Goal: Task Accomplishment & Management: Use online tool/utility

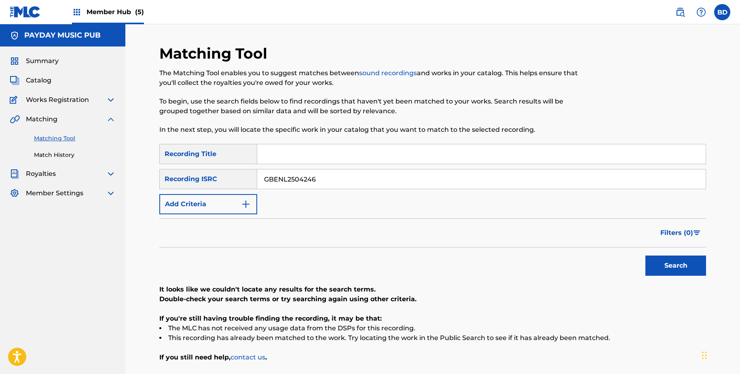
click at [307, 193] on div "SearchWithCriteriac6e71679-68da-47b2-92f1-3b4f2b7987ee Recording Title SearchWi…" at bounding box center [432, 179] width 546 height 70
click at [307, 179] on input "GBENL2504246" at bounding box center [481, 178] width 448 height 19
paste input "DLM2300101"
click at [645, 255] on button "Search" at bounding box center [675, 265] width 61 height 20
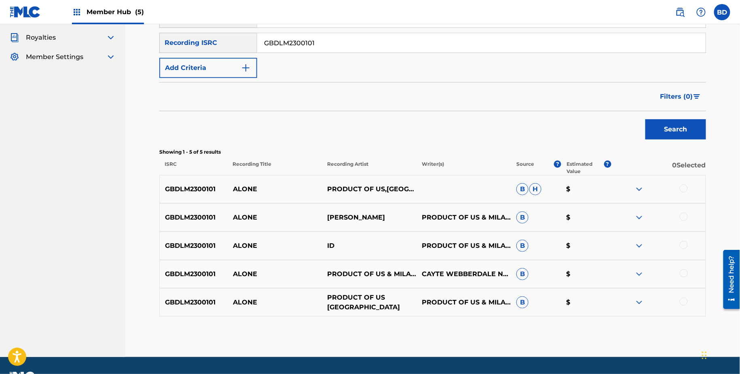
scroll to position [158, 0]
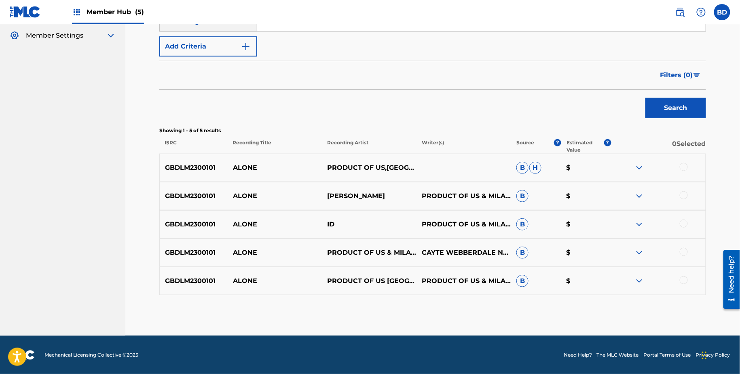
click at [253, 221] on p "ALONE" at bounding box center [275, 224] width 95 height 10
copy p "ALONE"
click at [639, 279] on img at bounding box center [639, 281] width 10 height 10
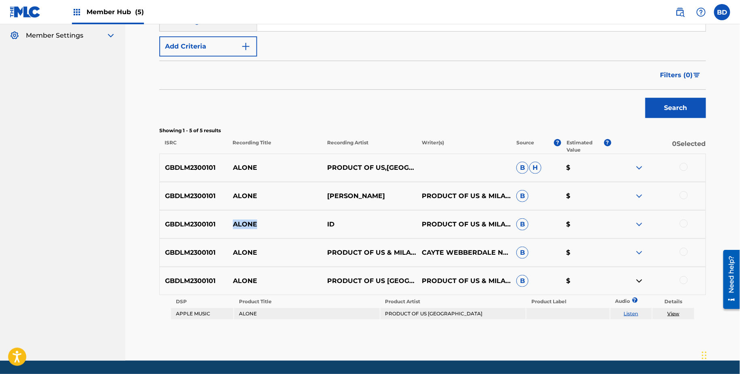
click at [639, 250] on img at bounding box center [639, 253] width 10 height 10
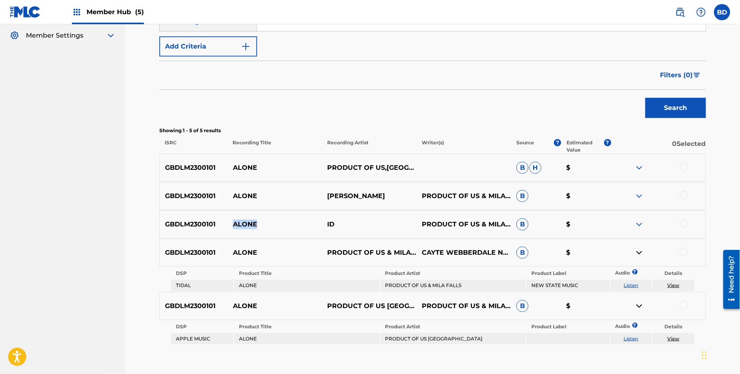
click at [638, 226] on img at bounding box center [639, 224] width 10 height 10
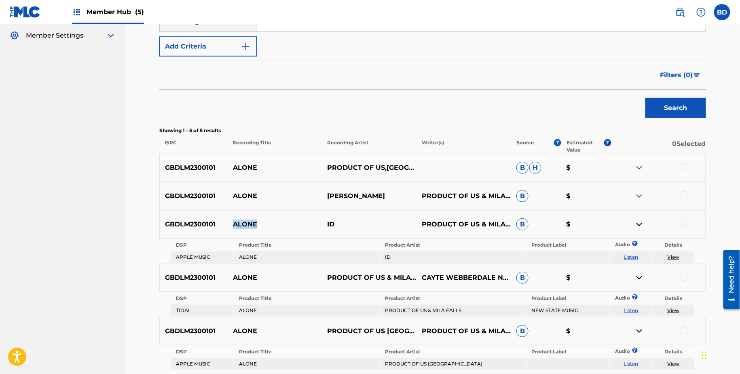
click at [638, 195] on img at bounding box center [639, 196] width 10 height 10
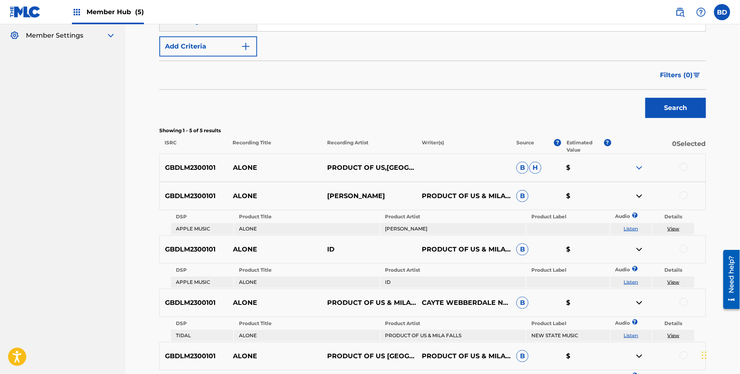
click at [642, 155] on div "GBDLM2300101 ALONE PRODUCT OF US,MILA FALLS B H $" at bounding box center [432, 168] width 546 height 28
click at [640, 166] on img at bounding box center [639, 168] width 10 height 10
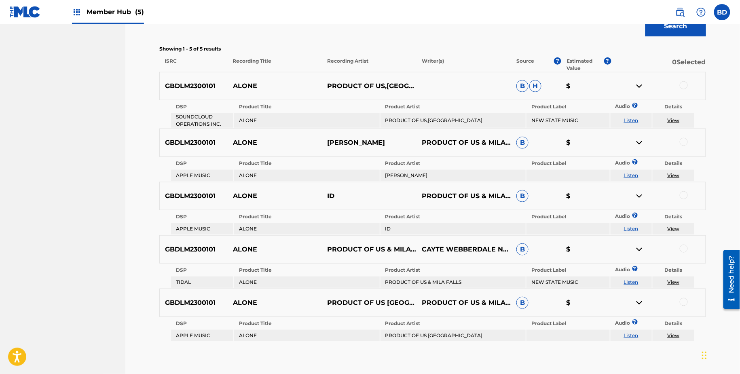
scroll to position [228, 0]
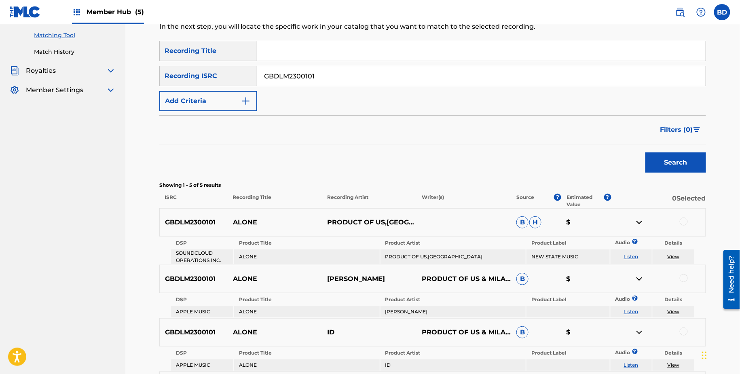
click at [275, 70] on input "GBDLM2300101" at bounding box center [481, 75] width 448 height 19
paste input "CPZ2422843"
click at [645, 152] on button "Search" at bounding box center [675, 162] width 61 height 20
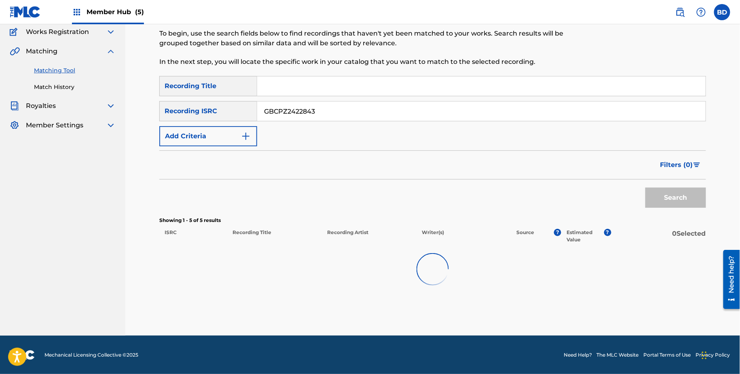
scroll to position [101, 0]
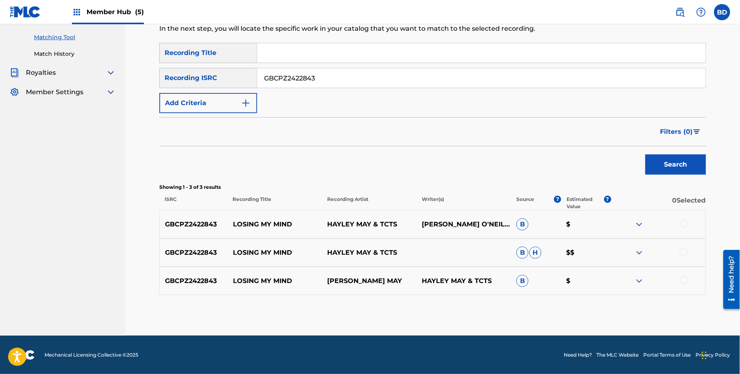
click at [632, 276] on div at bounding box center [658, 281] width 95 height 10
click at [640, 278] on img at bounding box center [639, 281] width 10 height 10
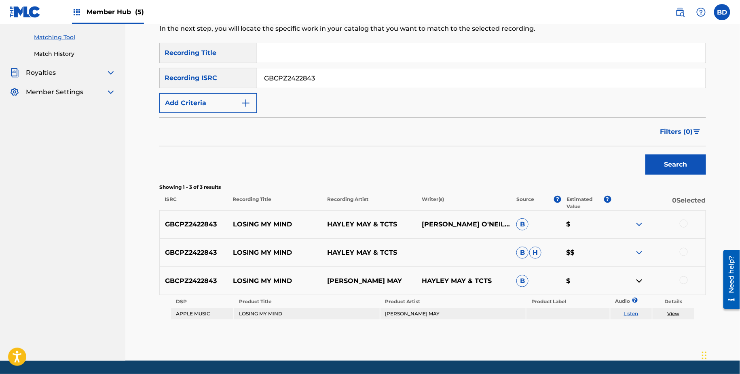
click at [639, 245] on div "GBCPZ2422843 LOSING MY MIND HAYLEY MAY & TCTS B H $$" at bounding box center [432, 252] width 546 height 28
click at [639, 247] on div "GBCPZ2422843 LOSING MY MIND HAYLEY MAY & TCTS B H $$" at bounding box center [432, 252] width 546 height 28
click at [639, 248] on img at bounding box center [639, 253] width 10 height 10
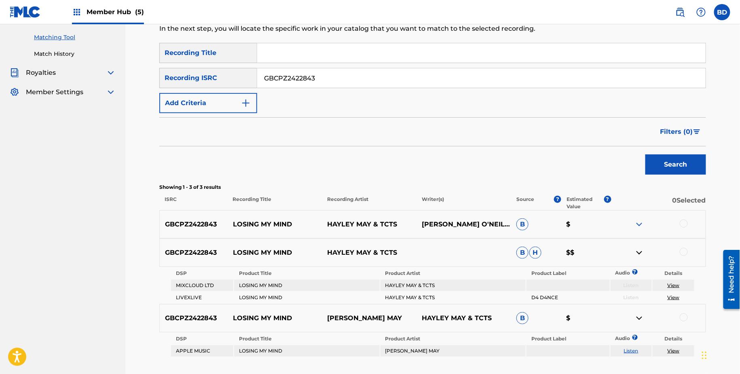
click at [641, 226] on img at bounding box center [639, 224] width 10 height 10
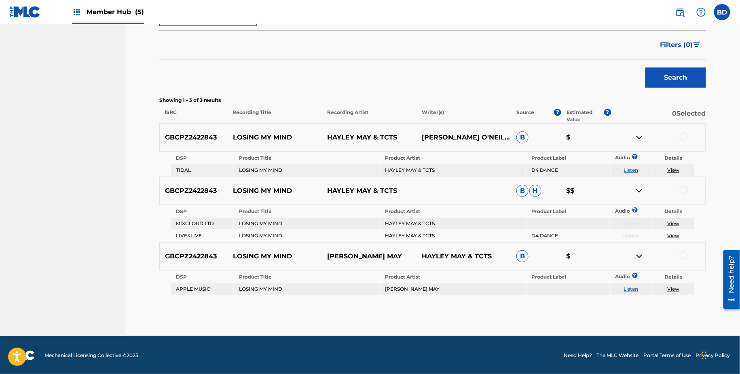
scroll to position [179, 0]
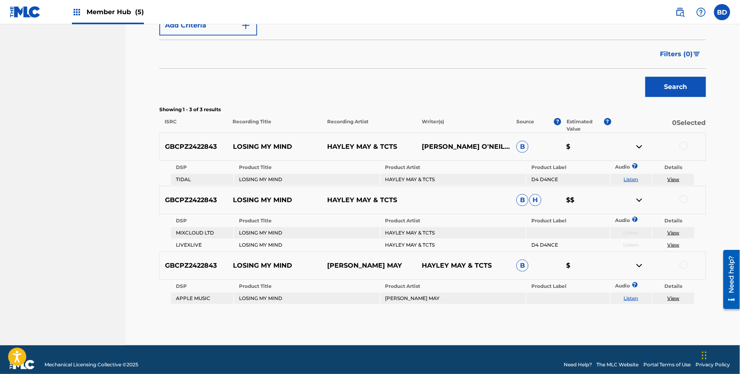
click at [254, 195] on p "LOSING MY MIND" at bounding box center [275, 200] width 95 height 10
copy p "LOSING MY MIND"
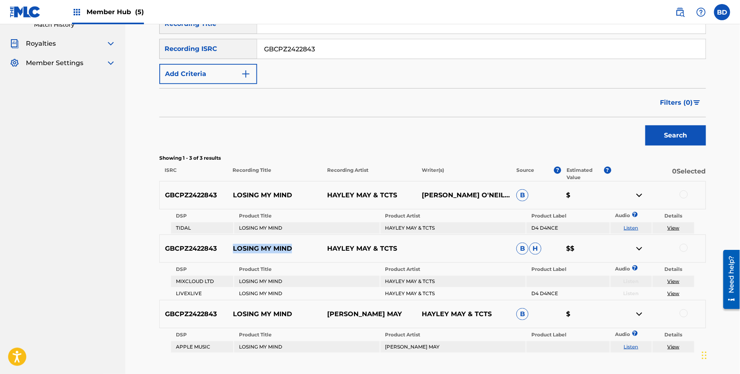
scroll to position [120, 0]
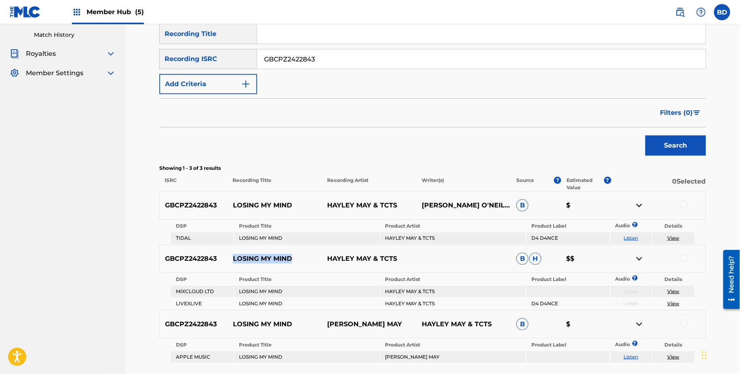
click at [323, 58] on input "GBCPZ2422843" at bounding box center [481, 58] width 448 height 19
paste input "221380"
type input "GBCPZ2221380"
click at [645, 135] on button "Search" at bounding box center [675, 145] width 61 height 20
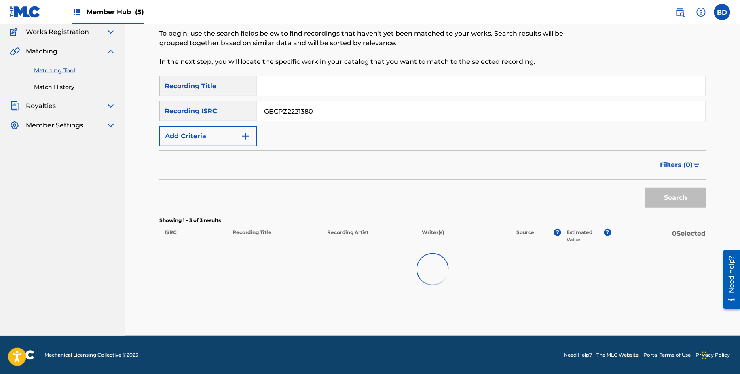
scroll to position [73, 0]
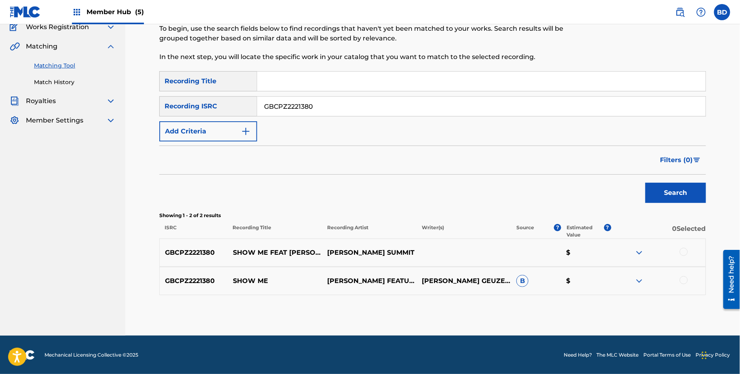
click at [639, 282] on img at bounding box center [639, 281] width 10 height 10
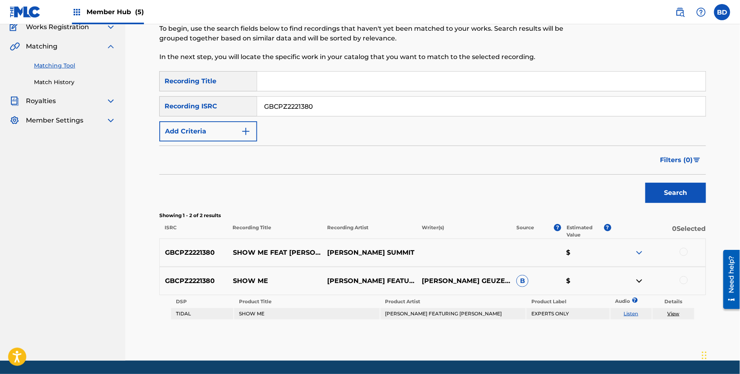
click at [230, 283] on p "SHOW ME" at bounding box center [275, 281] width 95 height 10
copy p "SHOW ME"
click at [397, 312] on td "JOHN SUMMIT FEATURING HANNAH BOLEYN" at bounding box center [452, 313] width 145 height 11
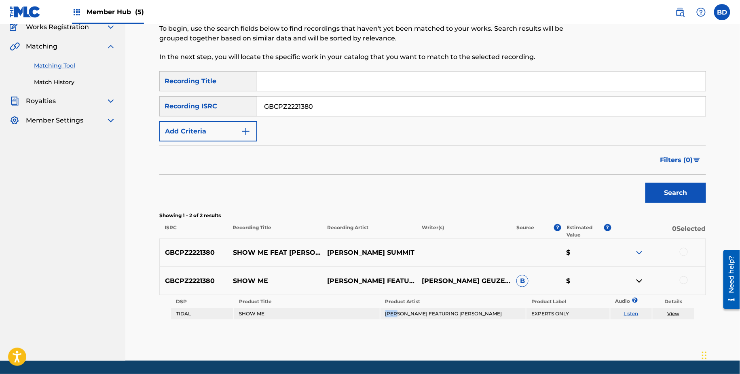
click at [397, 312] on td "JOHN SUMMIT FEATURING HANNAH BOLEYN" at bounding box center [452, 313] width 145 height 11
copy td "JOHN SUMMIT FEATURING HANNAH BOLEYN"
click at [682, 280] on div at bounding box center [683, 280] width 8 height 8
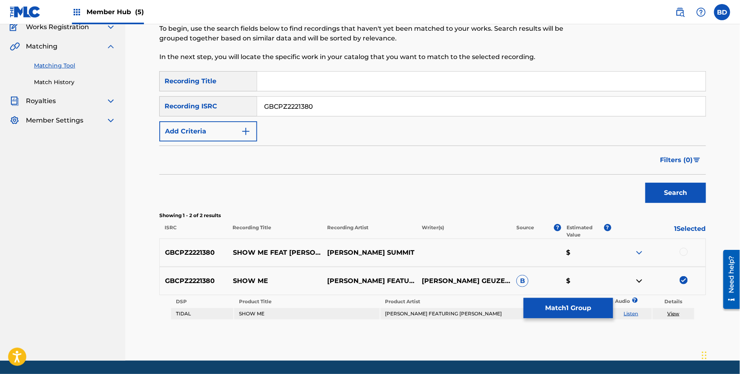
click at [677, 313] on link "View" at bounding box center [673, 313] width 12 height 6
click at [556, 306] on button "Match 1 Group" at bounding box center [567, 308] width 89 height 20
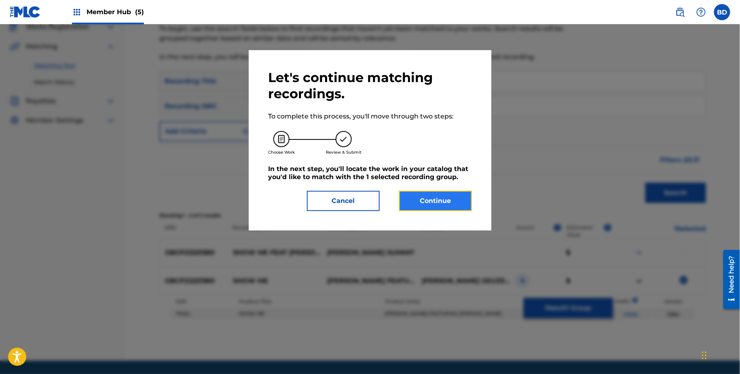
click at [442, 206] on button "Continue" at bounding box center [435, 201] width 73 height 20
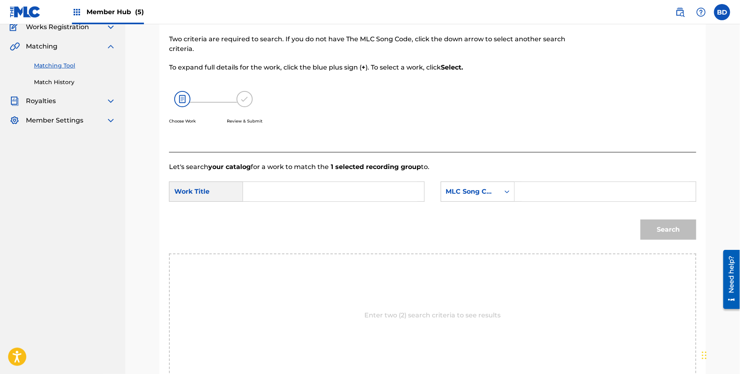
click at [541, 193] on input "Search Form" at bounding box center [604, 191] width 167 height 19
paste input "SB5Y34"
type input "SB5Y34"
click at [339, 199] on input "Search Form" at bounding box center [333, 191] width 167 height 19
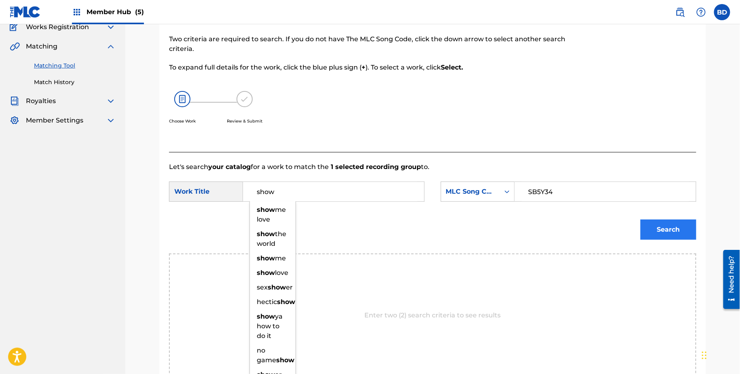
type input "show"
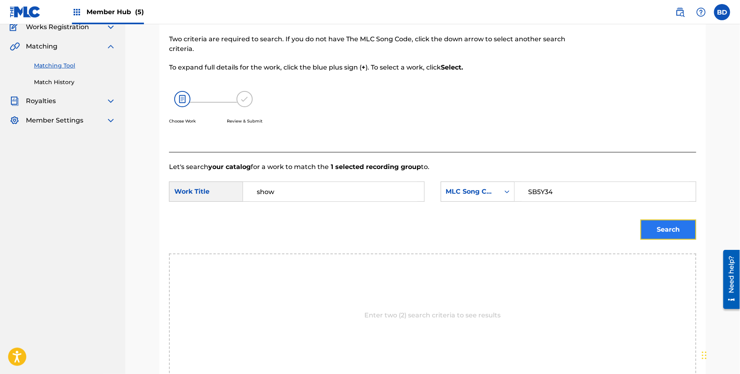
click at [685, 224] on button "Search" at bounding box center [668, 229] width 56 height 20
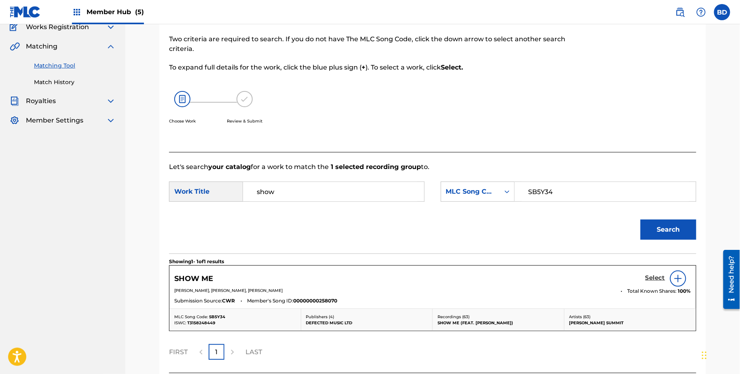
click at [652, 279] on h5 "Select" at bounding box center [655, 278] width 20 height 8
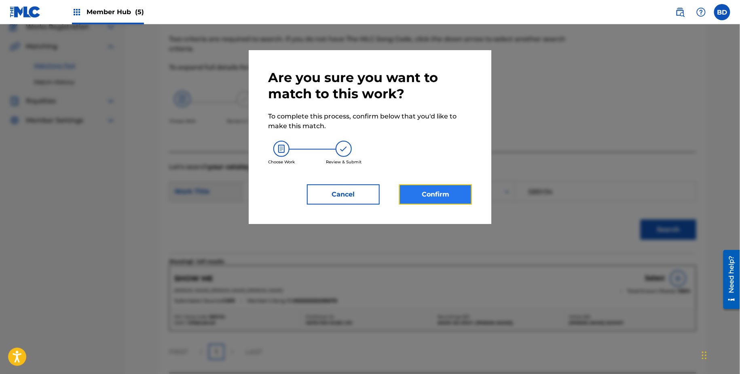
click at [440, 193] on button "Confirm" at bounding box center [435, 194] width 73 height 20
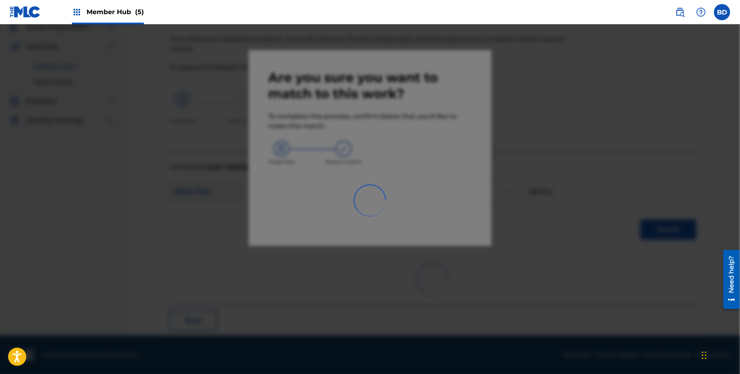
scroll to position [21, 0]
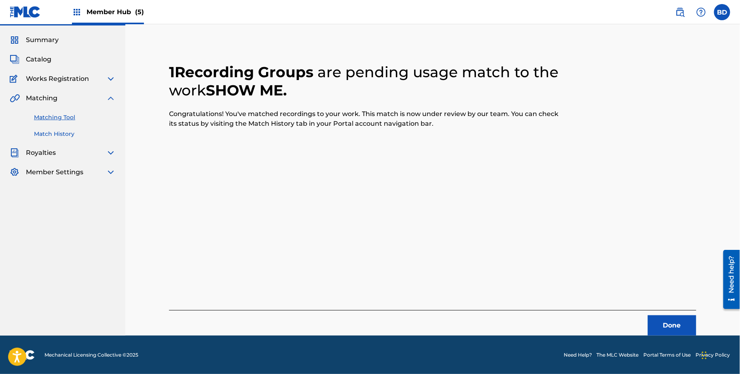
click at [46, 132] on link "Match History" at bounding box center [75, 134] width 82 height 8
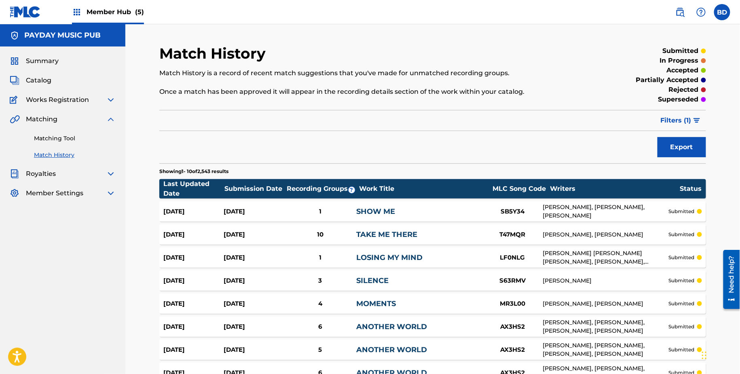
click at [253, 217] on div "Sep 25, 2025 Sep 25, 2025 1 SHOW ME SB5Y34 FREEK GEUZE, HANNAH LOUISE DUNFORD, …" at bounding box center [432, 211] width 546 height 20
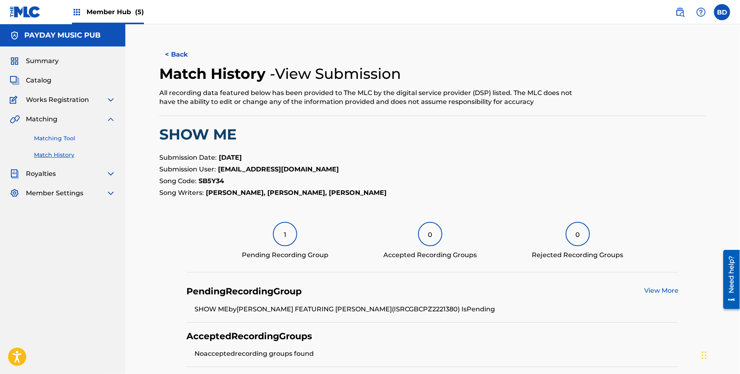
click at [77, 137] on link "Matching Tool" at bounding box center [75, 138] width 82 height 8
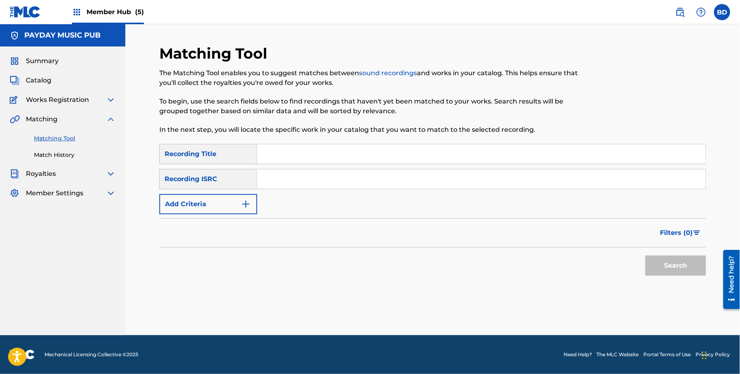
click at [314, 171] on input "Search Form" at bounding box center [481, 178] width 448 height 19
paste input "GBCPZ2221379"
type input "GBCPZ2221379"
click at [645, 255] on button "Search" at bounding box center [675, 265] width 61 height 20
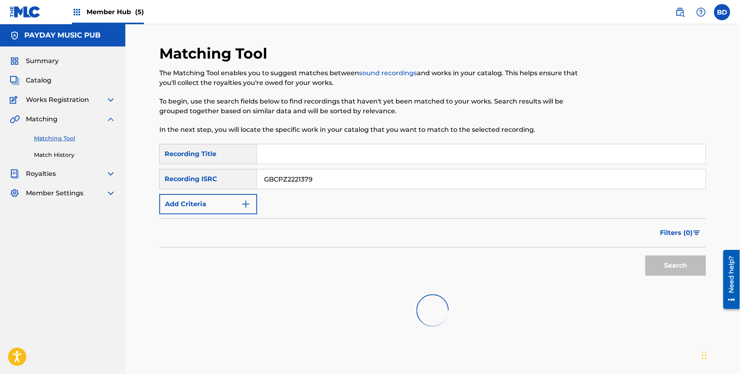
scroll to position [101, 0]
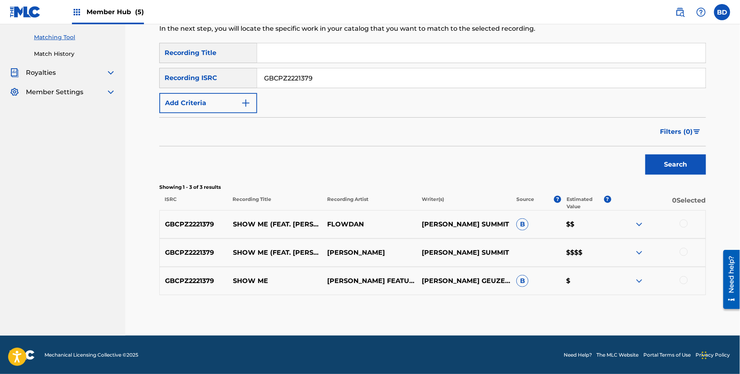
click at [637, 279] on img at bounding box center [639, 281] width 10 height 10
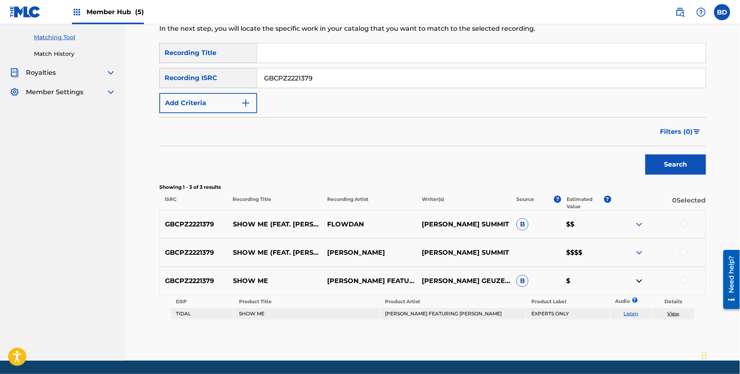
click at [637, 228] on img at bounding box center [639, 224] width 10 height 10
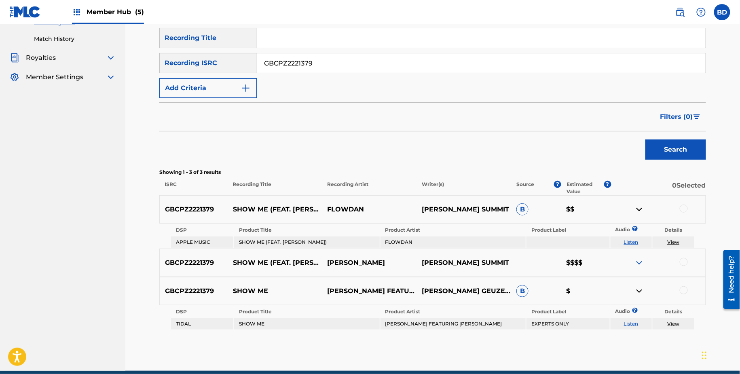
scroll to position [121, 0]
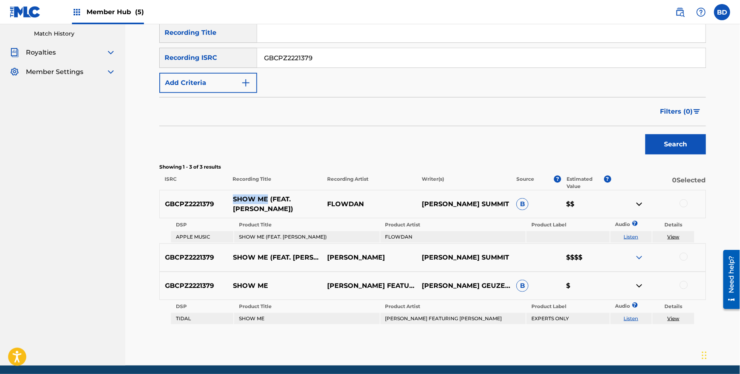
drag, startPoint x: 230, startPoint y: 199, endPoint x: 268, endPoint y: 202, distance: 38.1
click at [268, 201] on p "SHOW ME (FEAT. HANNAH BOLEYN)" at bounding box center [275, 203] width 95 height 19
copy p "SHOW ME"
click at [288, 231] on td "SHOW ME (FEAT. HANNAH BOLEYN)" at bounding box center [306, 236] width 145 height 11
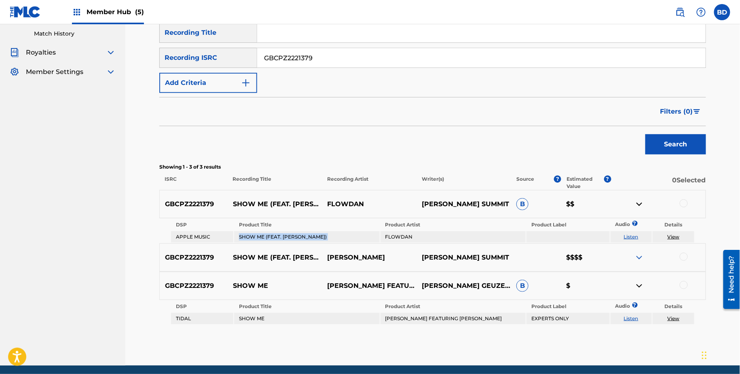
click at [288, 231] on td "SHOW ME (FEAT. HANNAH BOLEYN)" at bounding box center [306, 236] width 145 height 11
copy td "SHOW ME (FEAT. HANNAH BOLEYN)"
click at [681, 204] on div at bounding box center [683, 203] width 8 height 8
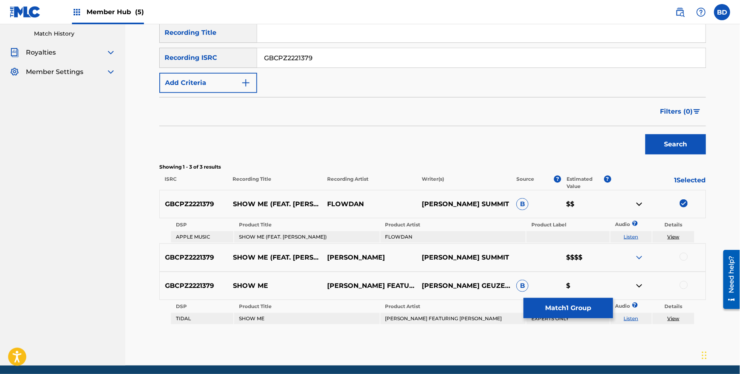
click at [676, 238] on link "View" at bounding box center [673, 237] width 12 height 6
click at [641, 201] on img at bounding box center [639, 204] width 10 height 10
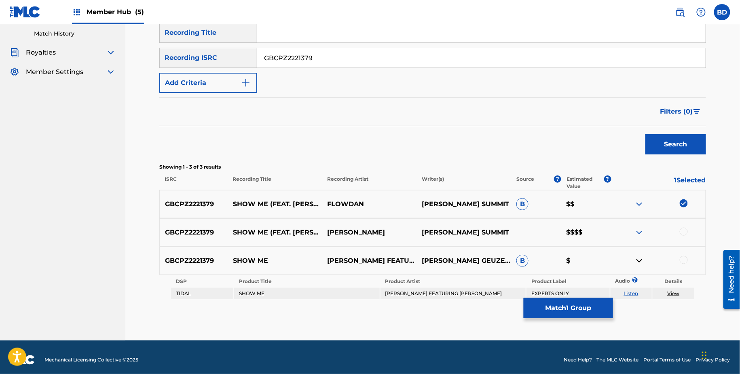
scroll to position [126, 0]
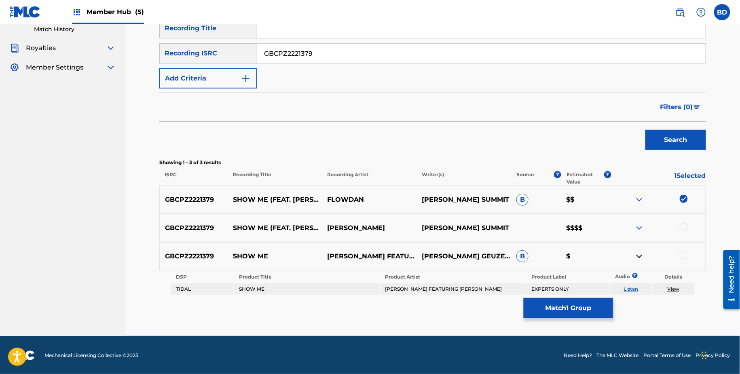
click at [434, 286] on td "JOHN SUMMIT FEATURING HANNAH BOLEYN" at bounding box center [452, 288] width 145 height 11
copy td "JOHN SUMMIT FEATURING HANNAH BOLEYN"
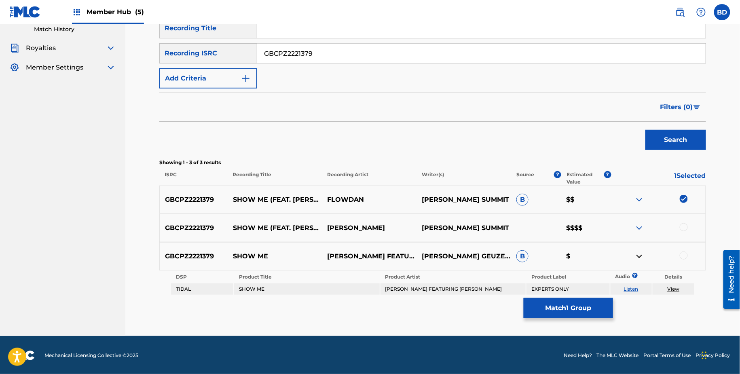
click at [682, 251] on div at bounding box center [683, 255] width 8 height 8
click at [673, 288] on link "View" at bounding box center [673, 289] width 12 height 6
click at [555, 323] on div "Matching Tool The Matching Tool enables you to suggest matches between sound re…" at bounding box center [432, 127] width 546 height 417
click at [555, 304] on button "Match 2 Groups" at bounding box center [567, 308] width 89 height 20
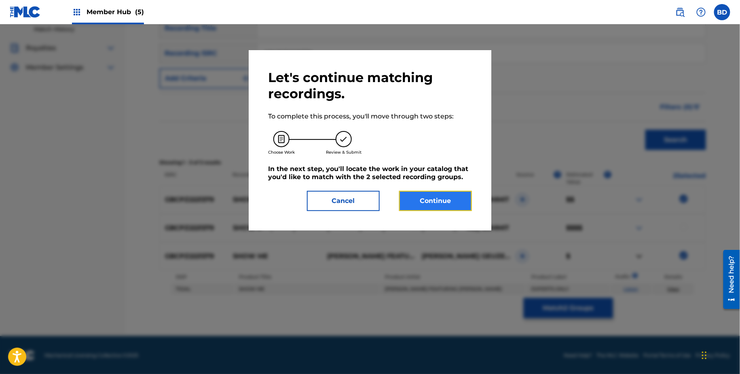
click at [451, 203] on button "Continue" at bounding box center [435, 201] width 73 height 20
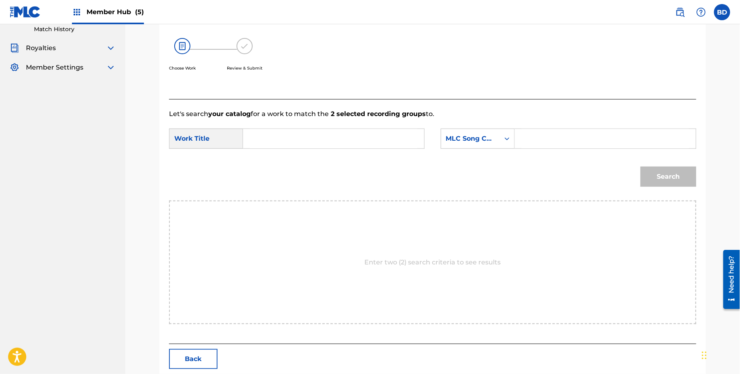
click at [565, 138] on input "Search Form" at bounding box center [604, 138] width 167 height 19
paste input "SB5Y34"
type input "SB5Y34"
click at [365, 145] on input "Search Form" at bounding box center [333, 138] width 167 height 19
type input "me"
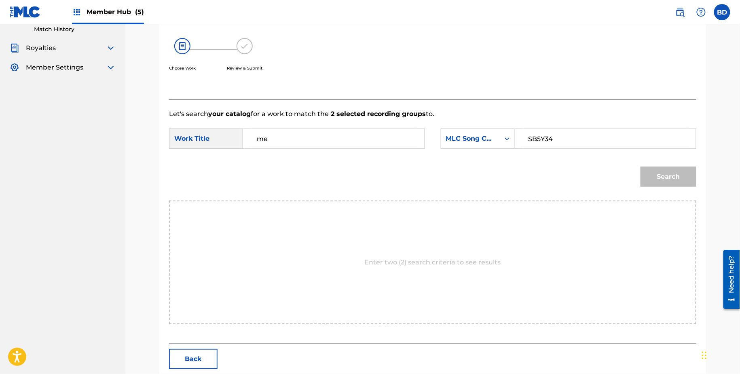
click at [640, 167] on button "Search" at bounding box center [668, 177] width 56 height 20
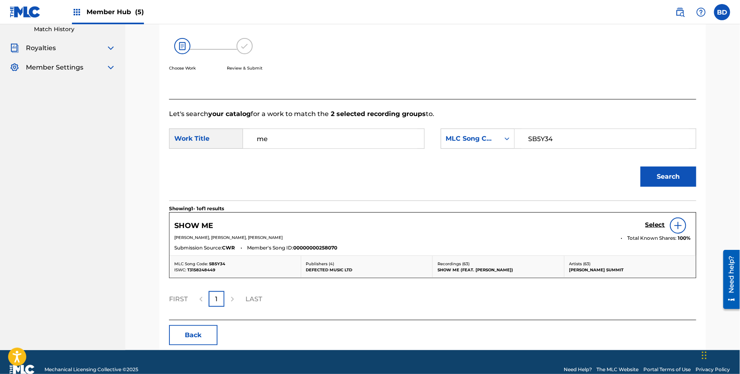
scroll to position [139, 0]
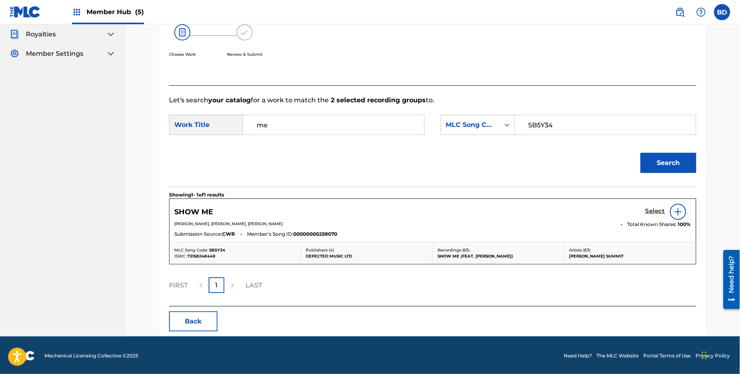
click at [654, 210] on h5 "Select" at bounding box center [655, 211] width 20 height 8
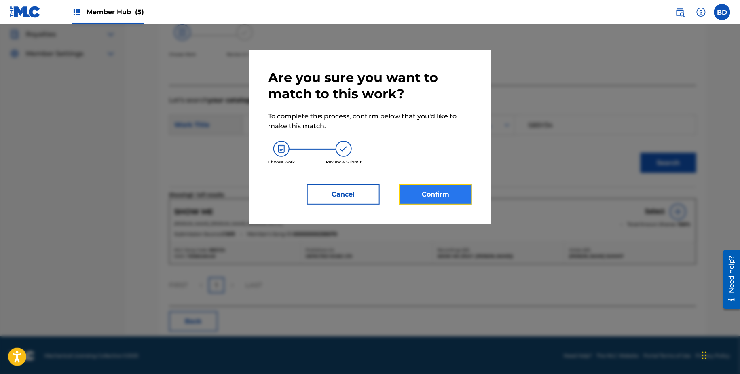
click at [420, 189] on button "Confirm" at bounding box center [435, 194] width 73 height 20
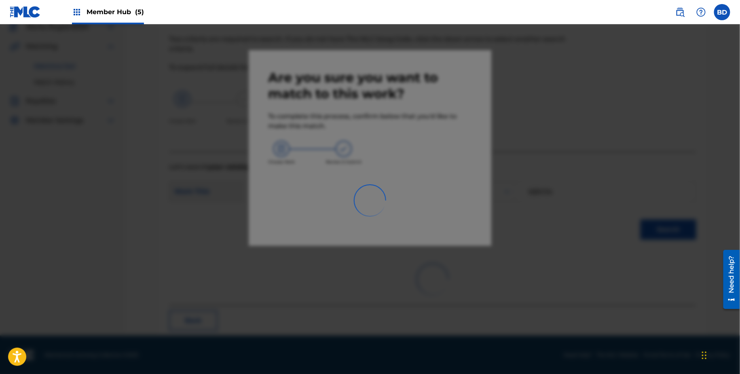
scroll to position [21, 0]
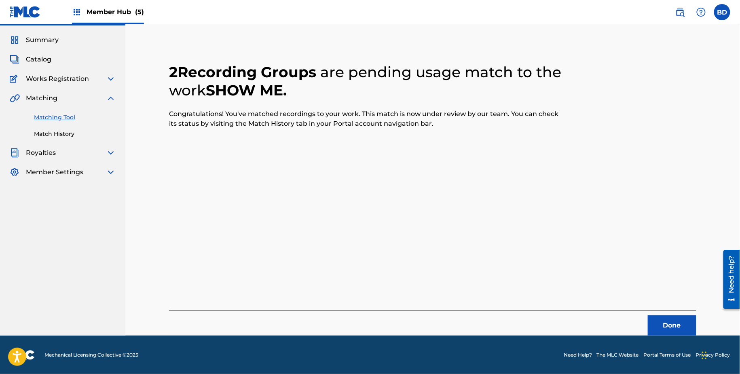
click at [93, 129] on div "Matching Tool Match History" at bounding box center [63, 120] width 106 height 35
click at [93, 134] on link "Match History" at bounding box center [75, 134] width 82 height 8
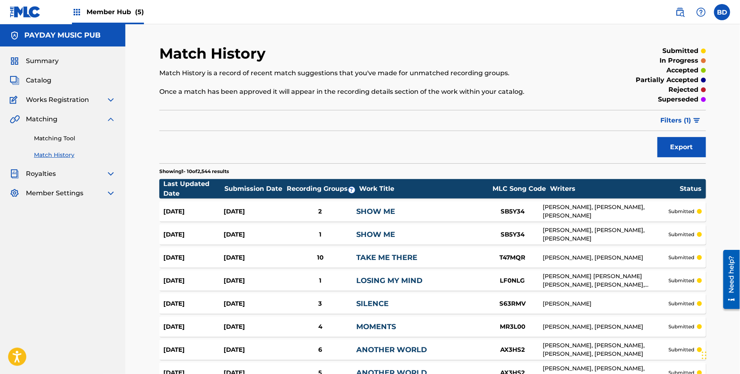
click at [476, 209] on div "SHOW ME" at bounding box center [419, 211] width 126 height 11
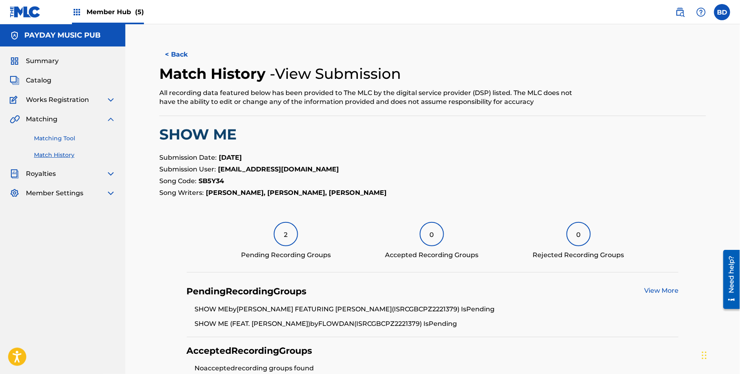
click at [89, 139] on link "Matching Tool" at bounding box center [75, 138] width 82 height 8
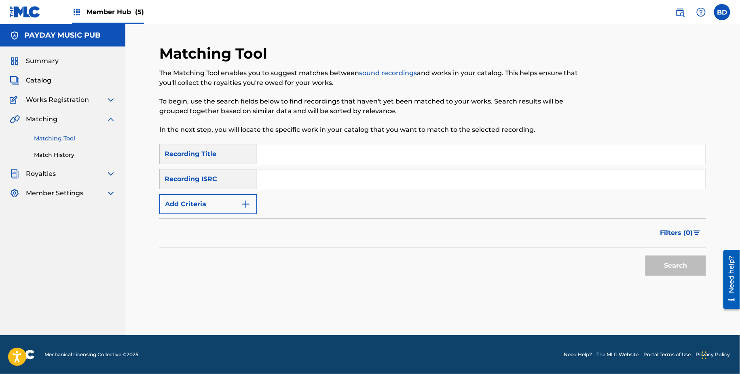
click at [298, 173] on input "Search Form" at bounding box center [481, 178] width 448 height 19
paste input "GBCPZ2018570"
type input "GBCPZ2018570"
click at [645, 255] on button "Search" at bounding box center [675, 265] width 61 height 20
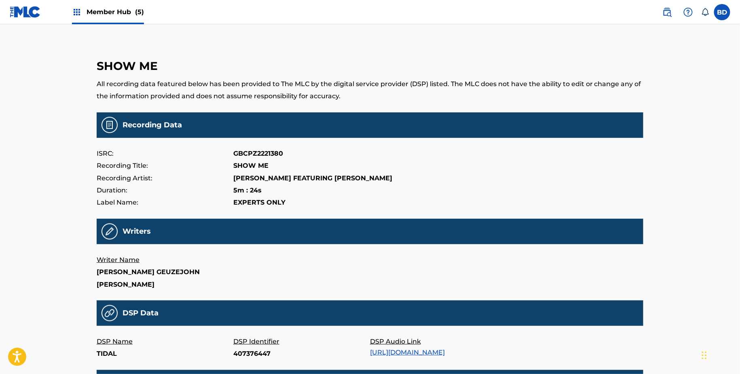
click at [239, 352] on p "407376447" at bounding box center [301, 354] width 137 height 12
copy p "407376447"
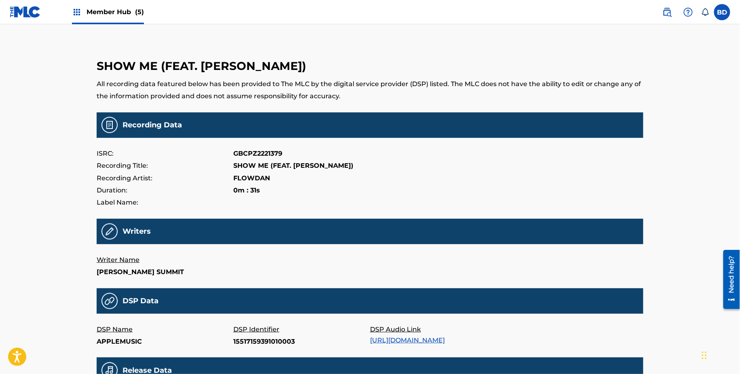
click at [277, 336] on p "15517159391010003" at bounding box center [301, 341] width 137 height 12
copy p "15517159391010003"
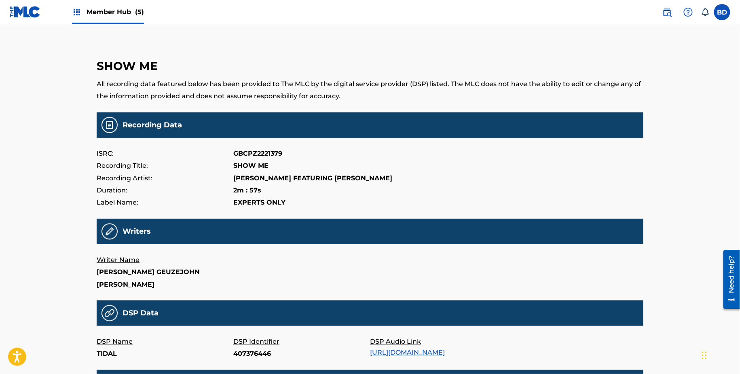
click at [256, 352] on p "407376446" at bounding box center [301, 354] width 137 height 12
copy p "407376446"
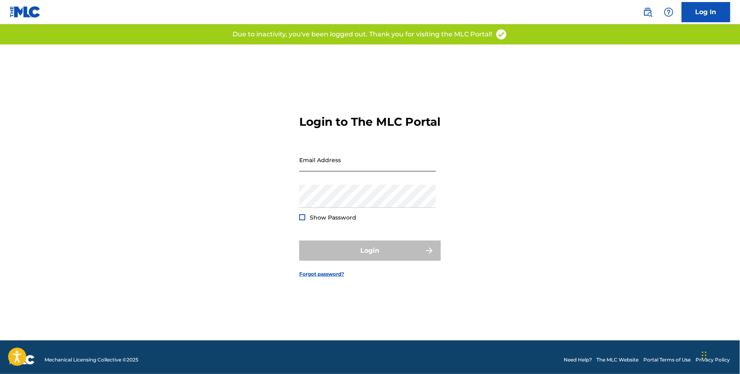
click at [327, 165] on input "Email Address" at bounding box center [367, 159] width 137 height 23
type input "[EMAIL_ADDRESS][DOMAIN_NAME]"
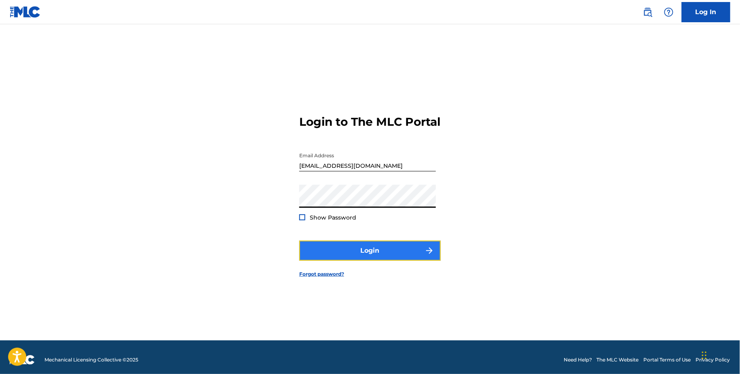
click at [410, 251] on button "Login" at bounding box center [369, 251] width 141 height 20
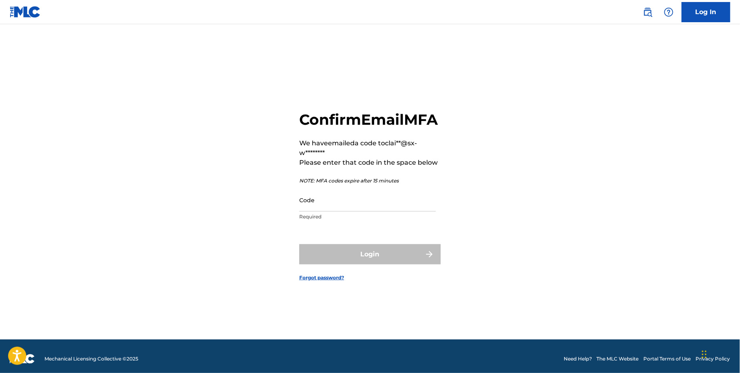
click at [312, 195] on div "Confirm Email MFA We have emailed a code to clai**@sx-w******** Please enter th…" at bounding box center [369, 168] width 141 height 114
click at [420, 212] on input "Code" at bounding box center [367, 200] width 137 height 23
paste input "079985"
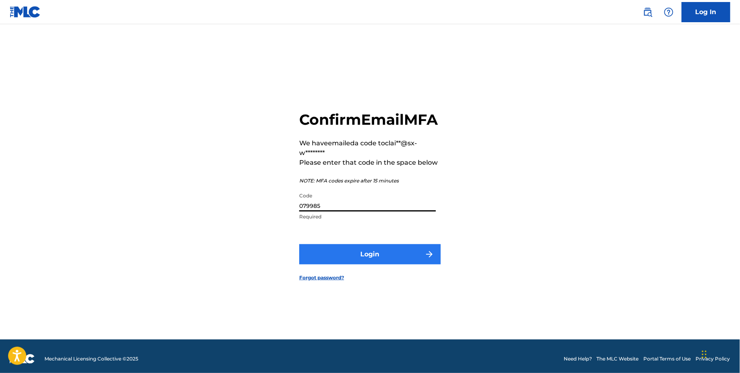
type input "079985"
click at [403, 259] on button "Login" at bounding box center [369, 255] width 141 height 20
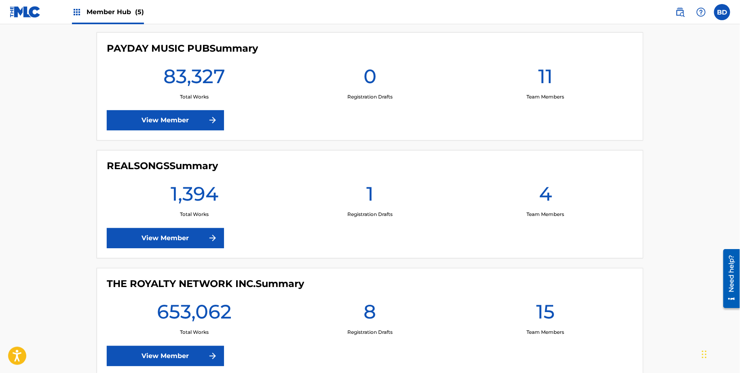
scroll to position [411, 0]
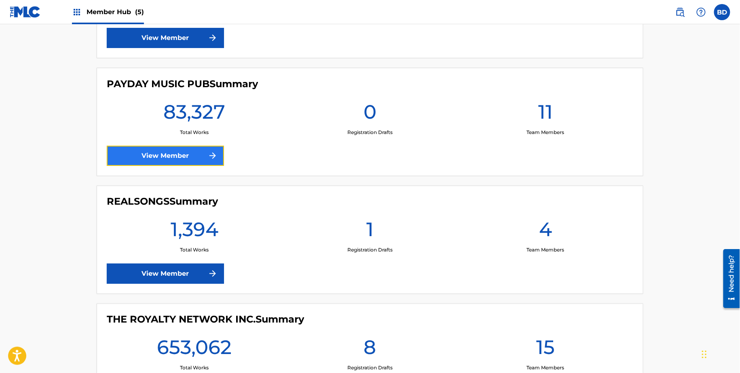
click at [186, 149] on link "View Member" at bounding box center [165, 156] width 117 height 20
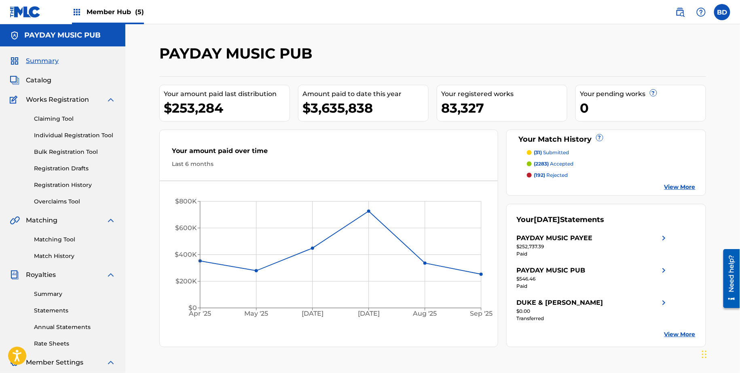
click at [106, 101] on img at bounding box center [111, 100] width 10 height 10
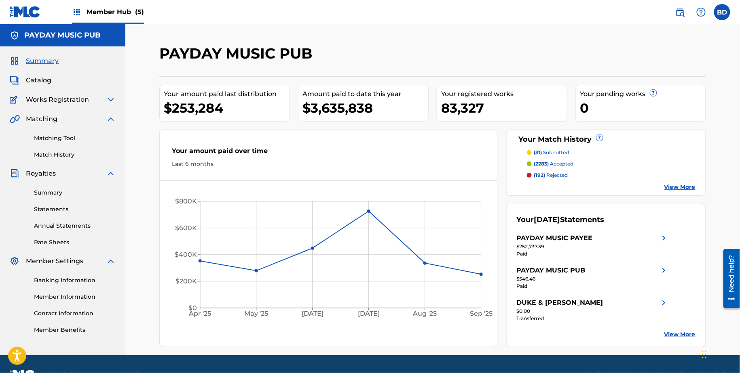
click at [112, 171] on img at bounding box center [111, 174] width 10 height 10
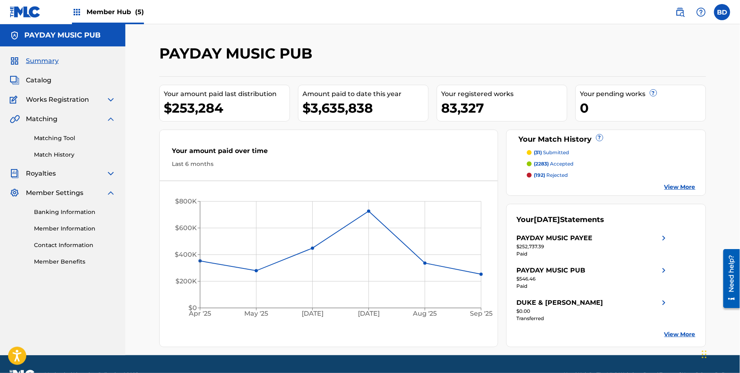
click at [110, 190] on img at bounding box center [111, 193] width 10 height 10
click at [55, 135] on link "Matching Tool" at bounding box center [75, 138] width 82 height 8
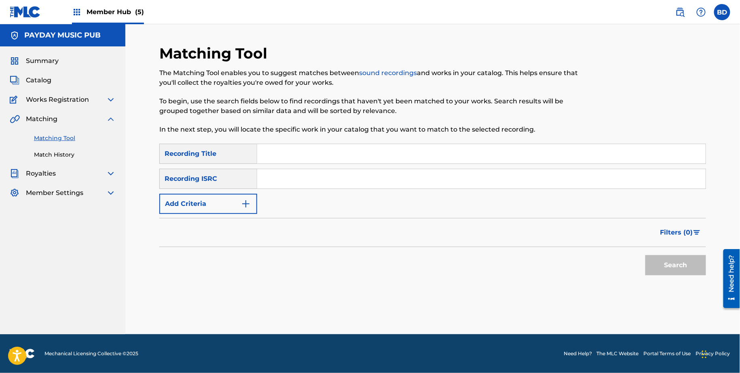
click at [316, 180] on input "Search Form" at bounding box center [481, 178] width 448 height 19
paste input "GBCPZ2018570"
type input "GBCPZ2018570"
click at [645, 255] on button "Search" at bounding box center [675, 265] width 61 height 20
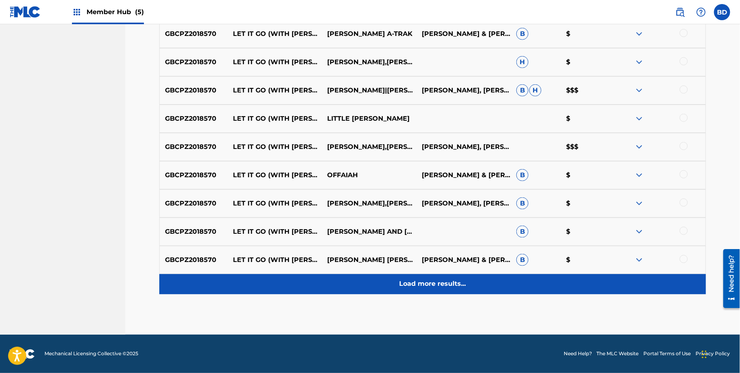
click at [585, 289] on div "Load more results..." at bounding box center [432, 284] width 546 height 20
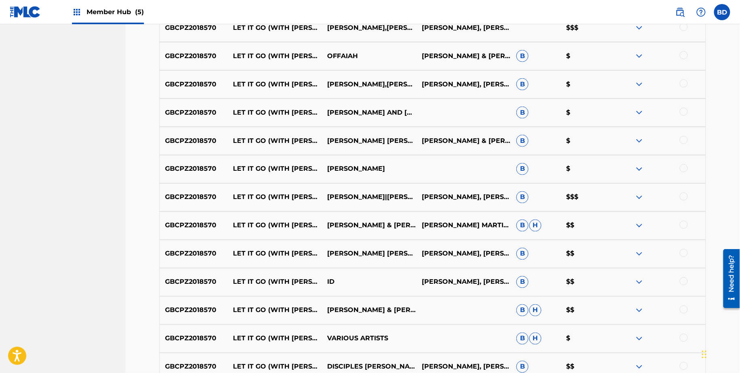
scroll to position [526, 0]
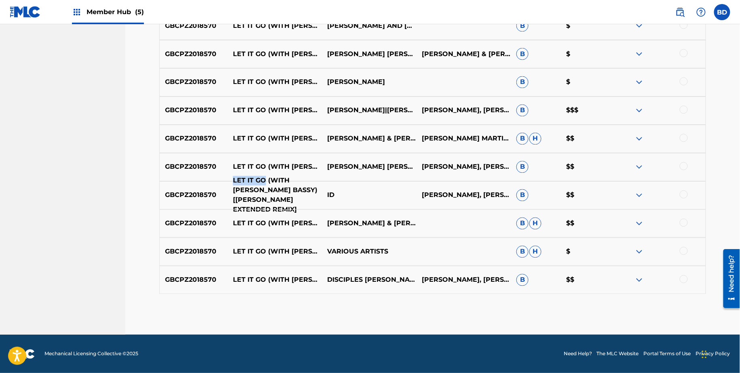
drag, startPoint x: 229, startPoint y: 189, endPoint x: 266, endPoint y: 189, distance: 36.8
click at [266, 189] on p "LET IT GO (WITH MARC E. BASSY) [DOM DOLLA EXTENDED REMIX]" at bounding box center [275, 195] width 95 height 39
copy p "LET IT GO"
click at [641, 278] on img at bounding box center [639, 281] width 10 height 10
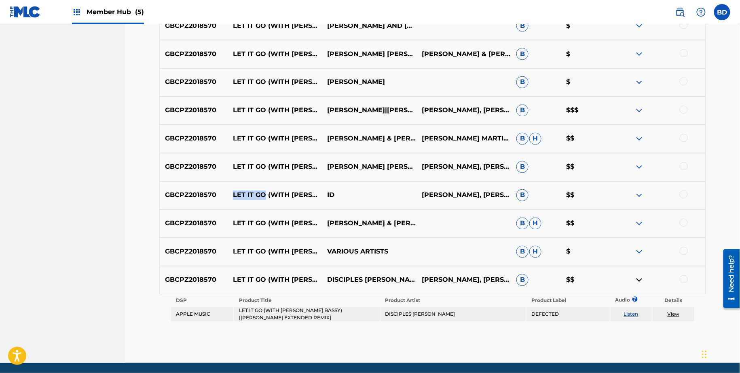
click at [641, 254] on img at bounding box center [639, 252] width 10 height 10
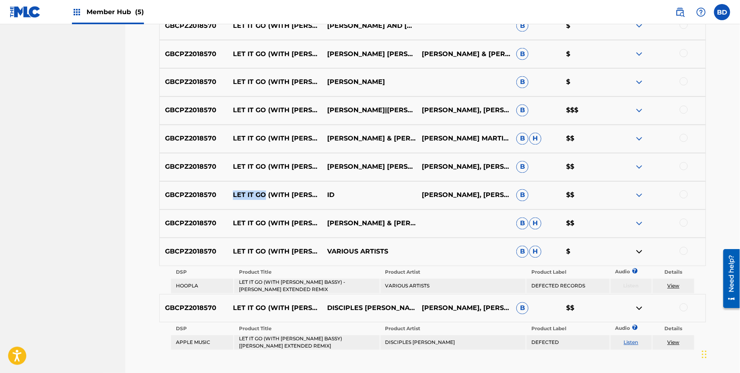
click at [641, 225] on img at bounding box center [639, 224] width 10 height 10
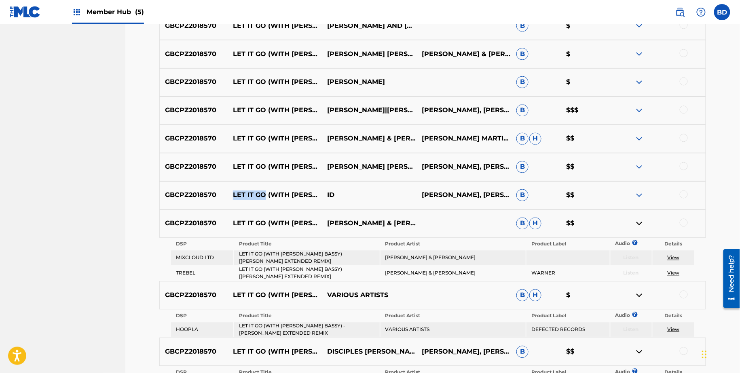
click at [640, 195] on img at bounding box center [639, 196] width 10 height 10
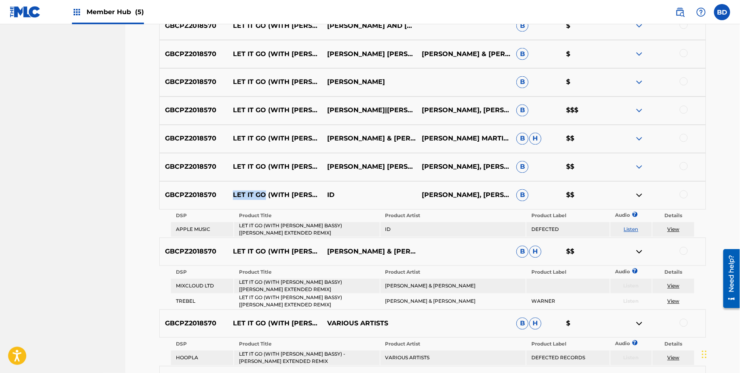
click at [640, 163] on img at bounding box center [639, 167] width 10 height 10
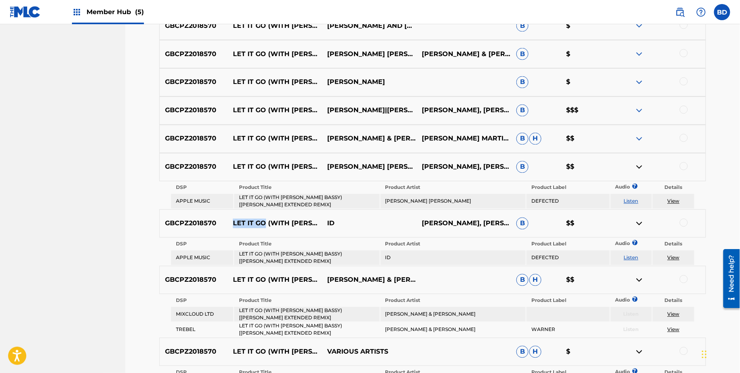
click at [638, 143] on img at bounding box center [639, 139] width 10 height 10
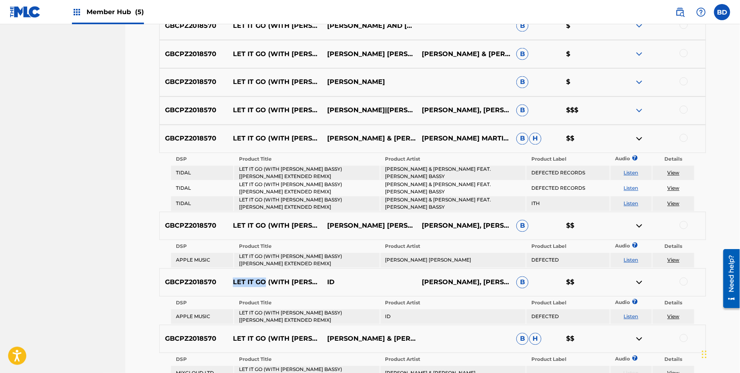
click at [639, 113] on img at bounding box center [639, 111] width 10 height 10
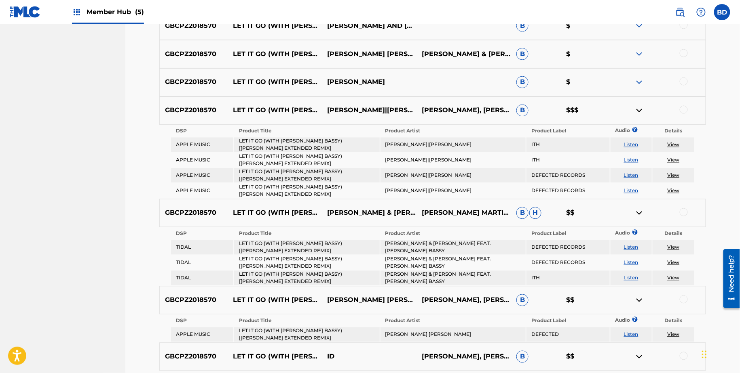
click at [643, 75] on div "GBCPZ2018570 LET IT GO (WITH MARC E. BASSY) [DOM DOLLA EXTENDED REMIX] THE MART…" at bounding box center [432, 82] width 546 height 28
click at [639, 82] on img at bounding box center [639, 83] width 10 height 10
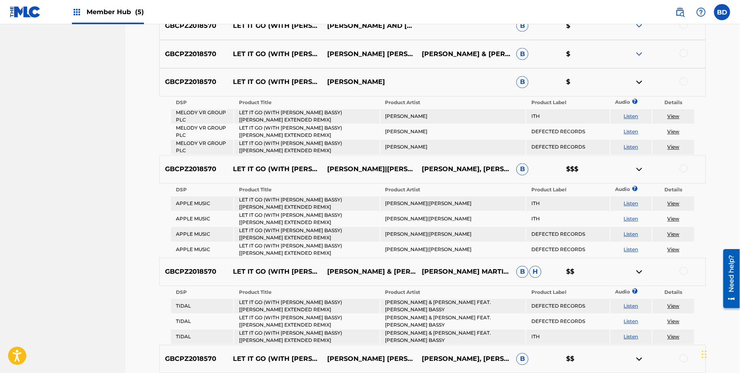
click at [639, 50] on img at bounding box center [639, 54] width 10 height 10
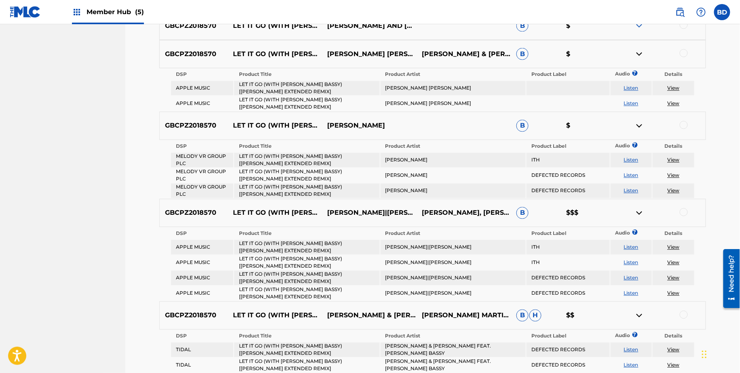
click at [639, 33] on div "GBCPZ2018570 LET IT GO (WITH MARC E. BASSY) (DOM DOLLA EXTENDED REMIX) LOUIE VE…" at bounding box center [432, 26] width 546 height 28
click at [639, 27] on img at bounding box center [639, 26] width 10 height 10
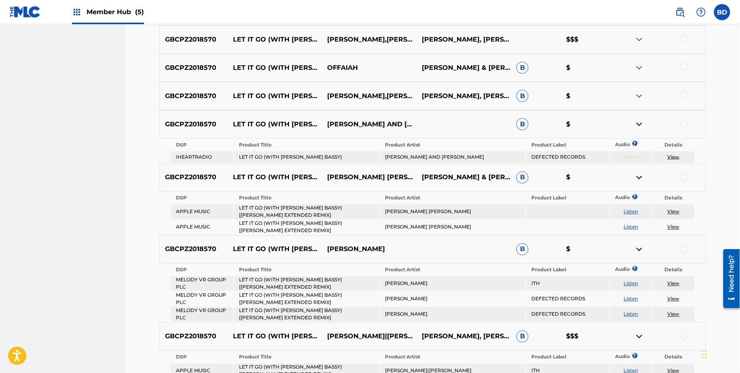
scroll to position [412, 0]
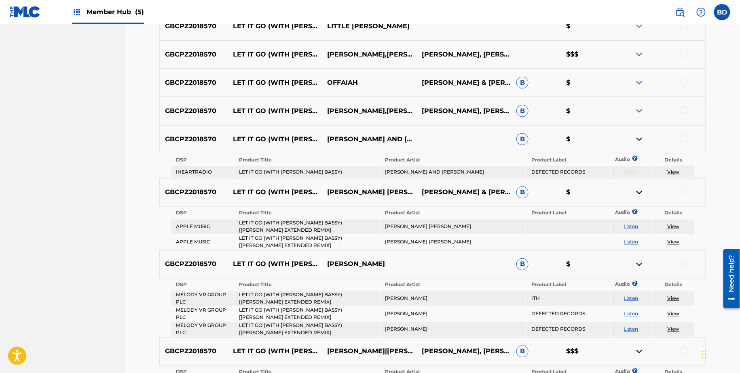
click at [640, 108] on img at bounding box center [639, 111] width 10 height 10
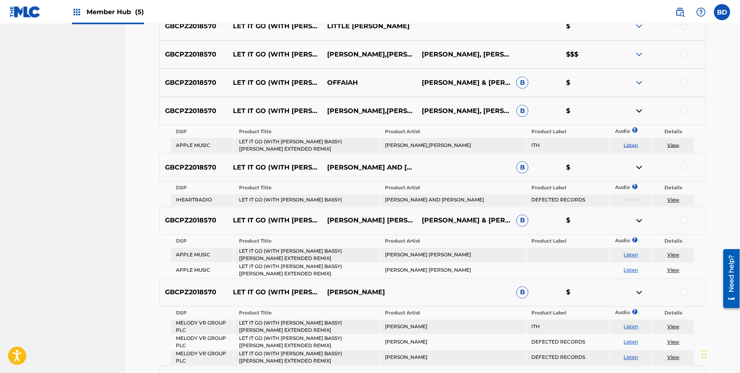
click at [640, 78] on img at bounding box center [639, 83] width 10 height 10
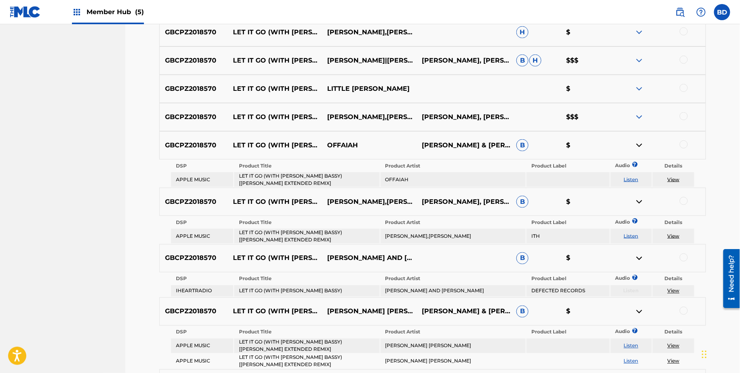
scroll to position [348, 0]
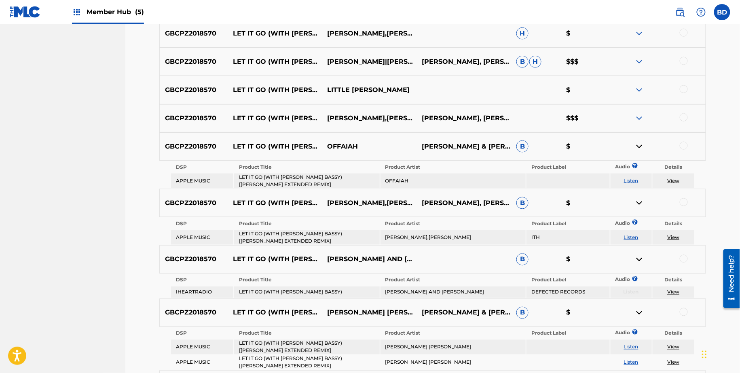
click at [636, 61] on img at bounding box center [639, 62] width 10 height 10
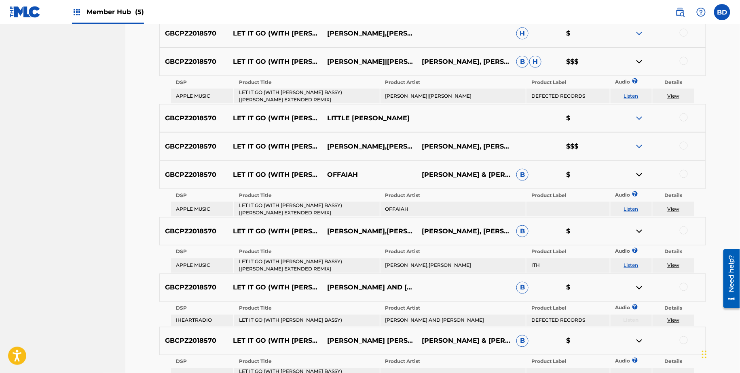
click at [636, 38] on div "GBCPZ2018570 LET IT GO (WITH MARC E. BASSY) [DOM DOLLA EXTENDED REMIX] THE MART…" at bounding box center [432, 33] width 546 height 28
click at [636, 34] on img at bounding box center [639, 34] width 10 height 10
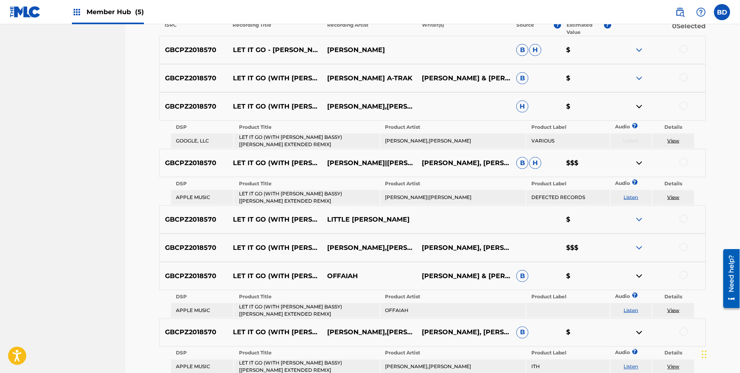
scroll to position [251, 0]
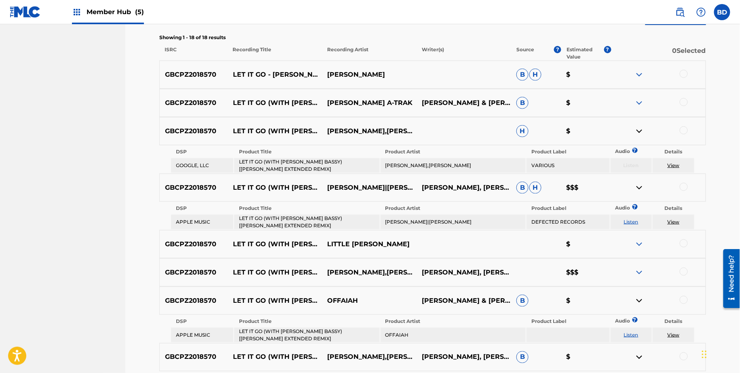
click at [637, 101] on img at bounding box center [639, 103] width 10 height 10
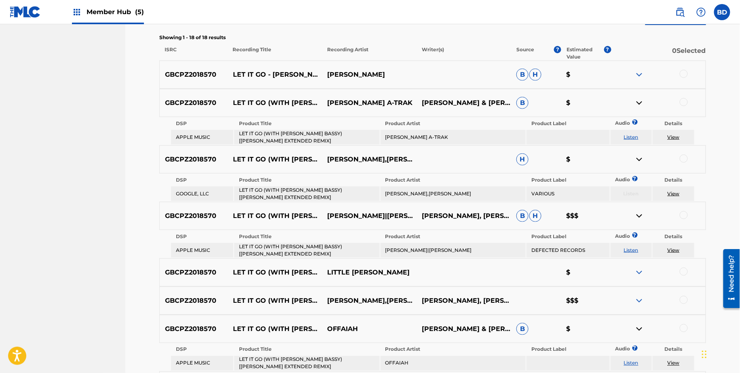
click at [640, 78] on img at bounding box center [639, 75] width 10 height 10
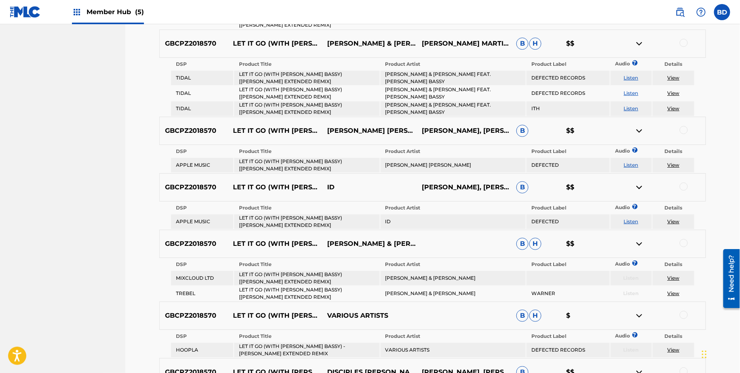
scroll to position [1017, 0]
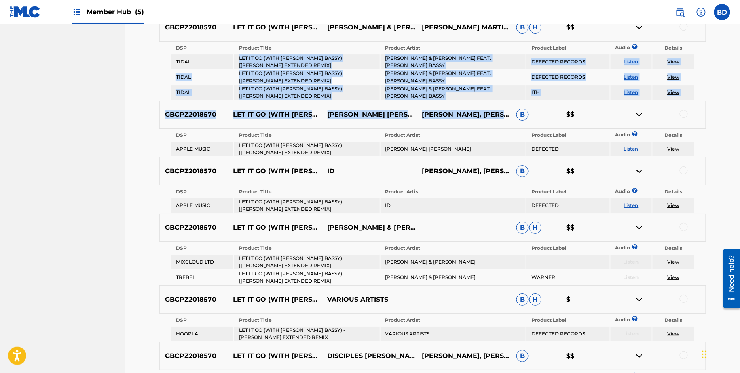
drag, startPoint x: 212, startPoint y: 57, endPoint x: 510, endPoint y: 105, distance: 302.1
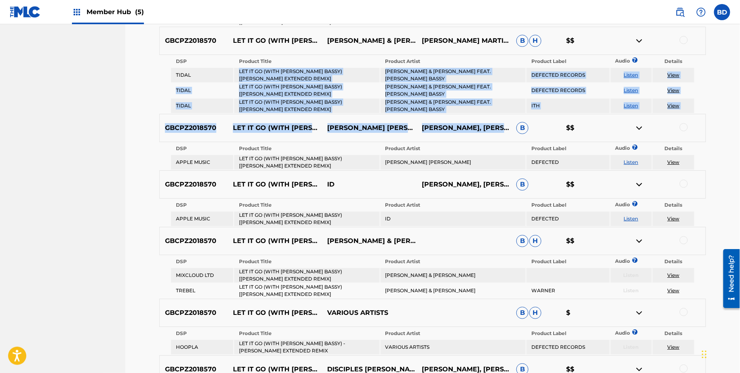
scroll to position [995, 0]
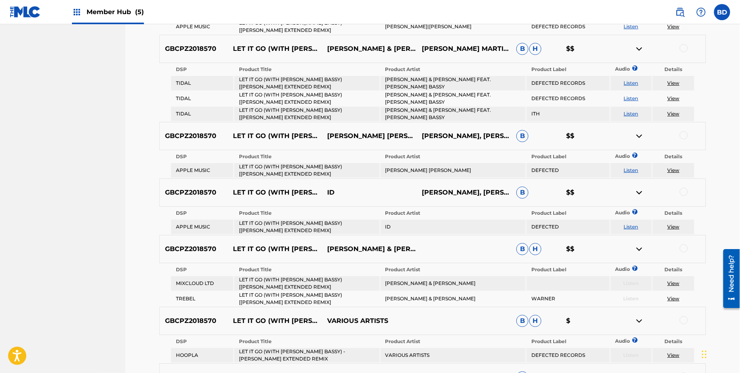
click at [696, 71] on div "DSP Product Title Product Artist Product Label Audio ? Details TIDAL LET IT GO …" at bounding box center [432, 92] width 546 height 59
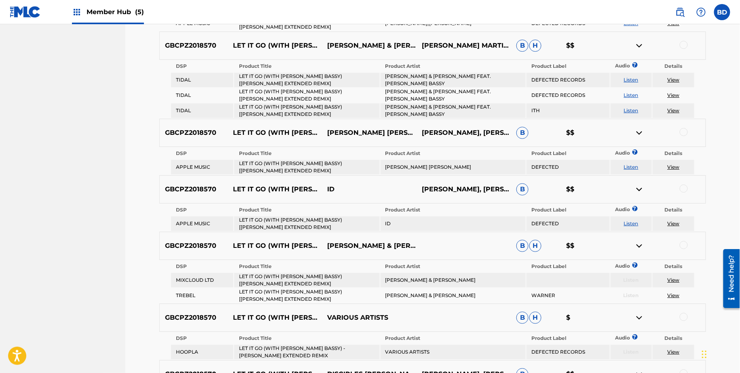
scroll to position [999, 0]
drag, startPoint x: 490, startPoint y: 71, endPoint x: 684, endPoint y: 78, distance: 193.8
click at [684, 78] on tr "TIDAL LET IT GO (WITH MARC E. BASSY) [DOM DOLLA EXTENDED REMIX] LOUIE VEGA & TH…" at bounding box center [432, 79] width 523 height 15
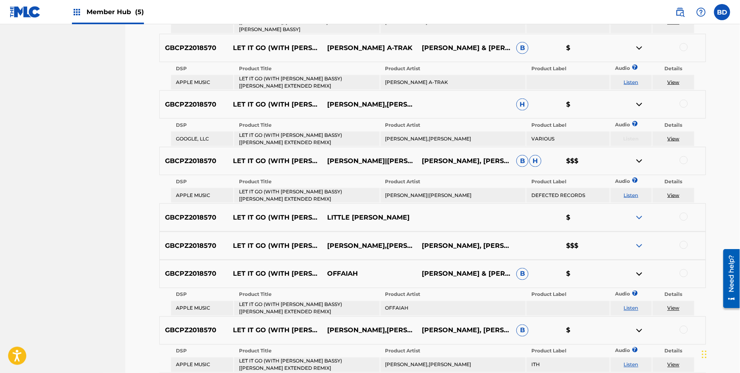
scroll to position [345, 0]
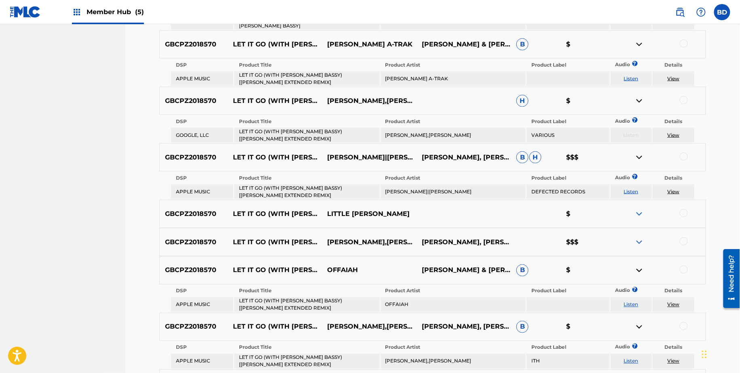
click at [298, 82] on td "LET IT GO (WITH [PERSON_NAME] BASSY) [[PERSON_NAME] EXTENDED REMIX]" at bounding box center [306, 79] width 145 height 15
copy td "LET IT GO (WITH [PERSON_NAME] BASSY) [[PERSON_NAME] EXTENDED REMIX]"
click at [424, 76] on td "BOB SINCLAR A-TRAK" at bounding box center [452, 79] width 145 height 15
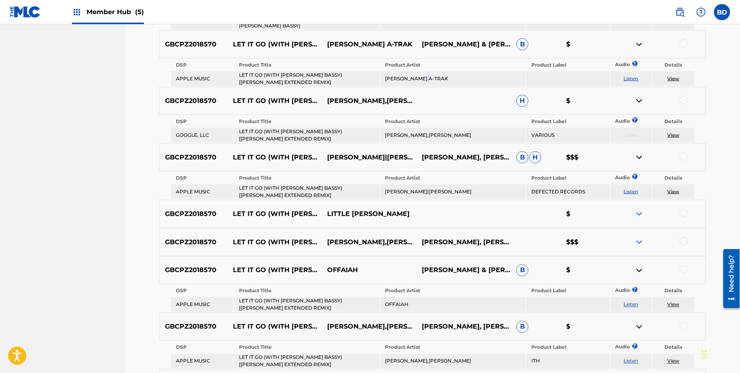
click at [424, 76] on td "BOB SINCLAR A-TRAK" at bounding box center [452, 79] width 145 height 15
copy td "BOB SINCLAR A-TRAK"
click at [682, 44] on div at bounding box center [683, 44] width 8 height 8
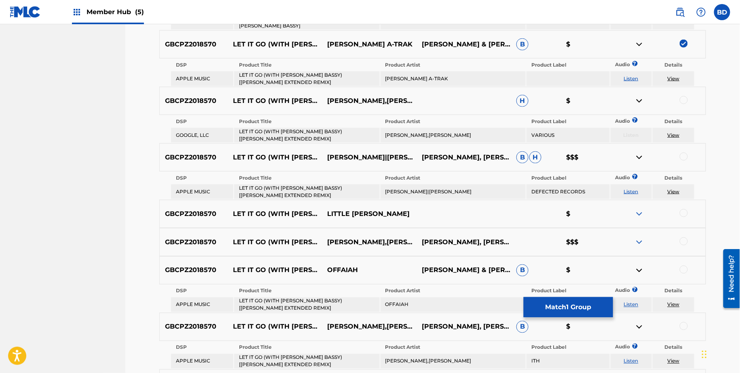
click at [673, 76] on link "View" at bounding box center [673, 79] width 12 height 6
click at [637, 42] on img at bounding box center [639, 45] width 10 height 10
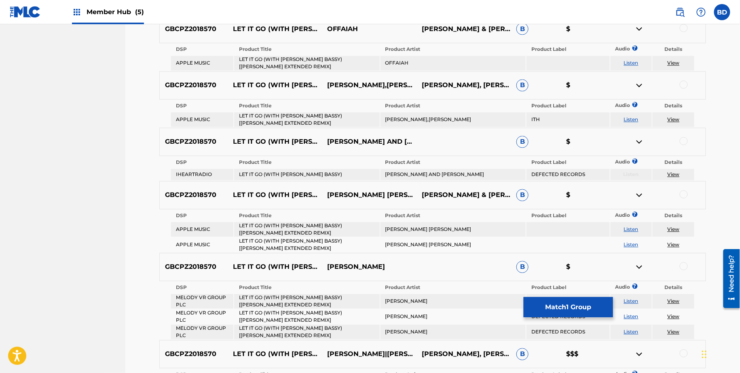
scroll to position [553, 0]
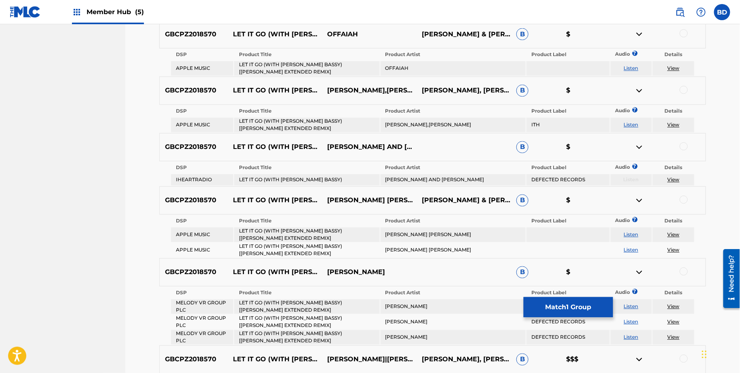
click at [282, 61] on td "LET IT GO (WITH [PERSON_NAME] BASSY) [[PERSON_NAME] EXTENDED REMIX]" at bounding box center [306, 68] width 145 height 15
copy td "LET IT GO (WITH [PERSON_NAME] BASSY) [[PERSON_NAME] EXTENDED REMIX]"
click at [395, 64] on td "OFFAIAH" at bounding box center [452, 68] width 145 height 15
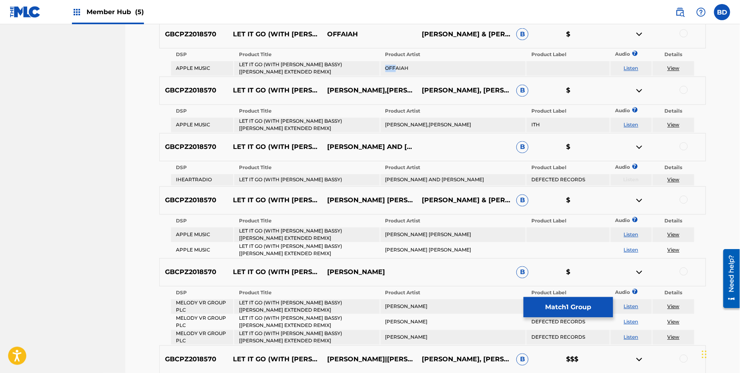
click at [395, 64] on td "OFFAIAH" at bounding box center [452, 68] width 145 height 15
copy td "OFF"
click at [389, 65] on td "OFFAIAH" at bounding box center [452, 68] width 145 height 15
click at [686, 27] on div "GBCPZ2018570 LET IT GO (WITH MARC E. BASSY) [DOM DOLLA EXTENDED REMIX] OFFAIAH …" at bounding box center [432, 34] width 546 height 28
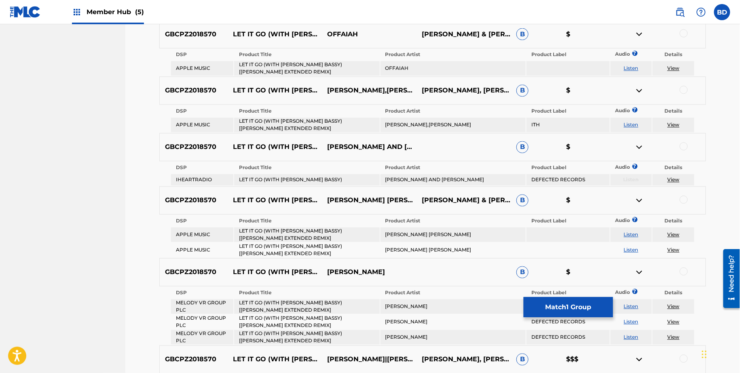
click at [682, 32] on div at bounding box center [683, 34] width 8 height 8
click at [639, 34] on img at bounding box center [639, 35] width 10 height 10
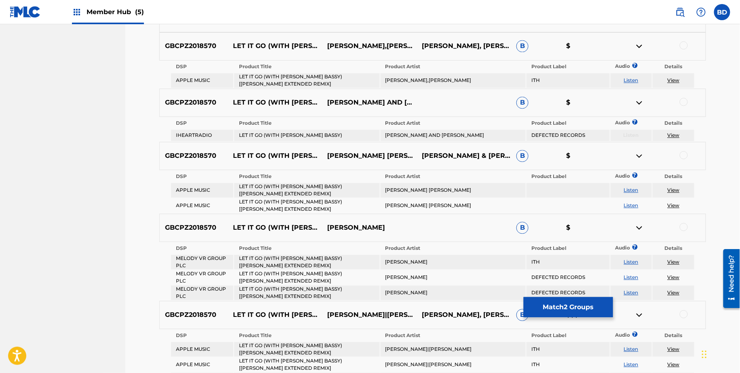
scroll to position [572, 0]
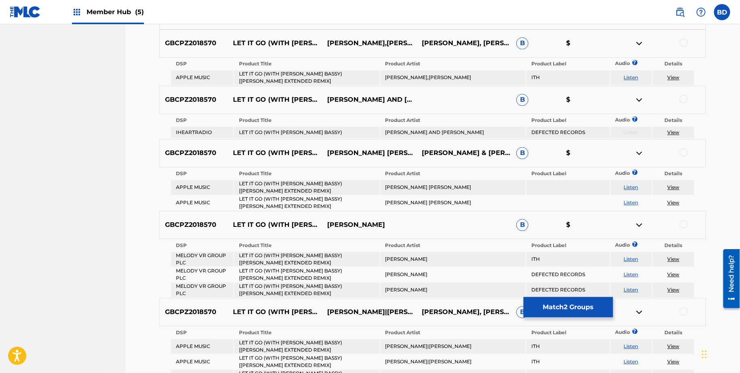
click at [319, 71] on td "LET IT GO (WITH [PERSON_NAME] BASSY) [[PERSON_NAME] EXTENDED REMIX]" at bounding box center [306, 78] width 145 height 15
copy td "LET IT GO (WITH [PERSON_NAME] BASSY) [[PERSON_NAME] EXTENDED REMIX]"
click at [429, 74] on td "THE MARTINEZ BROTHERS,LOUIE VEGA" at bounding box center [452, 78] width 145 height 15
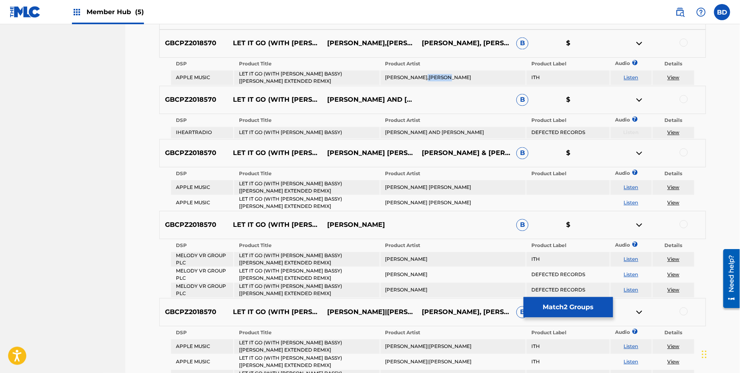
click at [429, 74] on td "THE MARTINEZ BROTHERS,LOUIE VEGA" at bounding box center [452, 78] width 145 height 15
copy td "THE MARTINEZ BROTHERS,LOUIE VEGA"
click at [684, 39] on div at bounding box center [683, 43] width 8 height 8
click at [637, 40] on img at bounding box center [639, 44] width 10 height 10
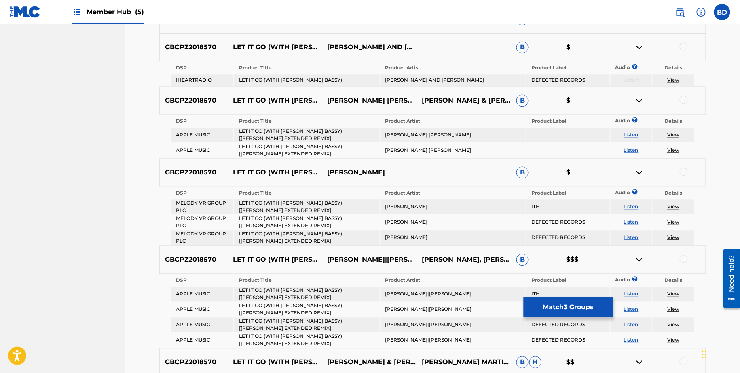
scroll to position [598, 0]
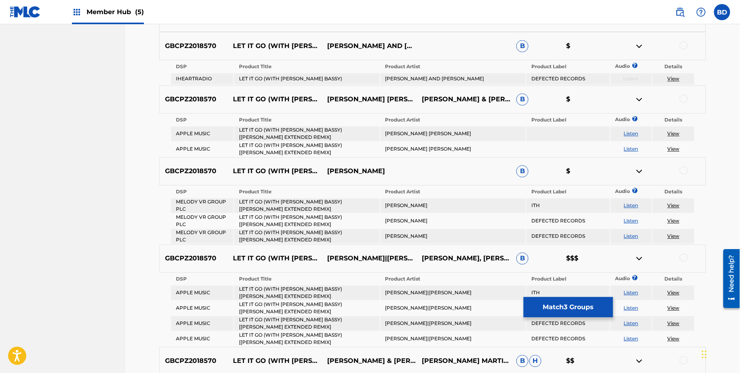
click at [298, 77] on td "LET IT GO (WITH MARC E. BASSY)" at bounding box center [306, 78] width 145 height 11
copy td "LET IT GO (WITH MARC E. BASSY)"
click at [420, 80] on td "LOUIE VEGA AND THE MARTINEZ BROTHERS" at bounding box center [452, 78] width 145 height 11
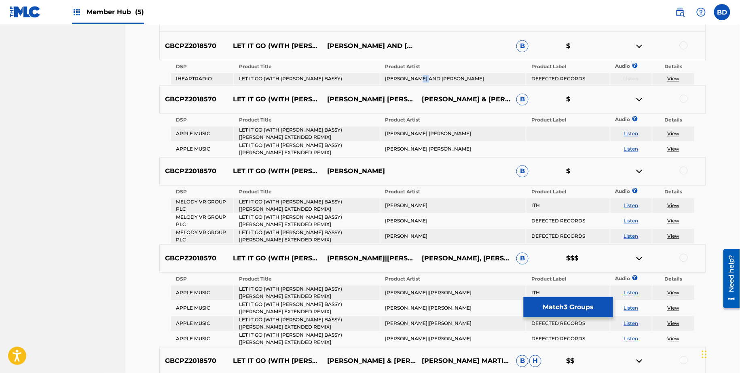
click at [420, 80] on td "LOUIE VEGA AND THE MARTINEZ BROTHERS" at bounding box center [452, 78] width 145 height 11
copy td "LOUIE VEGA AND THE MARTINEZ BROTHERS"
click at [684, 45] on div at bounding box center [683, 45] width 8 height 8
click at [637, 45] on img at bounding box center [639, 46] width 10 height 10
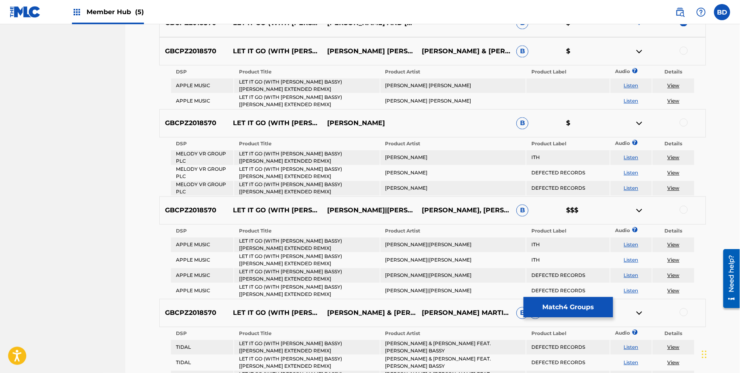
scroll to position [622, 0]
click at [323, 87] on td "LET IT GO (WITH [PERSON_NAME] BASSY) [[PERSON_NAME] EXTENDED REMIX]" at bounding box center [306, 85] width 145 height 15
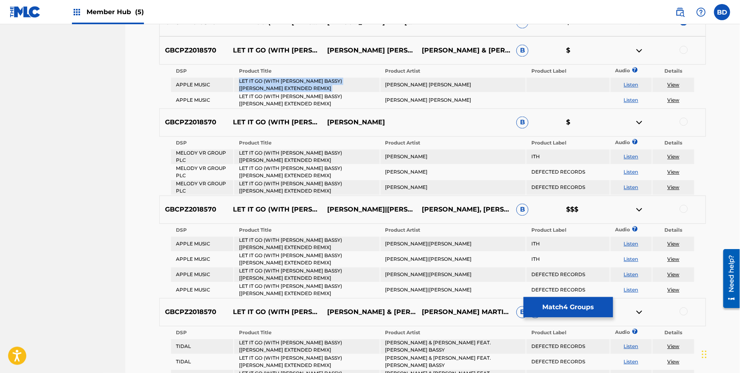
copy td "LET IT GO (WITH [PERSON_NAME] BASSY) [[PERSON_NAME] EXTENDED REMIX]"
click at [443, 87] on td "THE MARTINEZ BROTHERS LOUIE VEGA" at bounding box center [452, 85] width 145 height 15
click at [684, 47] on div at bounding box center [683, 50] width 8 height 8
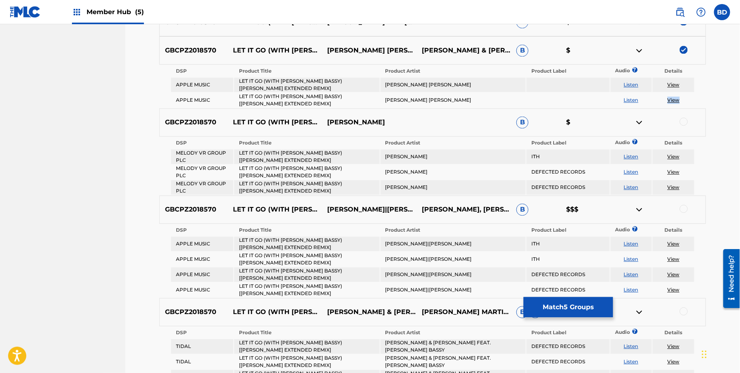
click at [639, 51] on img at bounding box center [639, 51] width 10 height 10
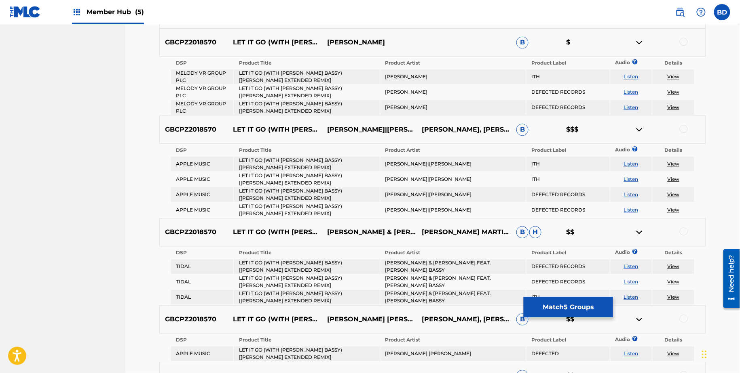
scroll to position [658, 0]
click at [316, 72] on td "LET IT GO (WITH [PERSON_NAME] BASSY) [[PERSON_NAME] EXTENDED REMIX]" at bounding box center [306, 76] width 145 height 15
click at [416, 69] on td "[PERSON_NAME]" at bounding box center [452, 76] width 145 height 15
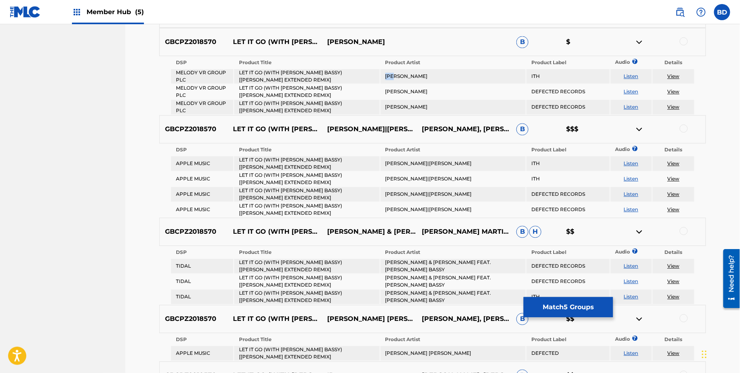
click at [416, 69] on td "[PERSON_NAME]" at bounding box center [452, 76] width 145 height 15
click at [681, 37] on div at bounding box center [683, 41] width 8 height 8
click at [636, 38] on img at bounding box center [639, 42] width 10 height 10
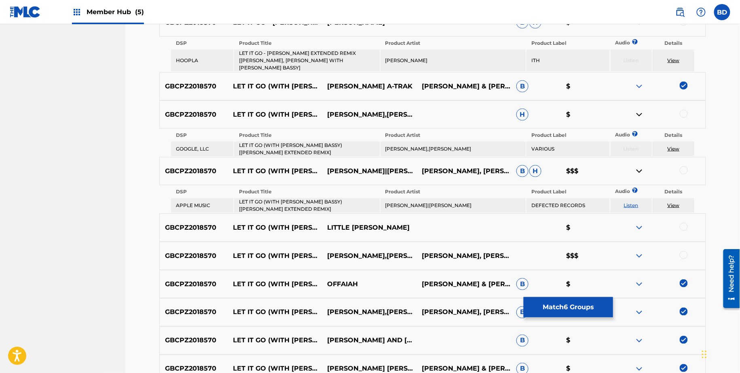
scroll to position [289, 0]
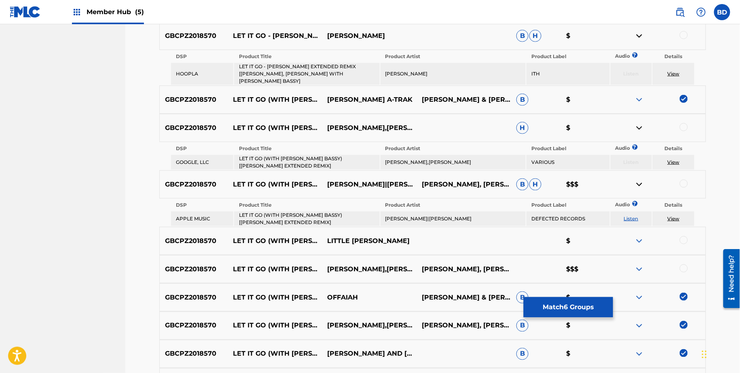
click at [302, 72] on td "LET IT GO - DOM DOLLA EXTENDED REMIX [LOUIE VEGA, THE MARTINEZ BROTHERS WITH MA…" at bounding box center [306, 74] width 145 height 22
click at [402, 67] on td "JAMES HASKELL" at bounding box center [452, 74] width 145 height 22
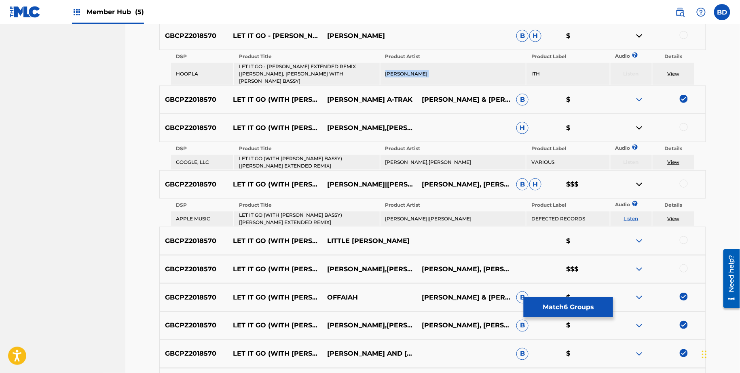
click at [402, 67] on td "JAMES HASKELL" at bounding box center [452, 74] width 145 height 22
click at [683, 34] on div at bounding box center [683, 35] width 8 height 8
click at [637, 34] on img at bounding box center [639, 36] width 10 height 10
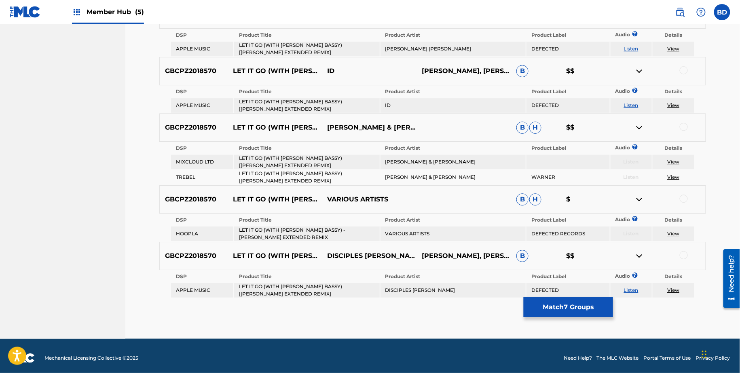
scroll to position [871, 0]
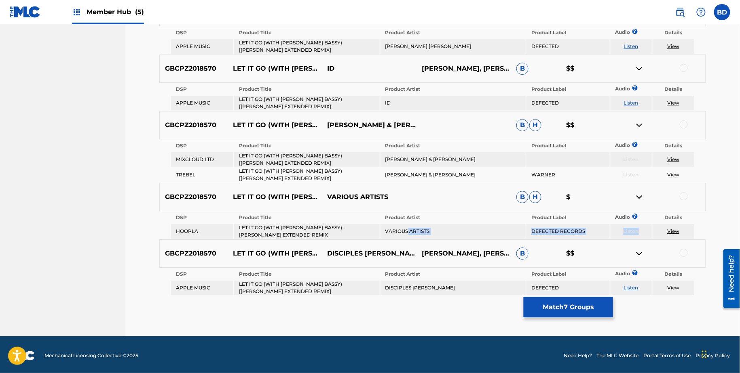
drag, startPoint x: 649, startPoint y: 232, endPoint x: 405, endPoint y: 231, distance: 243.3
click at [406, 230] on tr "HOOPLA LET IT GO (WITH MARC E. BASSY) - DOM DOLLA EXTENDED REMIX VARIOUS ARTIST…" at bounding box center [432, 231] width 523 height 15
click at [274, 226] on td "LET IT GO (WITH MARC E. BASSY) - DOM DOLLA EXTENDED REMIX" at bounding box center [306, 231] width 145 height 15
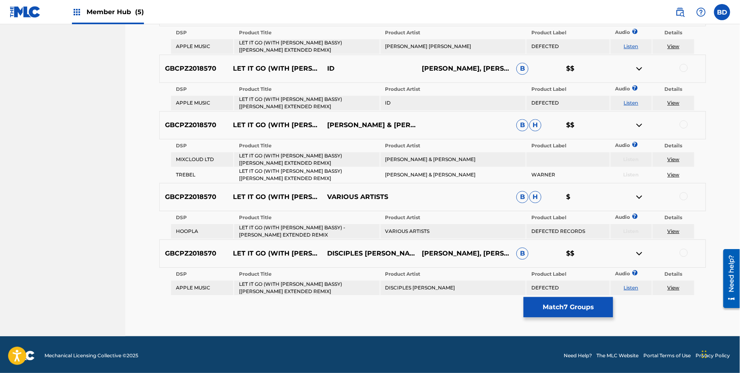
click at [683, 194] on div at bounding box center [683, 196] width 8 height 8
click at [640, 195] on img at bounding box center [639, 197] width 10 height 10
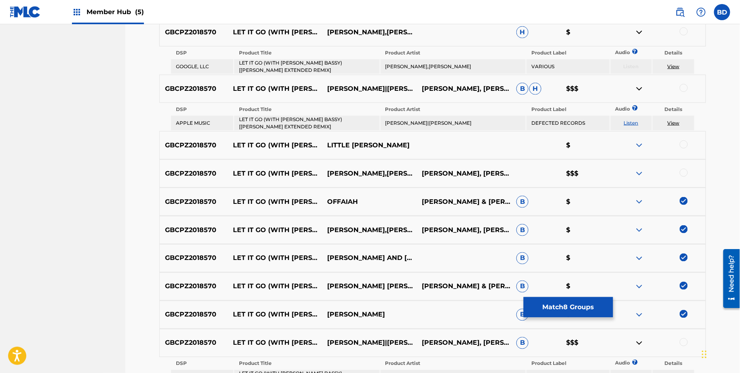
scroll to position [347, 0]
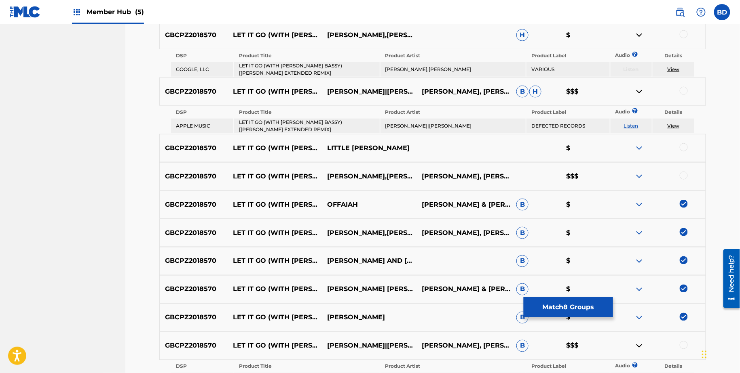
click at [307, 61] on table "DSP Product Title Product Artist Product Label Audio ? Details GOOGLE, LLC LET …" at bounding box center [432, 63] width 525 height 28
click at [314, 70] on td "LET IT GO (WITH [PERSON_NAME] BASSY) [[PERSON_NAME] EXTENDED REMIX]" at bounding box center [306, 69] width 145 height 15
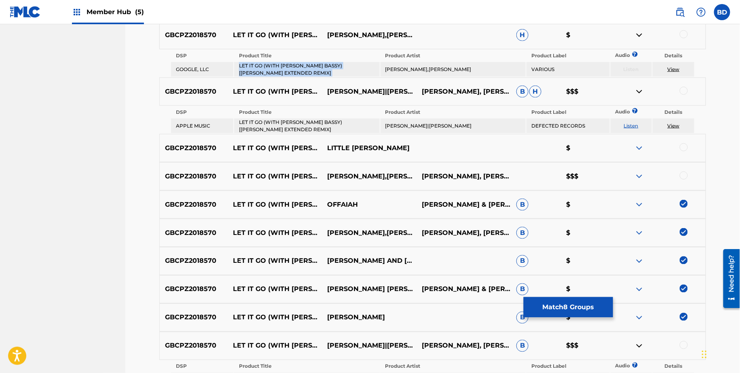
click at [314, 70] on td "LET IT GO (WITH [PERSON_NAME] BASSY) [[PERSON_NAME] EXTENDED REMIX]" at bounding box center [306, 69] width 145 height 15
click at [401, 65] on td "THE MARTINEZ BROTHERS,LOUIE VEGA" at bounding box center [452, 69] width 145 height 15
click at [683, 32] on div at bounding box center [683, 34] width 8 height 8
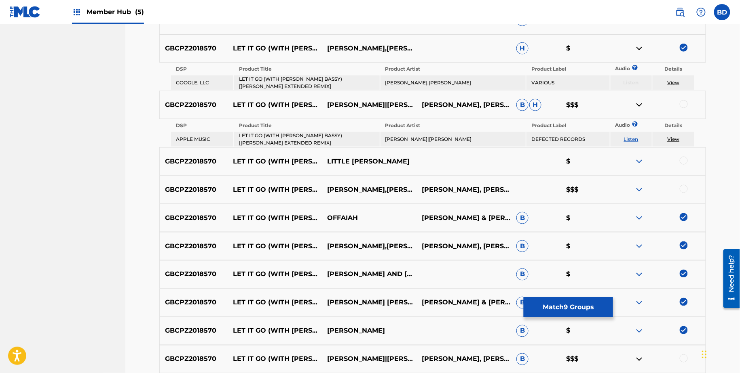
scroll to position [337, 0]
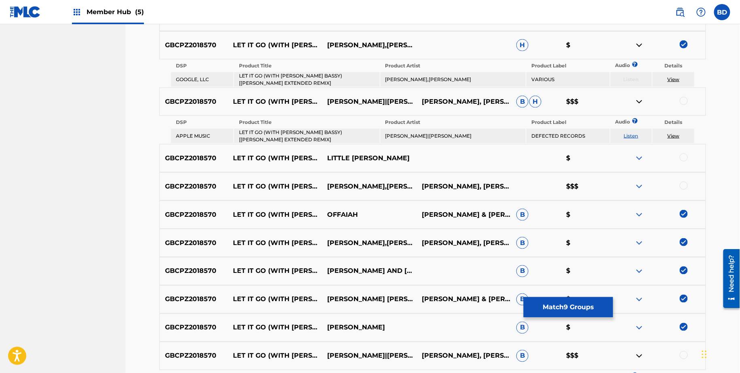
click at [641, 44] on img at bounding box center [639, 45] width 10 height 10
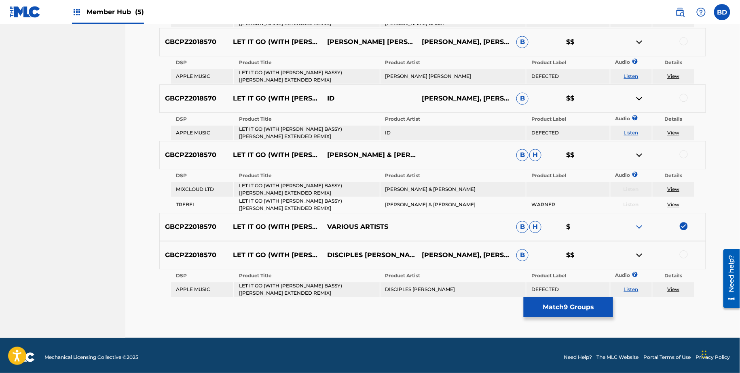
scroll to position [815, 0]
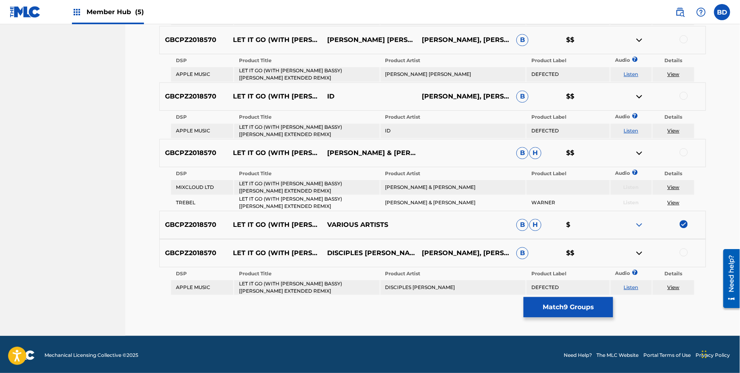
click at [274, 72] on td "LET IT GO (WITH [PERSON_NAME] BASSY) [[PERSON_NAME] EXTENDED REMIX]" at bounding box center [306, 74] width 145 height 15
click at [421, 69] on td "THE MARTINEZ BROTHERS LOUIE VEGA" at bounding box center [452, 74] width 145 height 15
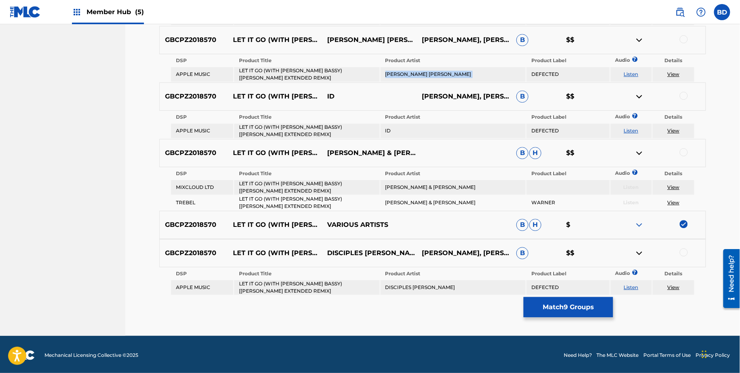
click at [421, 69] on td "THE MARTINEZ BROTHERS LOUIE VEGA" at bounding box center [452, 74] width 145 height 15
click at [686, 36] on div at bounding box center [683, 39] width 8 height 8
click at [639, 38] on img at bounding box center [639, 40] width 10 height 10
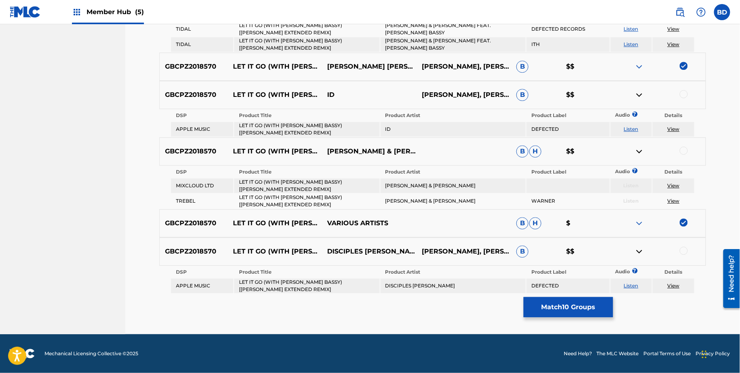
scroll to position [787, 0]
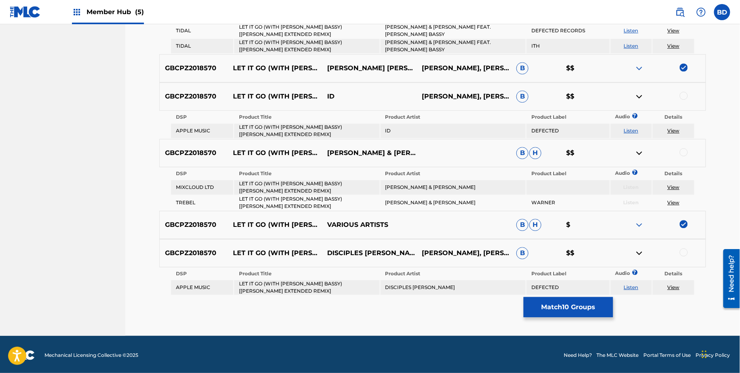
click at [264, 131] on td "LET IT GO (WITH [PERSON_NAME] BASSY) [[PERSON_NAME] EXTENDED REMIX]" at bounding box center [306, 131] width 145 height 15
click at [684, 95] on div at bounding box center [683, 96] width 8 height 8
click at [639, 94] on img at bounding box center [639, 97] width 10 height 10
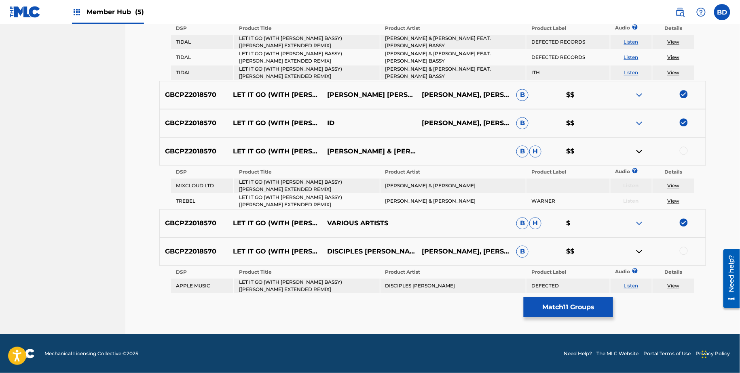
scroll to position [758, 0]
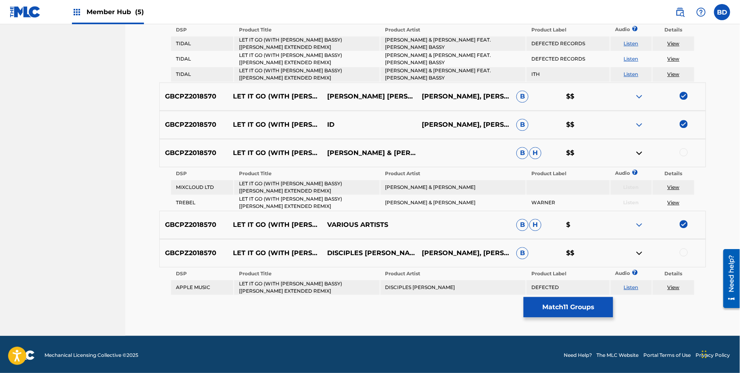
click at [277, 290] on td "LET IT GO (WITH MARC E. BASSY) [DOM DOLLA EXTENDED REMIX]" at bounding box center [306, 288] width 145 height 15
click at [435, 286] on td "DISCIPLES DENNIS FERRER" at bounding box center [452, 288] width 145 height 15
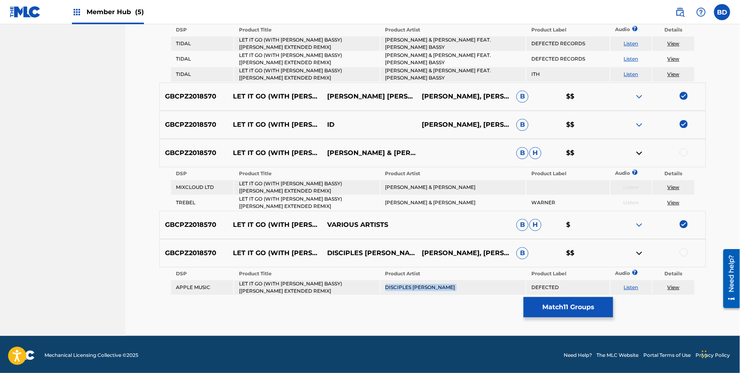
click at [435, 286] on td "DISCIPLES DENNIS FERRER" at bounding box center [452, 288] width 145 height 15
click at [681, 251] on div at bounding box center [683, 253] width 8 height 8
click at [640, 254] on img at bounding box center [639, 254] width 10 height 10
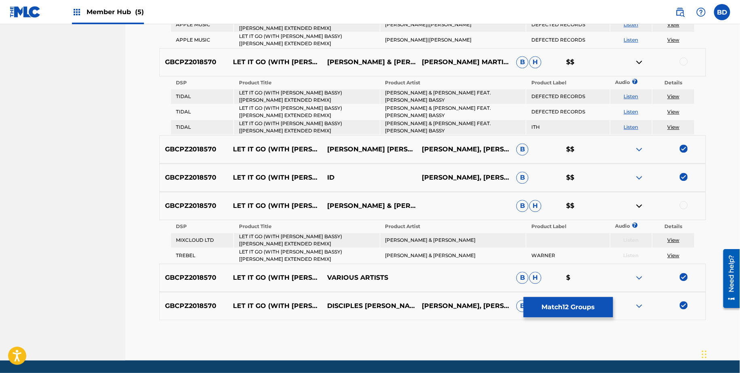
scroll to position [706, 0]
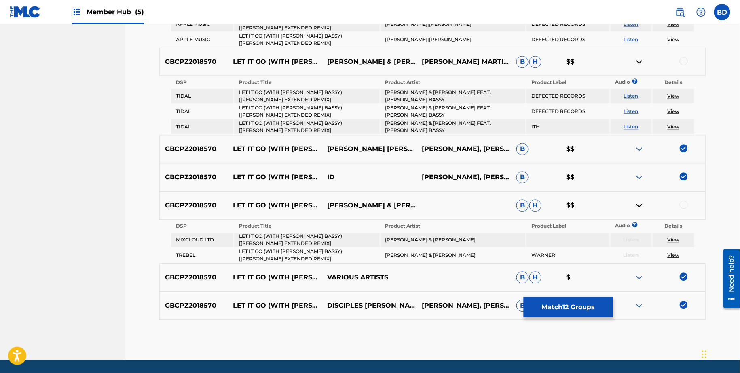
click at [337, 89] on td "LET IT GO (WITH MARC E. BASSY) [DOM DOLLA EXTENDED REMIX]" at bounding box center [306, 96] width 145 height 15
click at [413, 100] on td "LOUIE VEGA & THE MARTINEZ BROTHERS FEAT. MARC E. BASSY" at bounding box center [452, 96] width 145 height 15
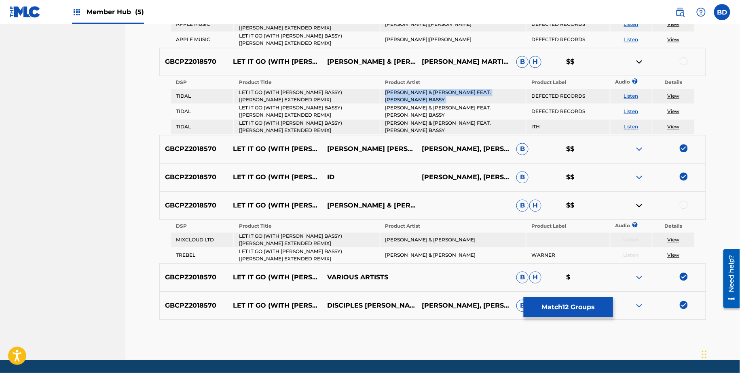
click at [413, 100] on td "LOUIE VEGA & THE MARTINEZ BROTHERS FEAT. MARC E. BASSY" at bounding box center [452, 96] width 145 height 15
click at [682, 60] on div at bounding box center [683, 61] width 8 height 8
click at [639, 62] on img at bounding box center [639, 62] width 10 height 10
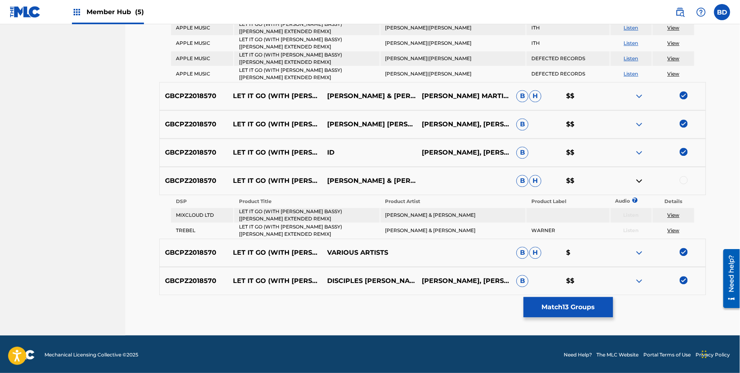
click at [323, 208] on td "LET IT GO (WITH MARC E. BASSY) [DOM DOLLA EXTENDED REMIX]" at bounding box center [306, 215] width 145 height 15
click at [415, 213] on td "LOUIE VEGA & THE MARTINEZ BROTHERS" at bounding box center [452, 215] width 145 height 15
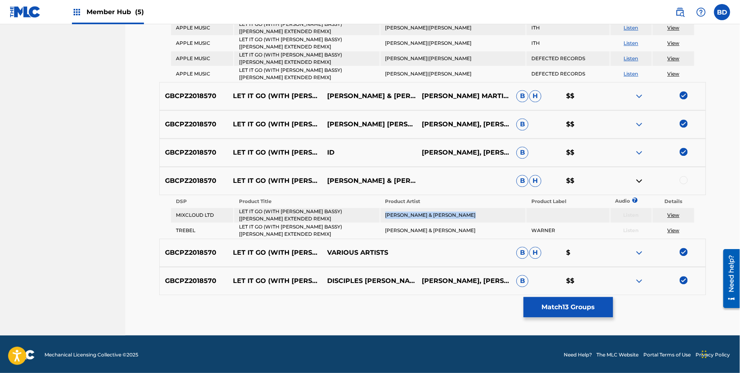
click at [415, 213] on td "LOUIE VEGA & THE MARTINEZ BROTHERS" at bounding box center [452, 215] width 145 height 15
click at [684, 177] on div at bounding box center [683, 180] width 8 height 8
click at [641, 181] on img at bounding box center [639, 181] width 10 height 10
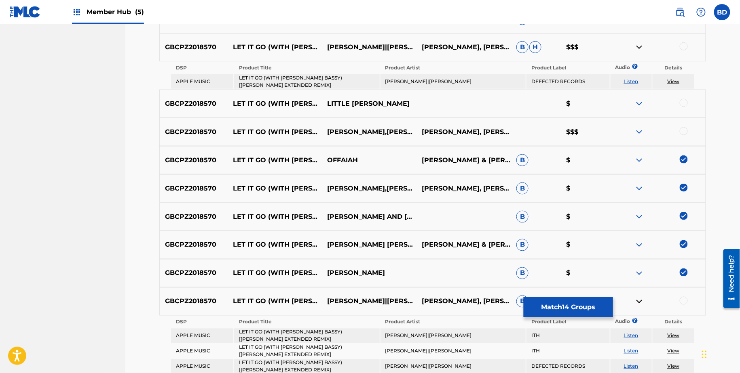
scroll to position [355, 0]
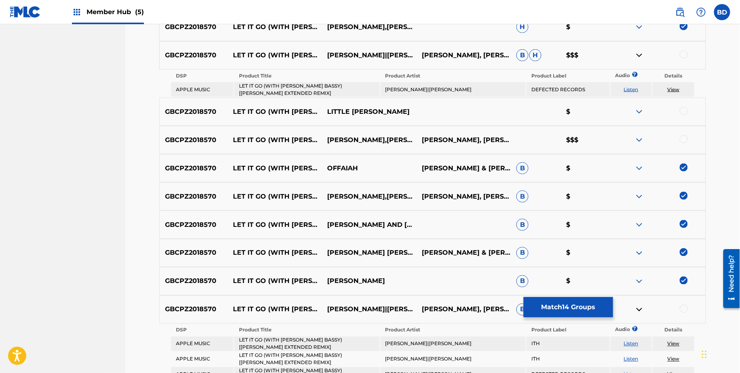
click at [309, 82] on td "LET IT GO (WITH [PERSON_NAME] BASSY) [[PERSON_NAME] EXTENDED REMIX]" at bounding box center [306, 89] width 145 height 15
click at [467, 94] on td "[PERSON_NAME]|[PERSON_NAME]" at bounding box center [452, 89] width 145 height 15
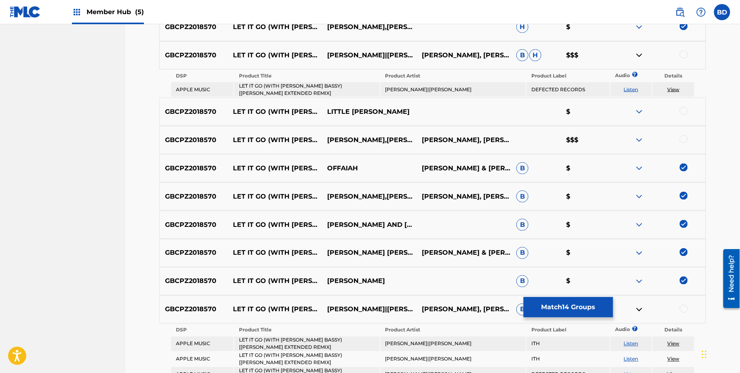
click at [467, 94] on td "[PERSON_NAME]|[PERSON_NAME]" at bounding box center [452, 89] width 145 height 15
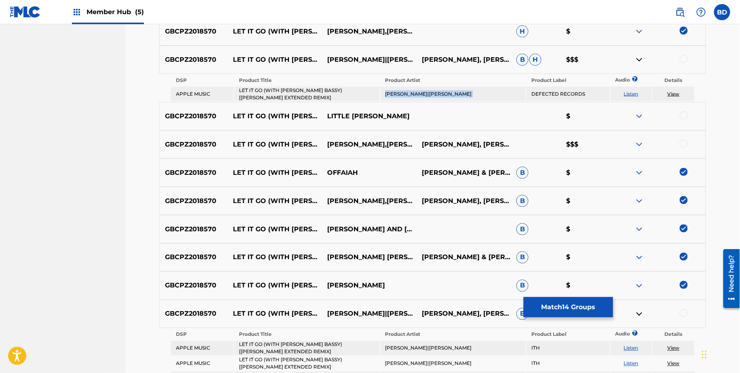
scroll to position [364, 0]
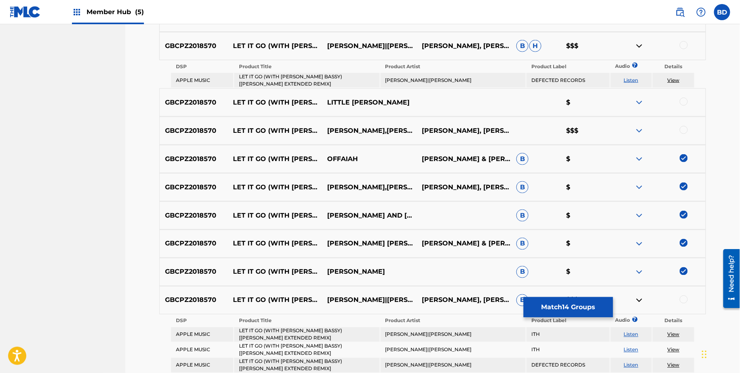
click at [685, 44] on div at bounding box center [683, 45] width 8 height 8
click at [671, 74] on td "View" at bounding box center [673, 80] width 42 height 15
click at [671, 78] on link "View" at bounding box center [673, 80] width 12 height 6
click at [638, 46] on img at bounding box center [639, 46] width 10 height 10
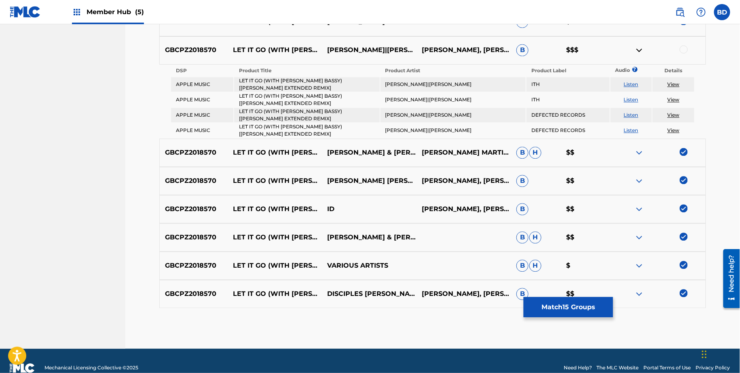
scroll to position [600, 0]
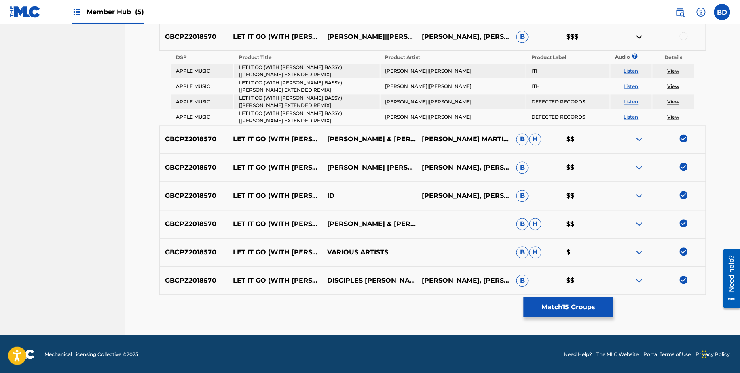
click at [285, 64] on td "LET IT GO (WITH [PERSON_NAME] BASSY) [[PERSON_NAME] EXTENDED REMIX]" at bounding box center [306, 71] width 145 height 15
click at [425, 65] on td "LOUIE VEGA|THE MARTINEZ BROTHERS" at bounding box center [452, 71] width 145 height 15
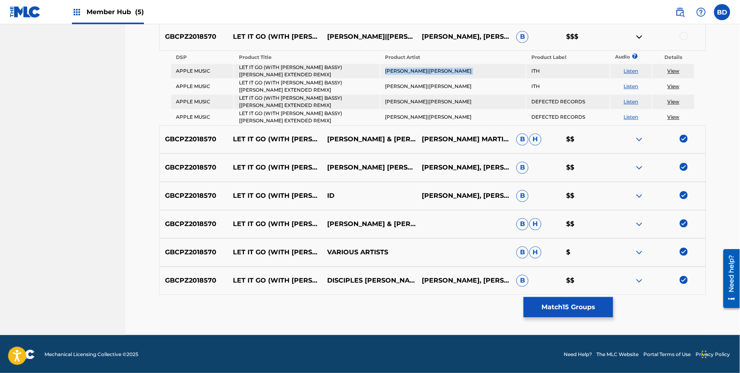
click at [425, 65] on td "LOUIE VEGA|THE MARTINEZ BROTHERS" at bounding box center [452, 71] width 145 height 15
click at [673, 70] on link "View" at bounding box center [673, 71] width 12 height 6
click at [684, 34] on div at bounding box center [683, 36] width 8 height 8
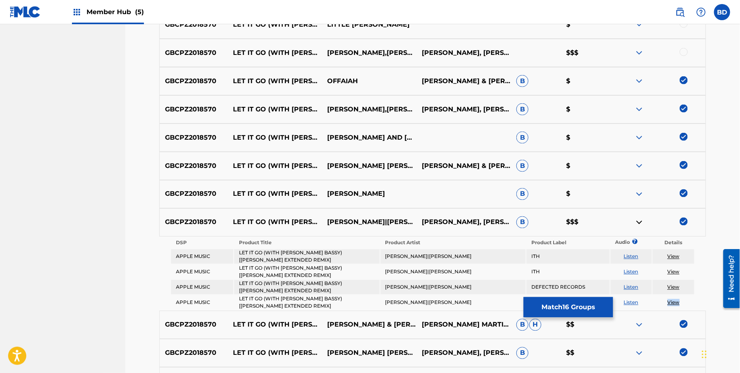
scroll to position [572, 0]
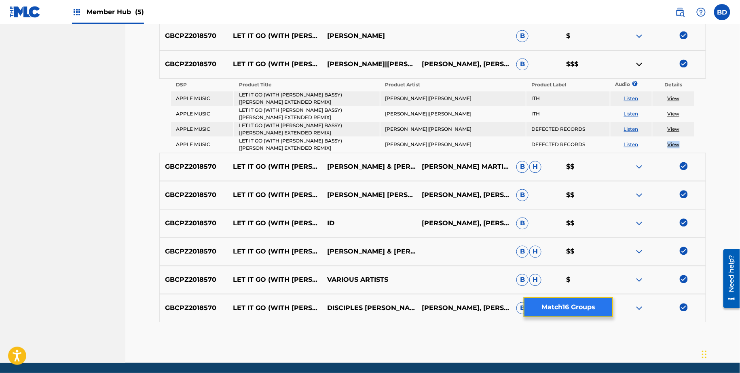
click at [533, 308] on button "Match 16 Groups" at bounding box center [567, 307] width 89 height 20
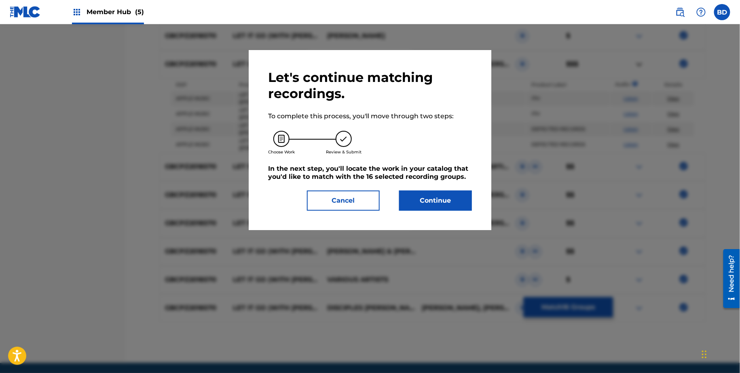
click at [416, 214] on div "Let's continue matching recordings. To complete this process, you'll move throu…" at bounding box center [370, 140] width 243 height 180
click at [416, 198] on button "Continue" at bounding box center [435, 201] width 73 height 20
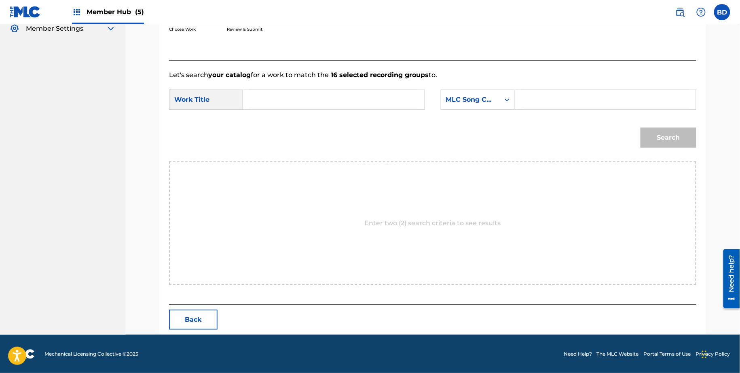
click at [527, 96] on input "Search Form" at bounding box center [604, 99] width 167 height 19
paste input "LA4YGU"
type input "LA4YGU"
click at [379, 96] on input "Search Form" at bounding box center [333, 99] width 167 height 19
type input "go"
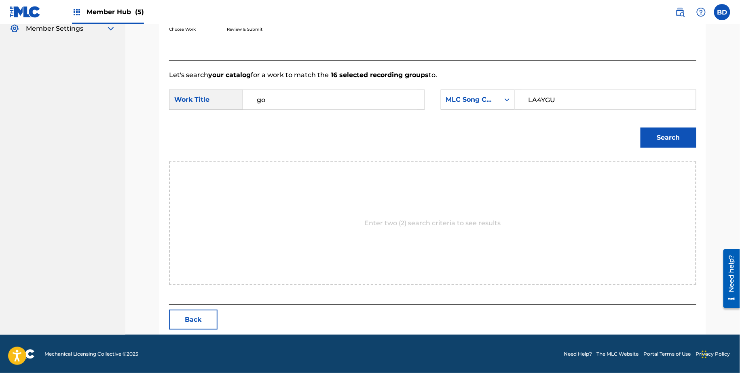
click at [640, 128] on button "Search" at bounding box center [668, 138] width 56 height 20
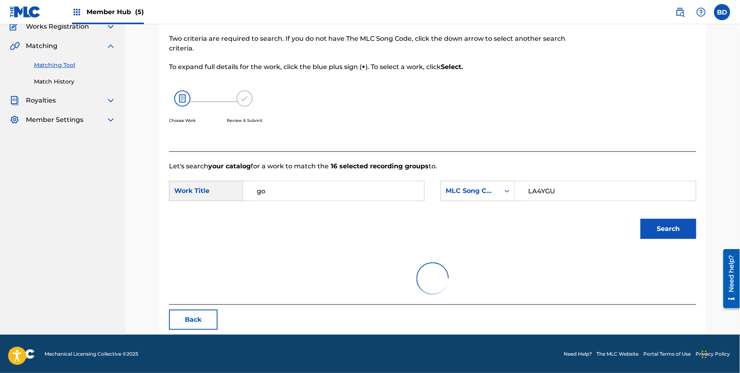
scroll to position [140, 0]
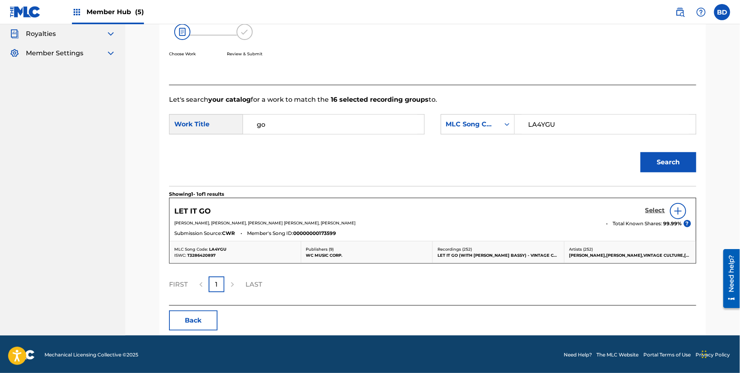
click at [653, 207] on h5 "Select" at bounding box center [655, 211] width 20 height 8
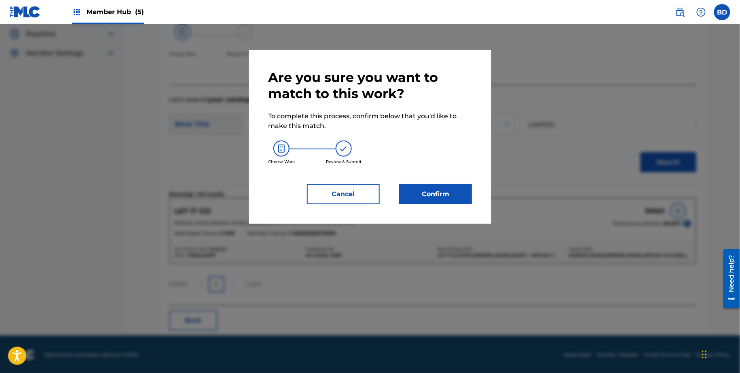
click at [426, 209] on div "Are you sure you want to match to this work? To complete this process, confirm …" at bounding box center [370, 137] width 243 height 174
click at [435, 193] on button "Confirm" at bounding box center [435, 194] width 73 height 20
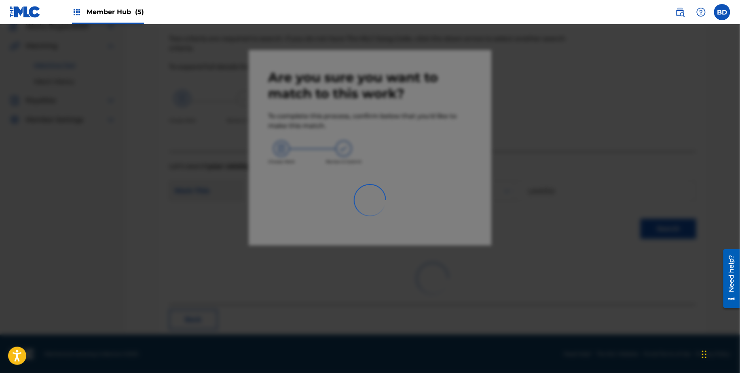
scroll to position [0, 0]
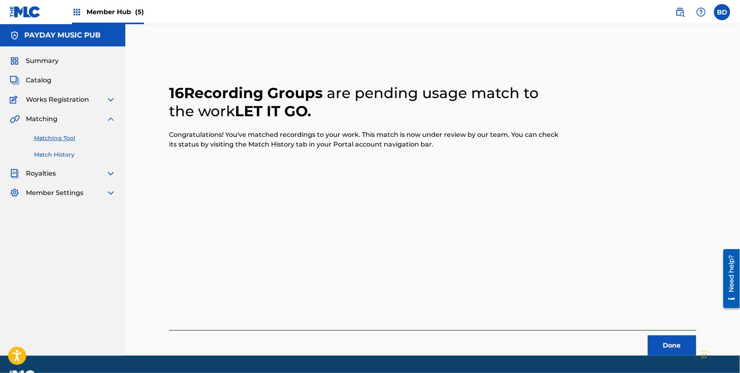
click at [63, 158] on link "Match History" at bounding box center [75, 155] width 82 height 8
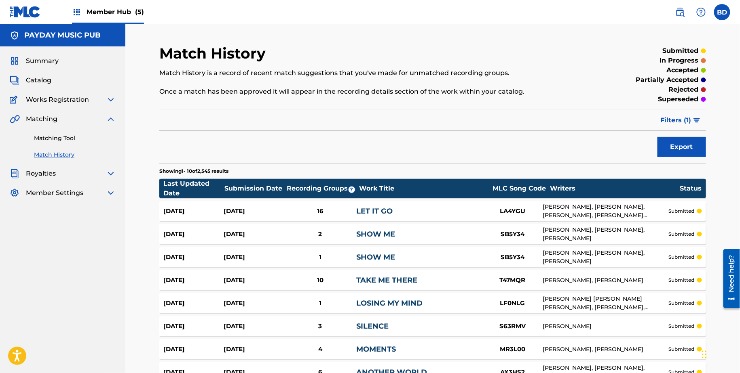
click at [367, 209] on link "LET IT GO" at bounding box center [374, 211] width 36 height 9
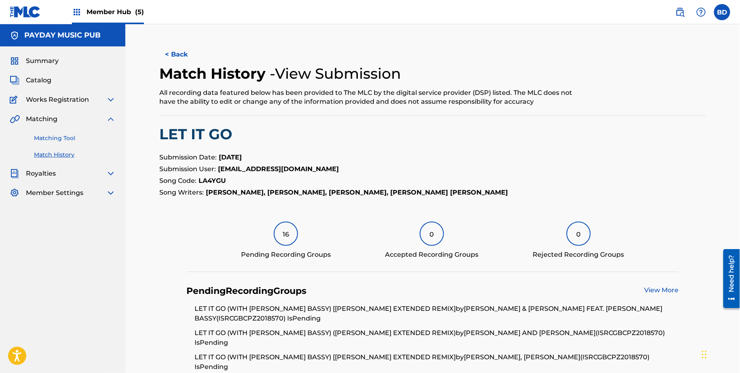
click at [93, 136] on link "Matching Tool" at bounding box center [75, 138] width 82 height 8
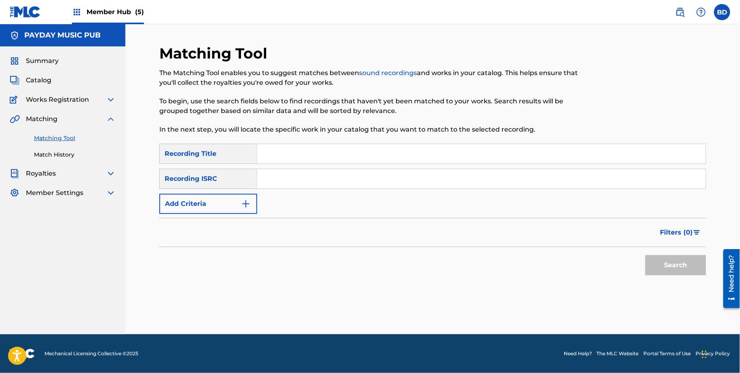
click at [324, 175] on input "Search Form" at bounding box center [481, 178] width 448 height 19
paste input "GBBKS1700003"
click at [645, 255] on button "Search" at bounding box center [675, 265] width 61 height 20
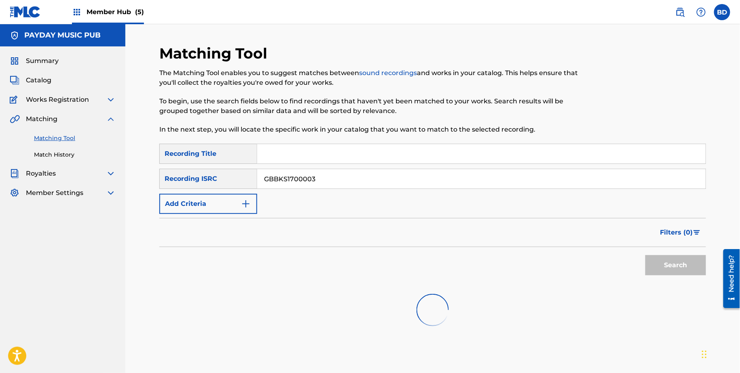
scroll to position [68, 0]
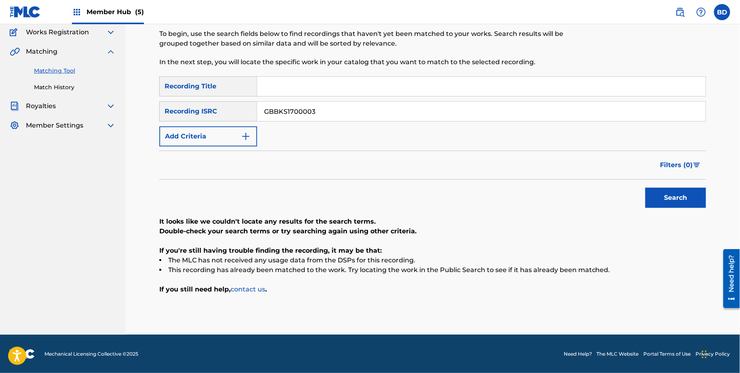
click at [295, 115] on input "GBBKS1700003" at bounding box center [481, 111] width 448 height 19
paste input "AHS2400561"
click at [645, 188] on button "Search" at bounding box center [675, 198] width 61 height 20
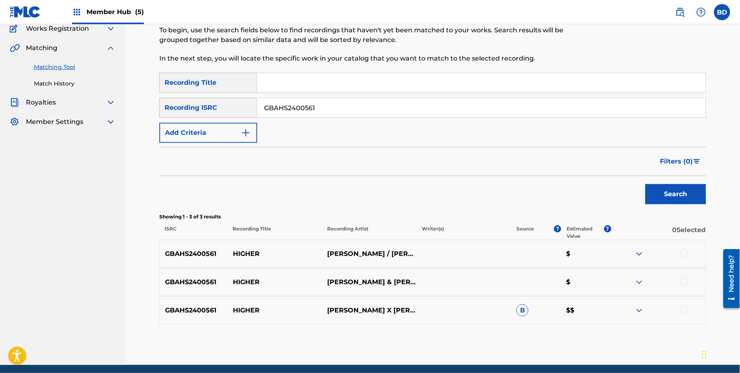
scroll to position [101, 0]
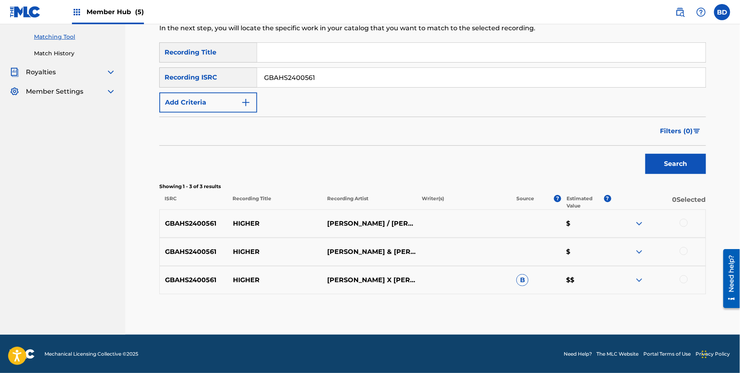
click at [643, 282] on img at bounding box center [639, 281] width 10 height 10
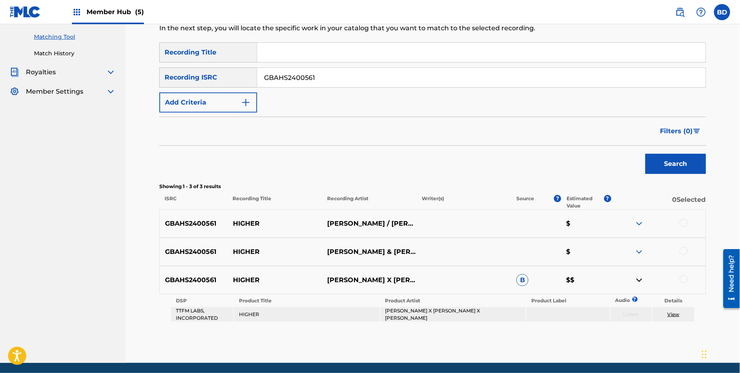
click at [247, 278] on p "HIGHER" at bounding box center [275, 281] width 95 height 10
click at [278, 75] on input "GBAHS2400561" at bounding box center [481, 77] width 448 height 19
paste input "AP2500066"
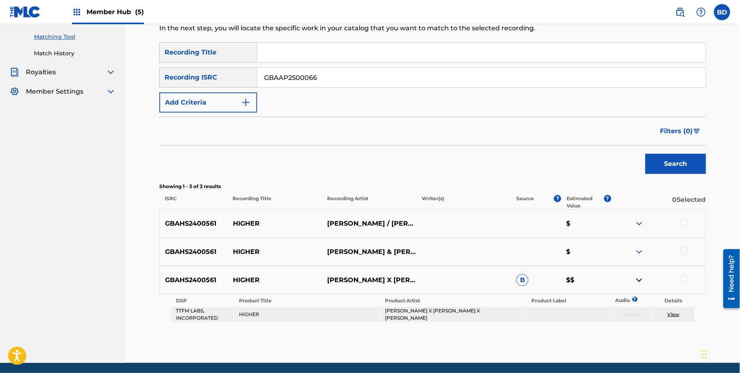
click at [645, 154] on button "Search" at bounding box center [675, 164] width 61 height 20
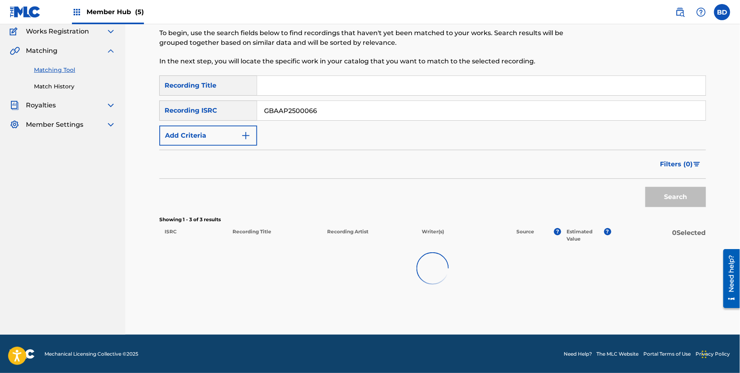
scroll to position [68, 0]
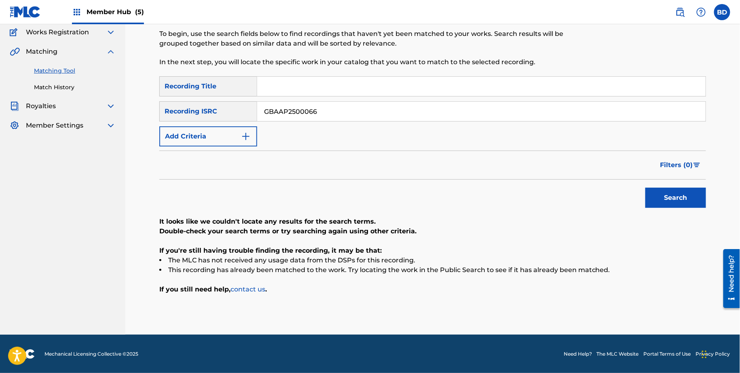
click at [308, 109] on input "GBAAP2500066" at bounding box center [481, 111] width 448 height 19
paste input "8KE2203180"
click at [645, 188] on button "Search" at bounding box center [675, 198] width 61 height 20
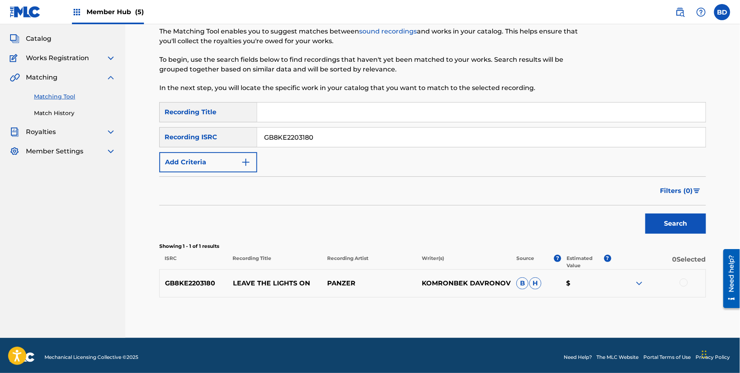
scroll to position [45, 0]
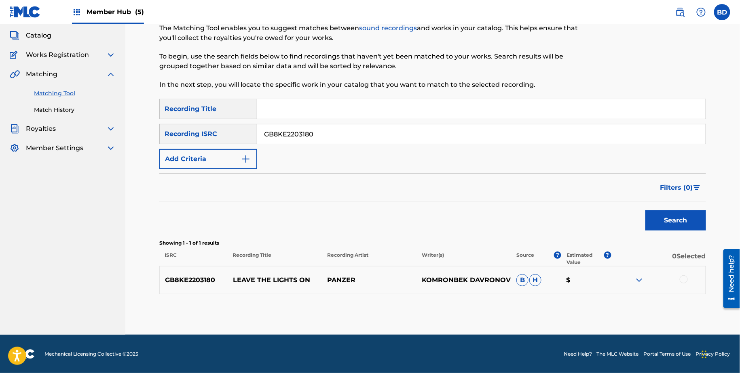
click at [261, 277] on p "LEAVE THE LIGHTS ON" at bounding box center [275, 281] width 95 height 10
click at [641, 281] on img at bounding box center [639, 281] width 10 height 10
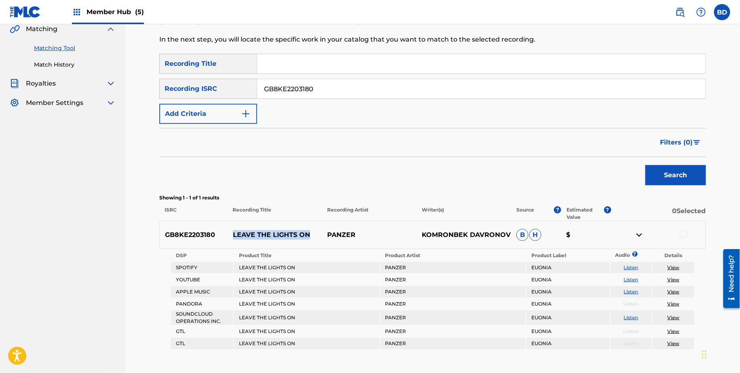
scroll to position [129, 0]
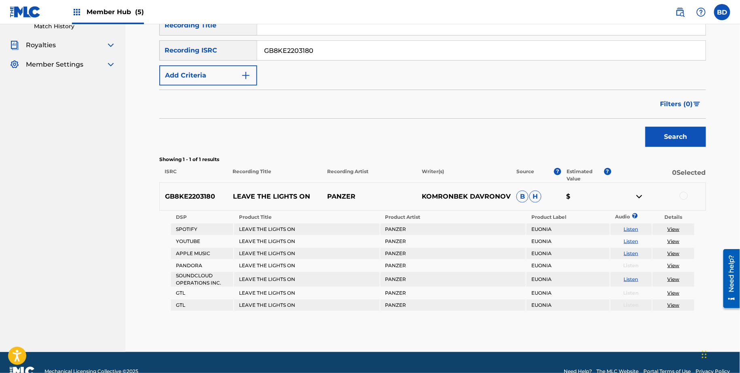
click at [278, 51] on input "GB8KE2203180" at bounding box center [481, 50] width 448 height 19
paste input "GB5KW1601943"
click at [280, 51] on input "GB8GB5KW1601943KE2203180" at bounding box center [481, 50] width 448 height 19
paste input "5KW1601943"
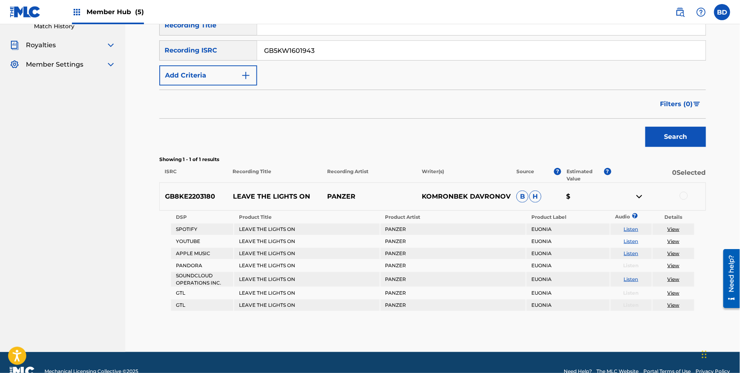
click at [645, 127] on button "Search" at bounding box center [675, 137] width 61 height 20
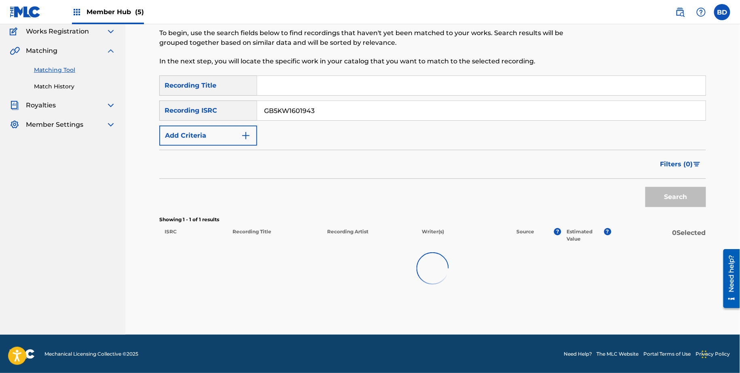
scroll to position [45, 0]
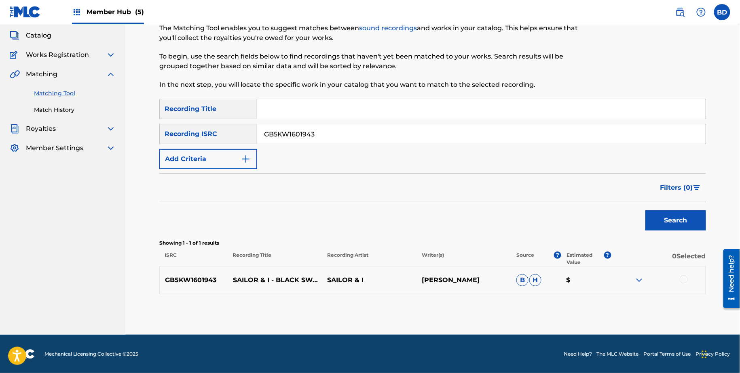
click at [638, 283] on img at bounding box center [639, 281] width 10 height 10
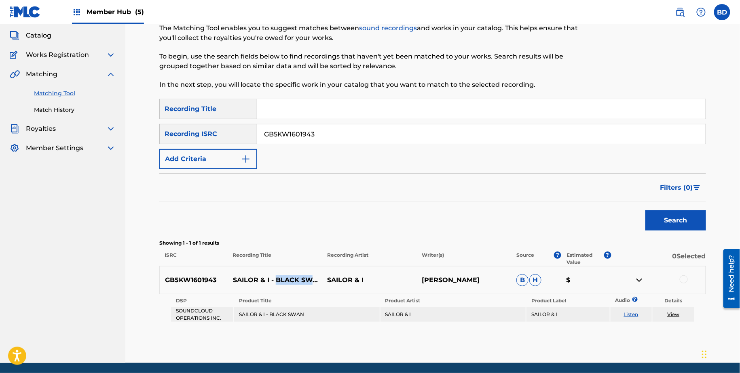
drag, startPoint x: 276, startPoint y: 280, endPoint x: 325, endPoint y: 280, distance: 49.3
click at [325, 280] on div "GB5KW1601943 SAILOR & I - BLACK SWAN SAILOR & I ALEXANDER SJÖDIN B H $" at bounding box center [432, 280] width 546 height 28
click at [285, 133] on input "GB5KW1601943" at bounding box center [481, 133] width 448 height 19
paste input "45A2500011"
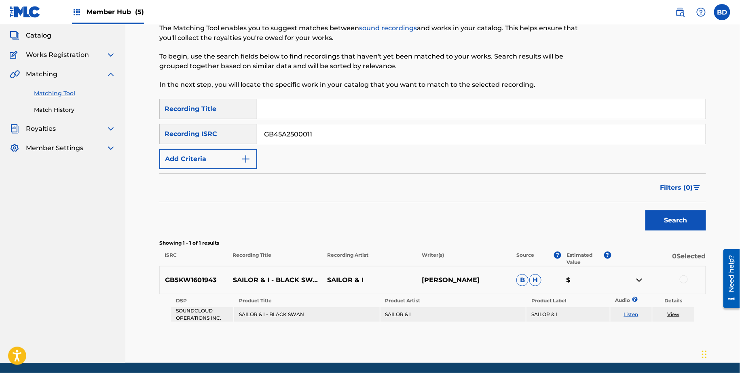
type input "GB45A2500011"
click at [645, 211] on button "Search" at bounding box center [675, 221] width 61 height 20
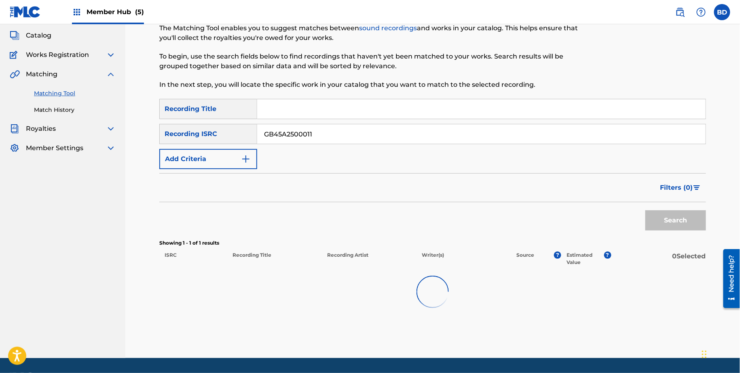
scroll to position [68, 0]
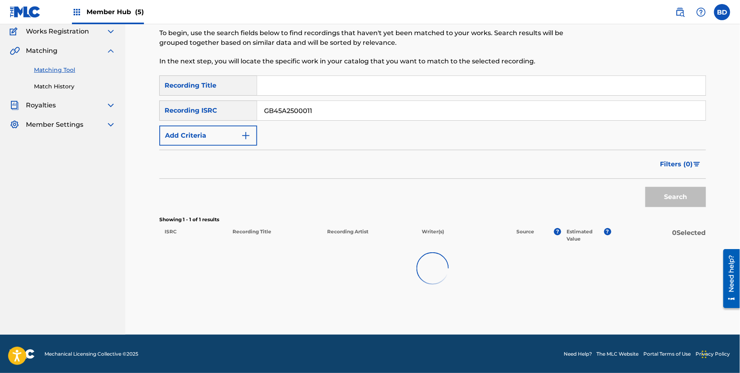
click at [376, 112] on input "GB45A2500011" at bounding box center [481, 110] width 448 height 19
click at [514, 98] on div "SearchWithCriteria19651336-6d91-4027-9d8e-495d44b029eb Recording Title SearchWi…" at bounding box center [432, 111] width 546 height 70
click at [517, 112] on input "GB45A2500011" at bounding box center [481, 110] width 448 height 19
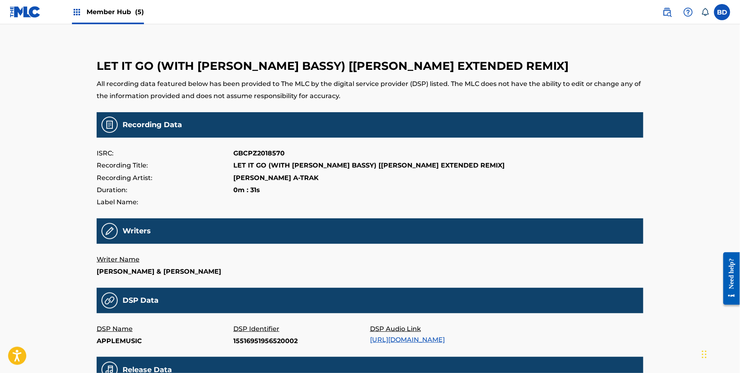
click at [262, 348] on p "15516951956520002" at bounding box center [301, 341] width 137 height 12
copy p "15516951956520002"
click at [247, 348] on p "15517166389150003" at bounding box center [301, 341] width 137 height 12
click at [241, 335] on p "DSP Identifier" at bounding box center [301, 329] width 137 height 12
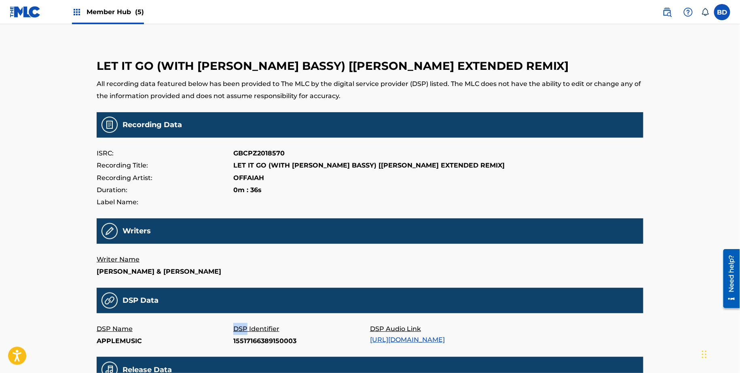
click at [241, 335] on p "DSP Identifier" at bounding box center [301, 329] width 137 height 12
click at [241, 348] on p "15517166389150003" at bounding box center [301, 341] width 137 height 12
copy p "15517166389150003"
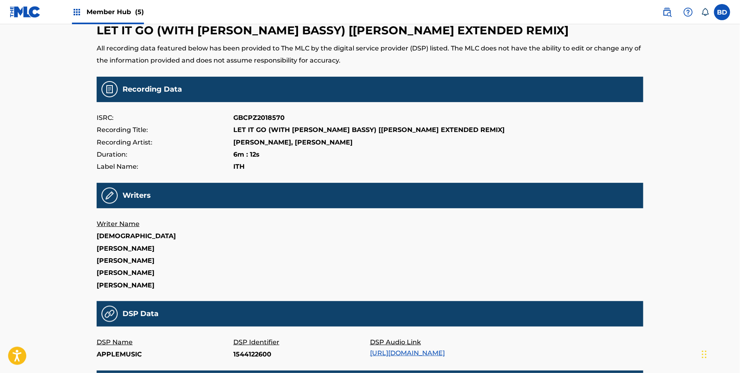
click at [249, 349] on p "1544122600" at bounding box center [301, 355] width 137 height 12
copy p "1544122600"
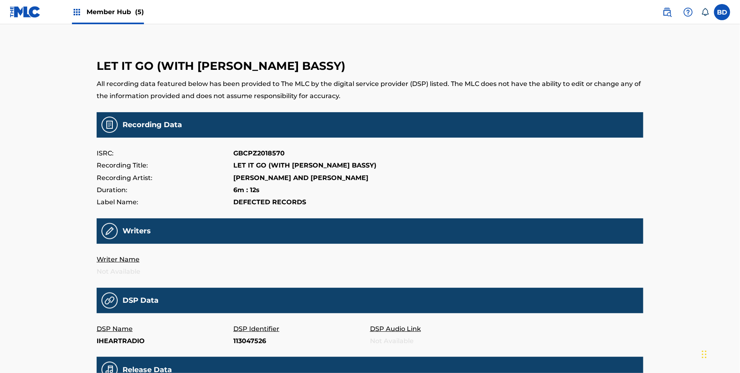
click at [245, 342] on p "113047526" at bounding box center [301, 341] width 137 height 12
copy p "113047526"
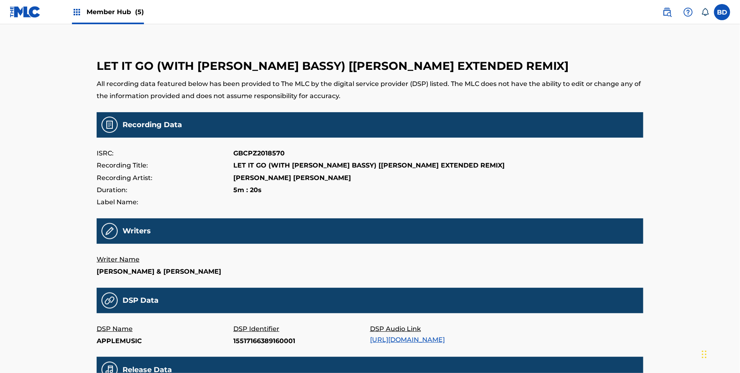
click at [247, 348] on p "15517166389160001" at bounding box center [301, 341] width 137 height 12
copy p "15517166389160001"
click at [243, 348] on p "15516951956530001" at bounding box center [301, 341] width 137 height 12
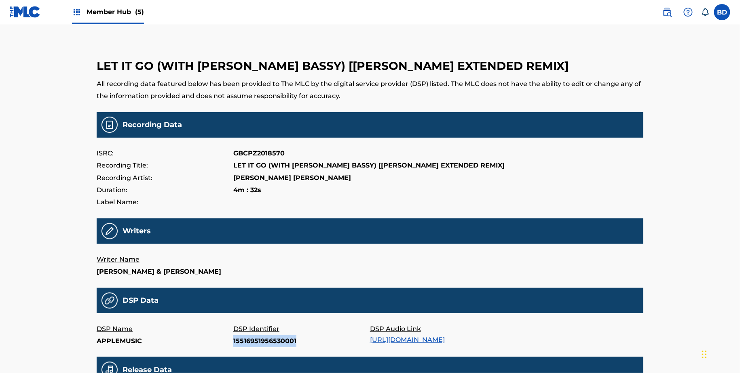
copy p "15516951956530001"
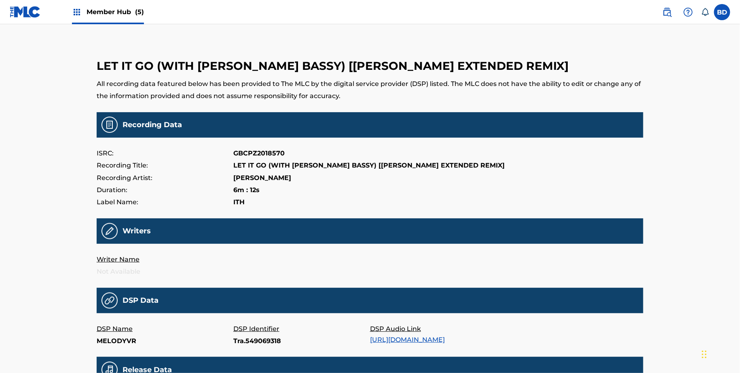
click at [255, 332] on p "DSP Identifier" at bounding box center [301, 329] width 137 height 12
click at [253, 342] on p "Tra.549069318" at bounding box center [301, 341] width 137 height 12
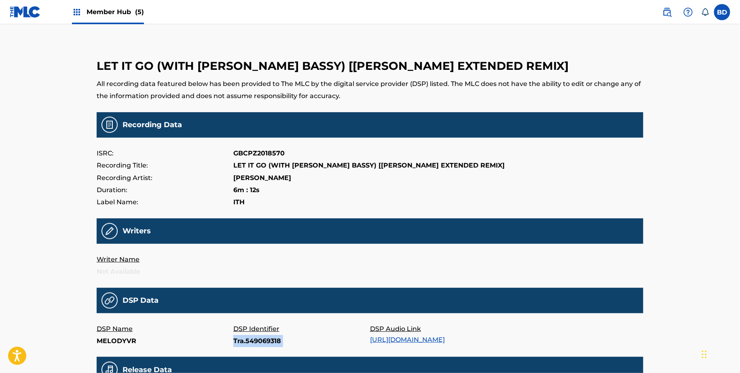
copy p "Tra.549069318"
click at [266, 340] on p "Tra.603903965" at bounding box center [301, 341] width 137 height 12
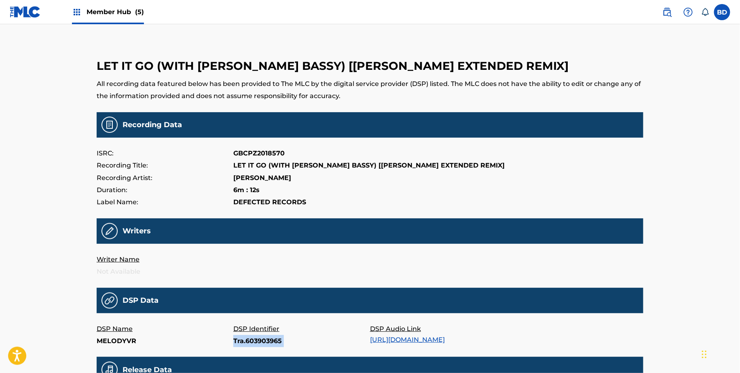
copy p "Tra.603903965"
click at [241, 338] on p "Tra.518476371" at bounding box center [301, 341] width 137 height 12
copy p "Tra.518476371"
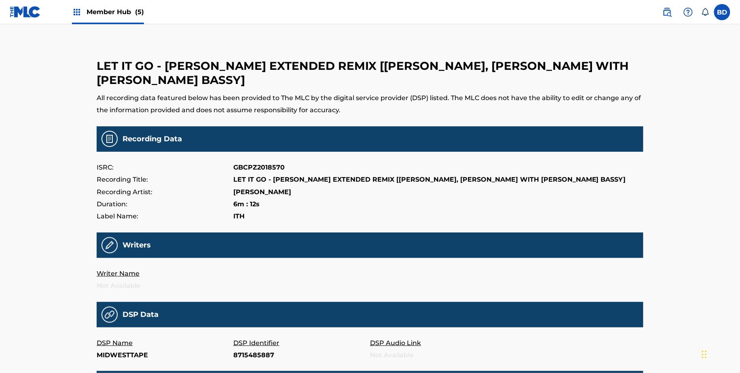
click at [252, 357] on p "8715485887" at bounding box center [301, 356] width 137 height 12
copy p "8715485887"
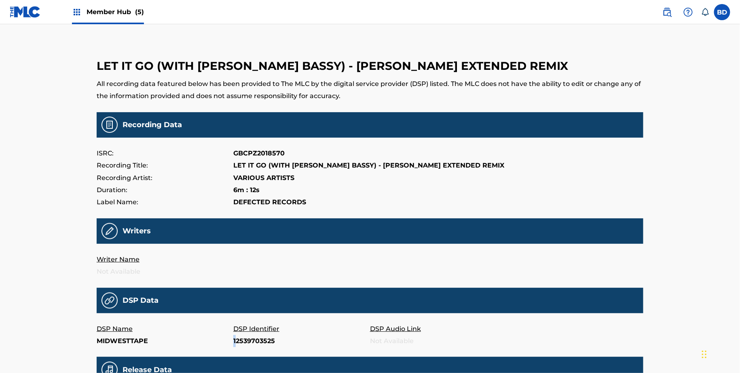
click at [235, 340] on p "12539703525" at bounding box center [301, 341] width 137 height 12
click at [265, 342] on p "12539703525" at bounding box center [301, 341] width 137 height 12
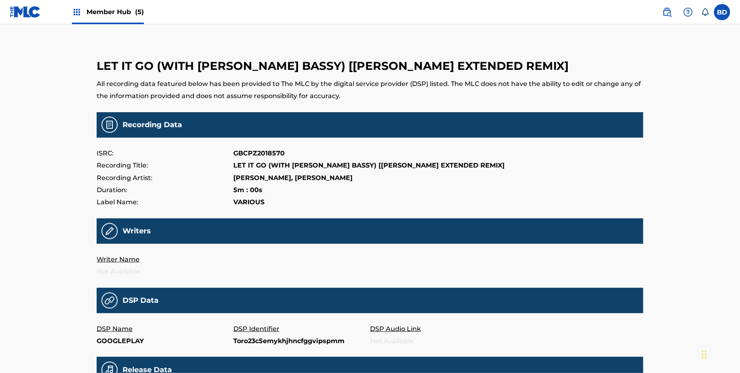
click at [242, 338] on p "Toro23c5emykhjhncfggvipspmm" at bounding box center [301, 341] width 137 height 12
copy p "Toro23c5emykhjhncfggvipspmm"
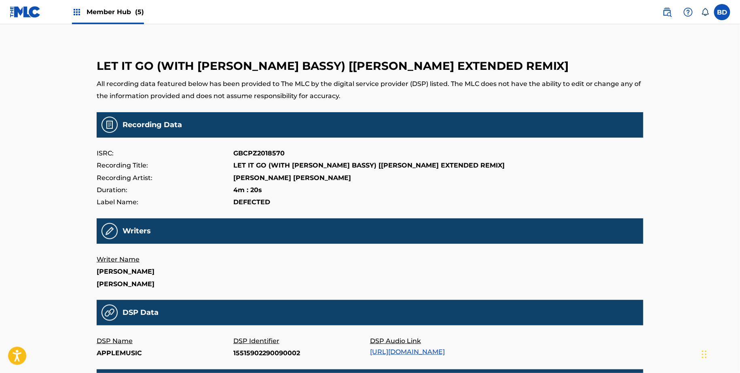
click at [245, 351] on p "15515902290090002" at bounding box center [301, 354] width 137 height 12
copy p "15515902290090002"
click at [235, 352] on p "15515902290080002" at bounding box center [301, 354] width 137 height 12
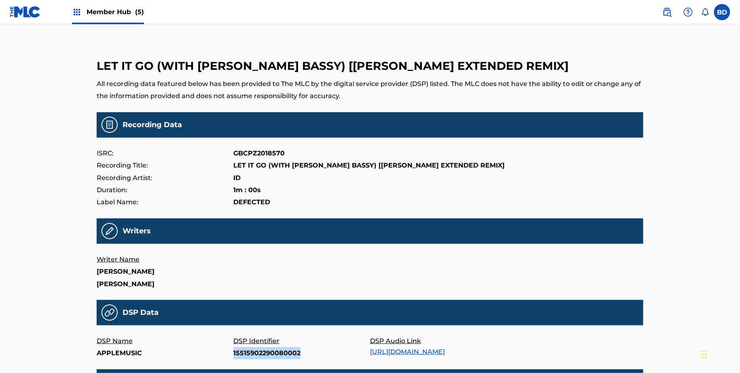
click at [235, 352] on p "15515902290080002" at bounding box center [301, 354] width 137 height 12
copy p "15515902290080002"
click at [245, 354] on p "15515902290100001" at bounding box center [301, 354] width 137 height 12
copy p "15515902290100001"
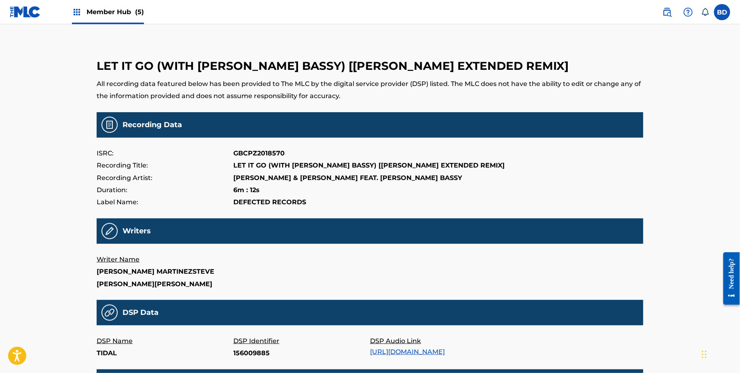
click at [245, 350] on p "156009885" at bounding box center [301, 354] width 137 height 12
copy p "156009885"
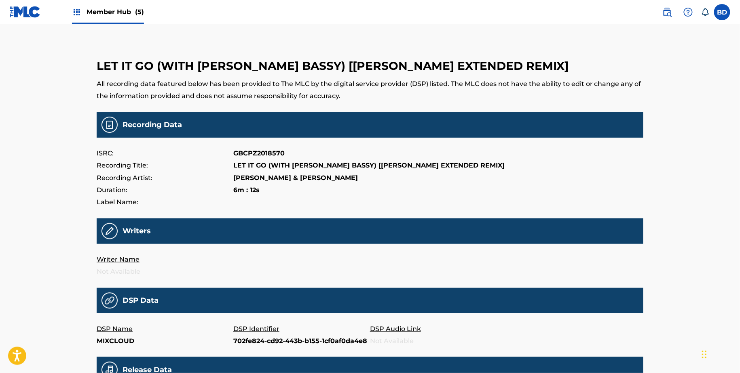
click at [252, 345] on p "702fe824-cd92-443b-b155-1cf0af0da4e8" at bounding box center [301, 341] width 137 height 12
copy p "702fe824-cd92-443b-b155-1cf0af0da4e8"
click at [248, 344] on p "132186555" at bounding box center [301, 341] width 137 height 12
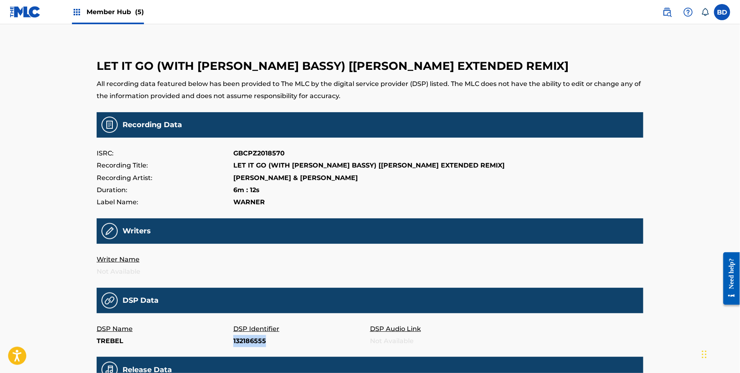
click at [248, 344] on p "132186555" at bounding box center [301, 341] width 137 height 12
copy p "132186555"
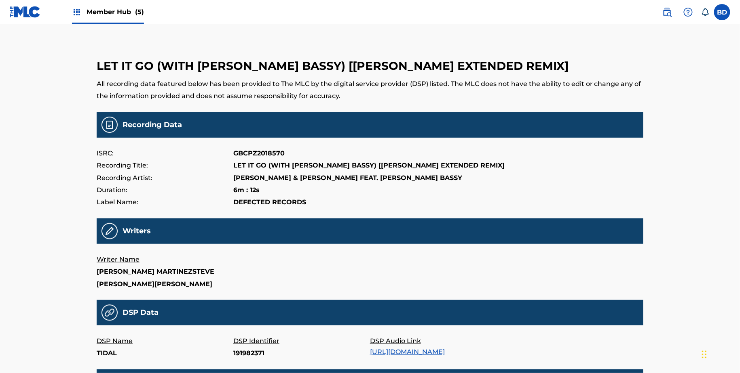
click at [246, 358] on p "191982371" at bounding box center [301, 354] width 137 height 12
copy p "191982371"
click at [242, 350] on p "165505534" at bounding box center [301, 354] width 137 height 12
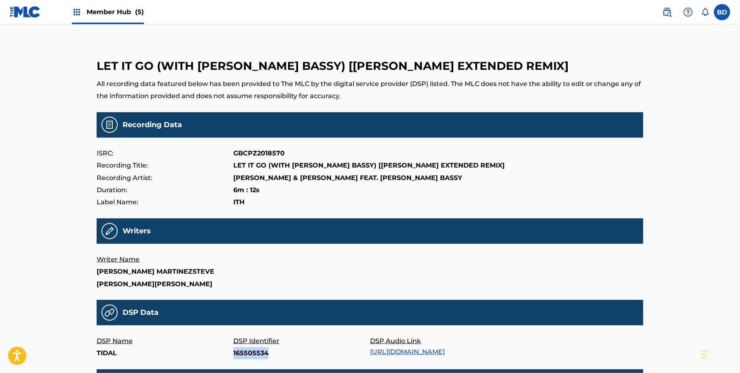
copy p "165505534"
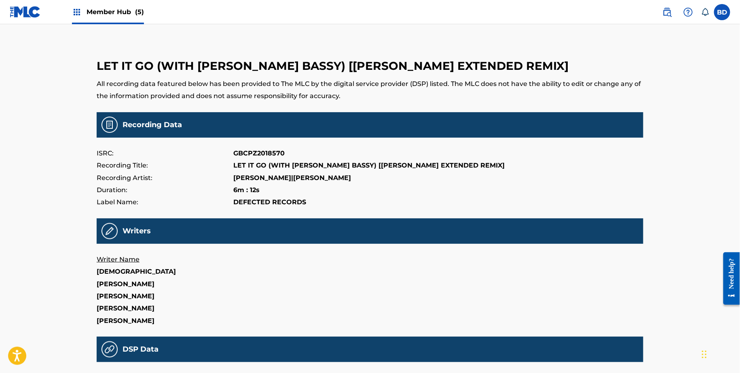
scroll to position [34, 0]
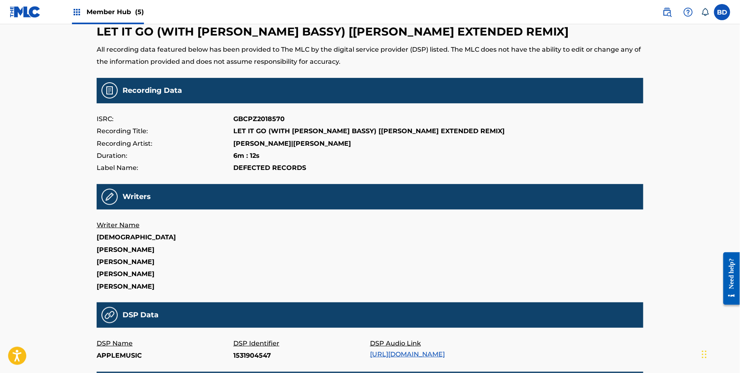
click at [250, 350] on p "1531904547" at bounding box center [301, 356] width 137 height 12
copy p "1531904547"
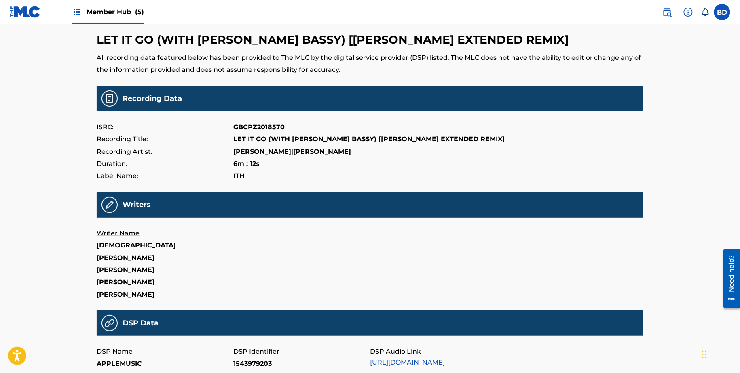
scroll to position [56, 0]
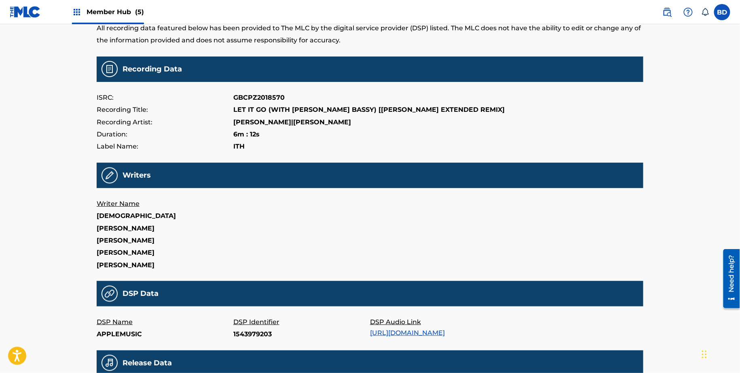
click at [241, 329] on p "1543979203" at bounding box center [301, 335] width 137 height 12
copy p "1543979203"
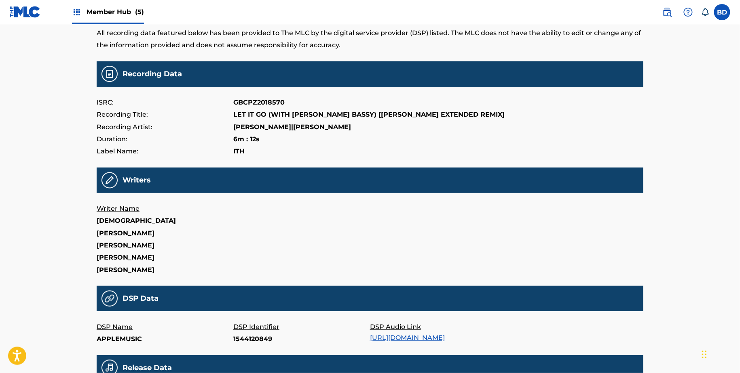
click at [244, 333] on p "1544120849" at bounding box center [301, 339] width 137 height 12
copy p "1544120849"
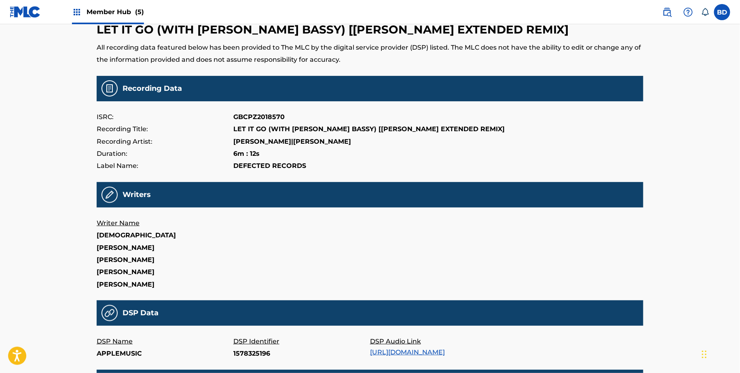
click at [247, 348] on p "1578325196" at bounding box center [301, 354] width 137 height 12
copy p "1578325196"
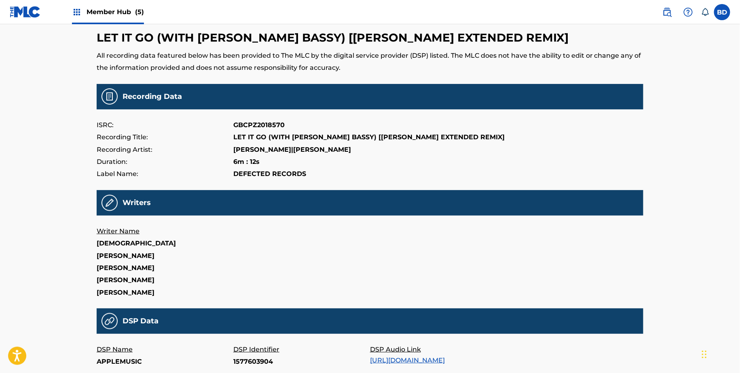
scroll to position [43, 0]
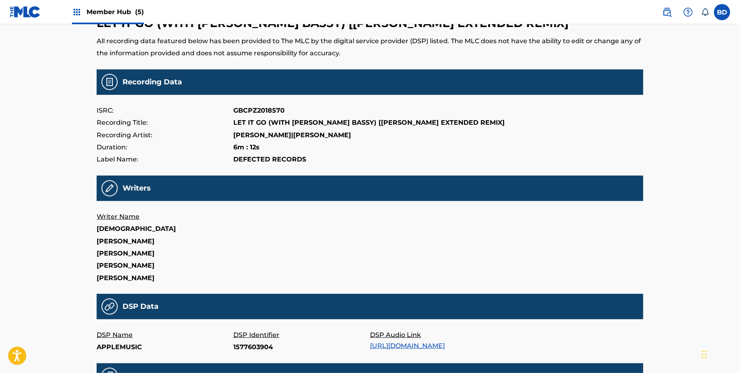
click at [246, 342] on p "1577603904" at bounding box center [301, 348] width 137 height 12
copy p "1577603904"
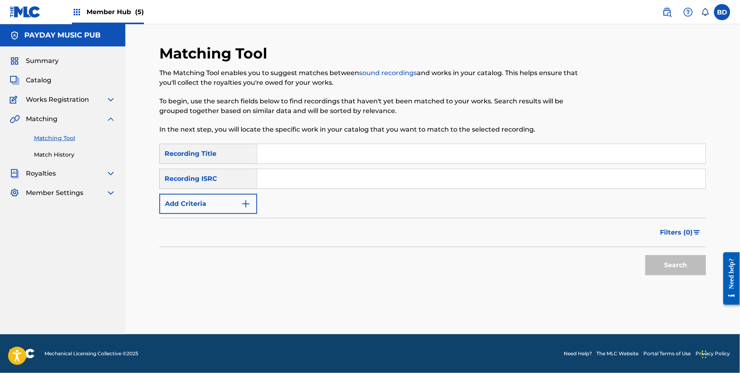
click at [300, 182] on input "Search Form" at bounding box center [481, 178] width 448 height 19
paste input "GB45A2500011"
click at [645, 255] on button "Search" at bounding box center [675, 265] width 61 height 20
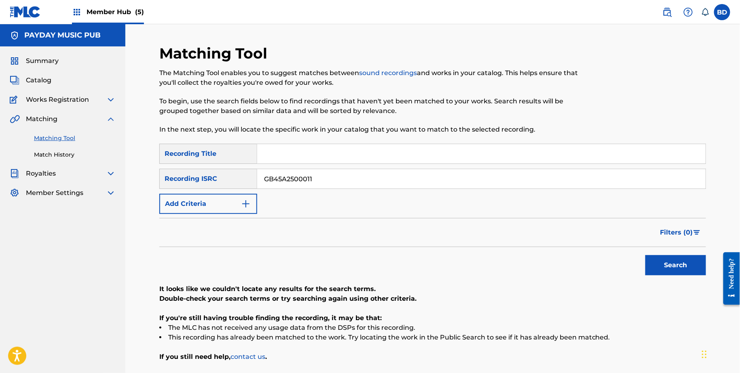
scroll to position [68, 0]
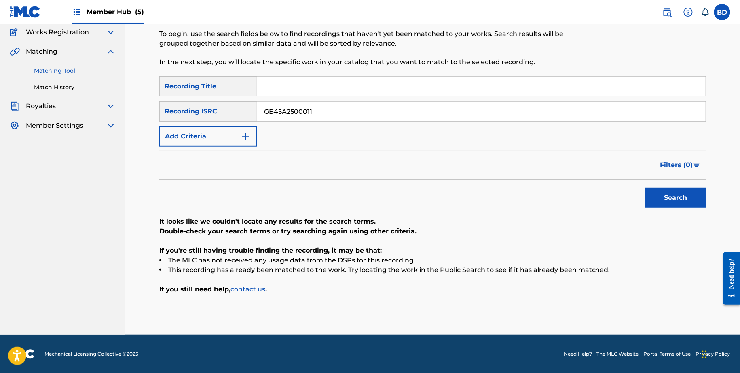
click at [323, 108] on input "GB45A2500011" at bounding box center [481, 111] width 448 height 19
paste input "0"
click at [645, 188] on button "Search" at bounding box center [675, 198] width 61 height 20
click at [276, 111] on input "GB45A2500010" at bounding box center [481, 111] width 448 height 19
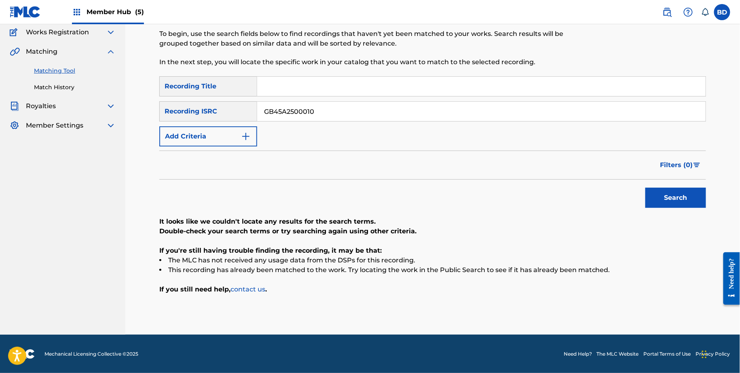
click at [276, 111] on input "GB45A2500010" at bounding box center [481, 111] width 448 height 19
paste input "400213"
type input "GB45A2400213"
click at [645, 188] on button "Search" at bounding box center [675, 198] width 61 height 20
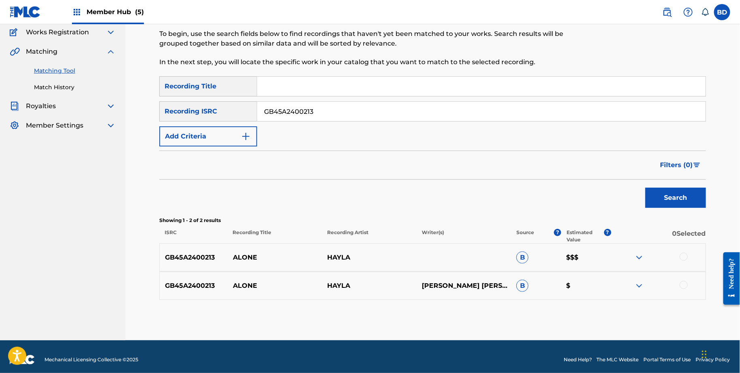
click at [636, 283] on img at bounding box center [639, 286] width 10 height 10
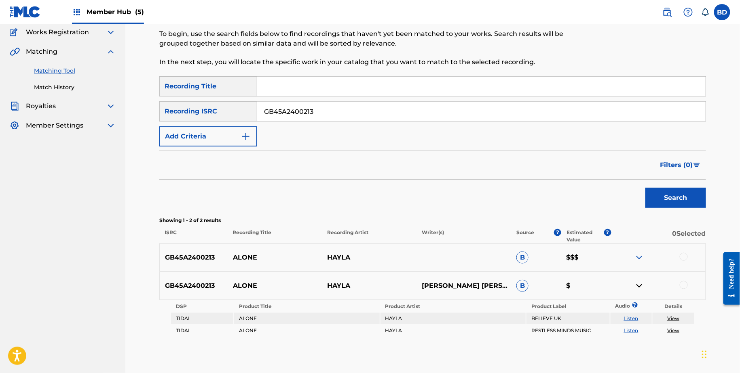
click at [636, 254] on img at bounding box center [639, 258] width 10 height 10
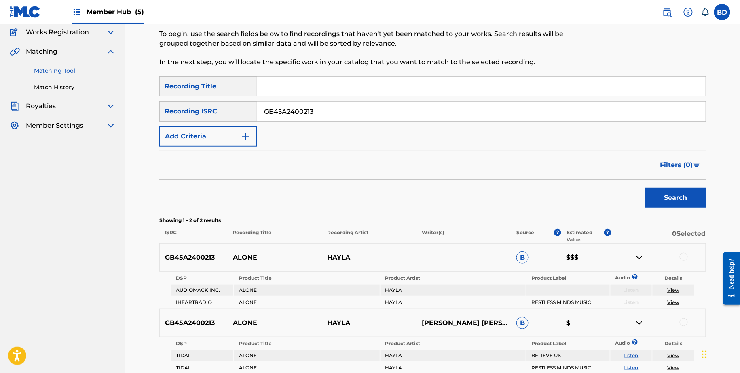
scroll to position [147, 0]
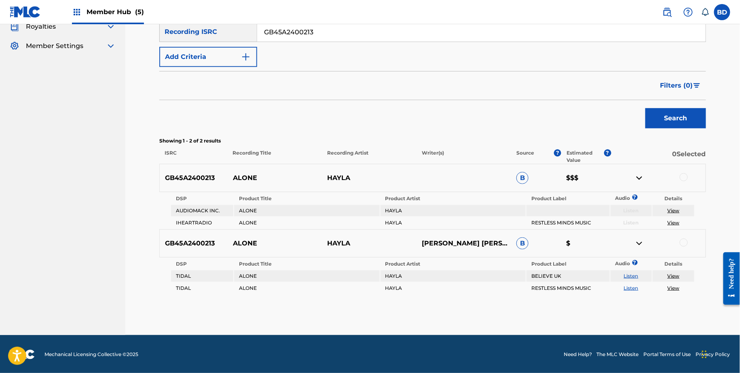
click at [242, 176] on p "ALONE" at bounding box center [275, 178] width 95 height 10
copy p "ALONE"
click at [684, 242] on div at bounding box center [683, 243] width 8 height 8
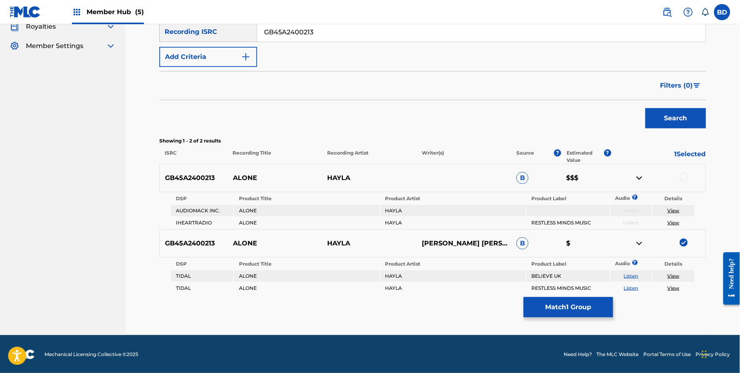
click at [641, 240] on img at bounding box center [639, 244] width 10 height 10
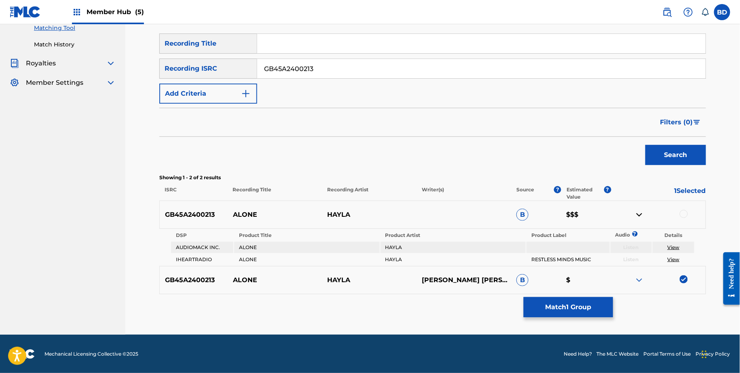
click at [686, 210] on div at bounding box center [683, 214] width 8 height 8
click at [561, 318] on div "Matching Tool The Matching Tool enables you to suggest matches between sound re…" at bounding box center [432, 134] width 546 height 401
click at [553, 300] on button "Match 2 Groups" at bounding box center [567, 307] width 89 height 20
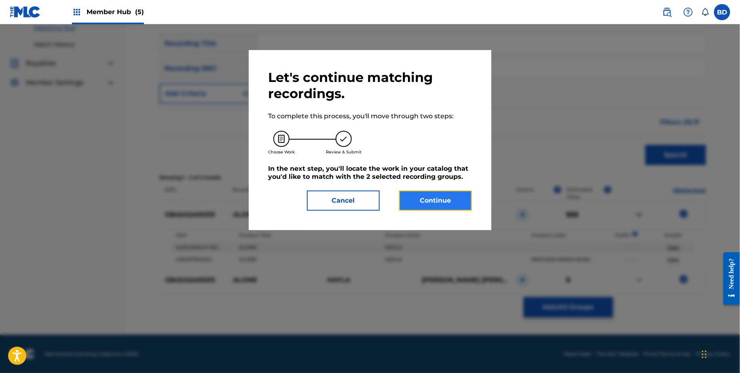
click at [441, 201] on button "Continue" at bounding box center [435, 201] width 73 height 20
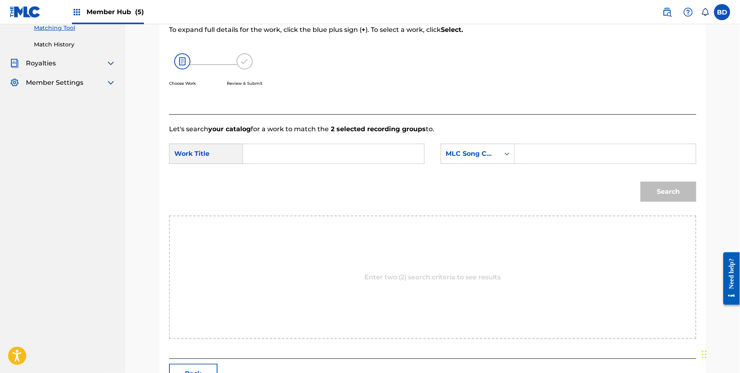
click at [546, 151] on input "Search Form" at bounding box center [604, 153] width 167 height 19
paste input "AX13BE"
type input "AX13BE"
click at [405, 150] on input "Search Form" at bounding box center [333, 153] width 167 height 19
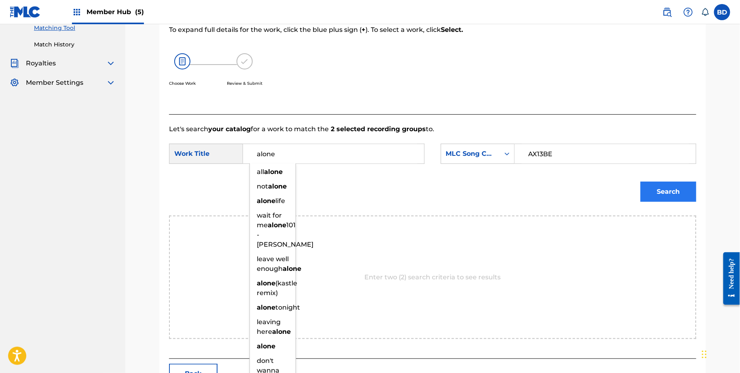
type input "alone"
click at [669, 190] on button "Search" at bounding box center [668, 192] width 56 height 20
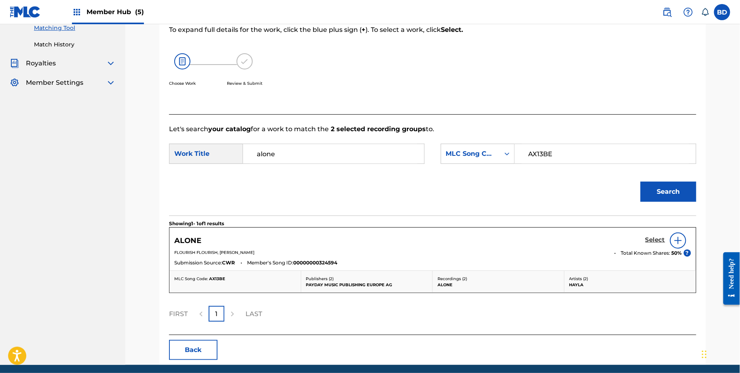
click at [658, 240] on h5 "Select" at bounding box center [655, 240] width 20 height 8
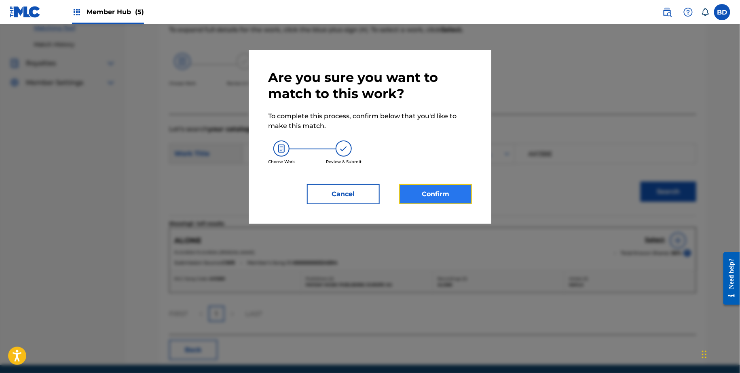
click at [449, 201] on button "Confirm" at bounding box center [435, 194] width 73 height 20
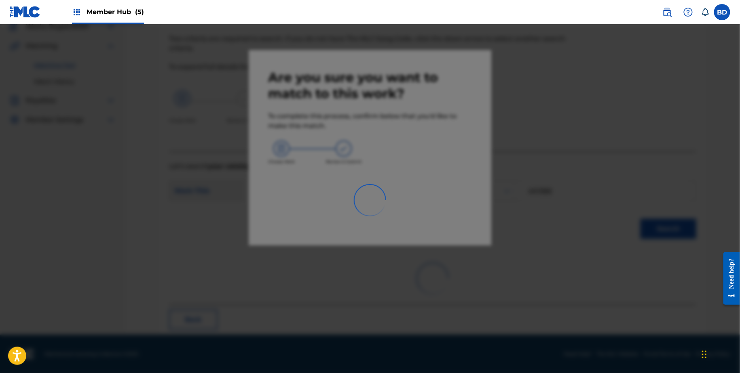
scroll to position [21, 0]
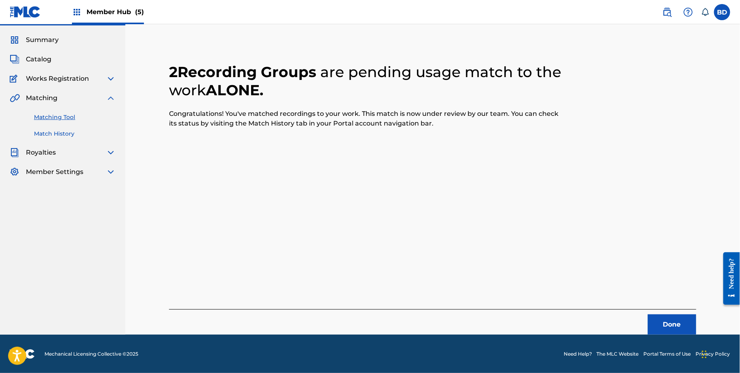
click at [84, 130] on link "Match History" at bounding box center [75, 134] width 82 height 8
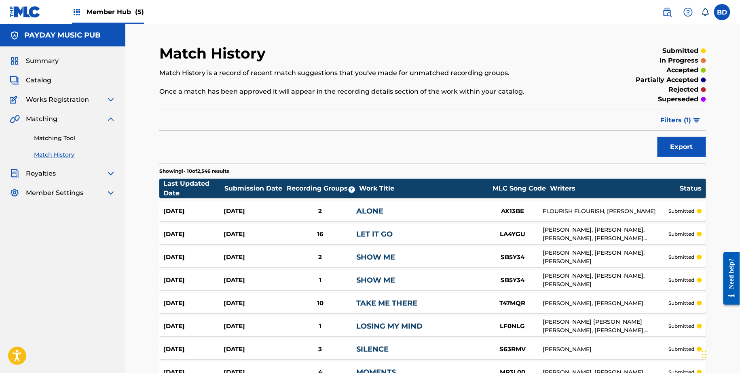
click at [338, 207] on div "2" at bounding box center [320, 211] width 72 height 9
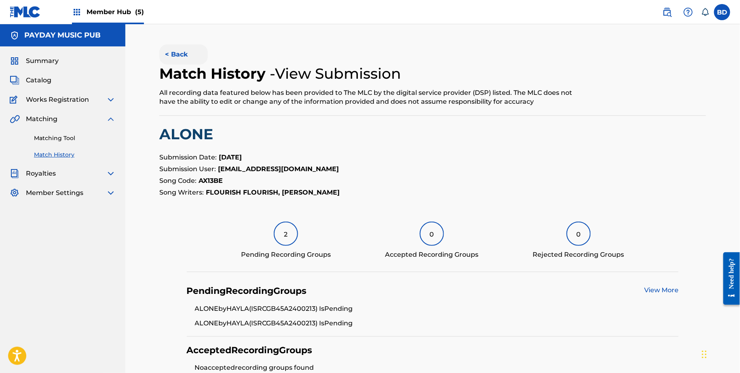
click at [185, 55] on button "< Back" at bounding box center [183, 54] width 49 height 20
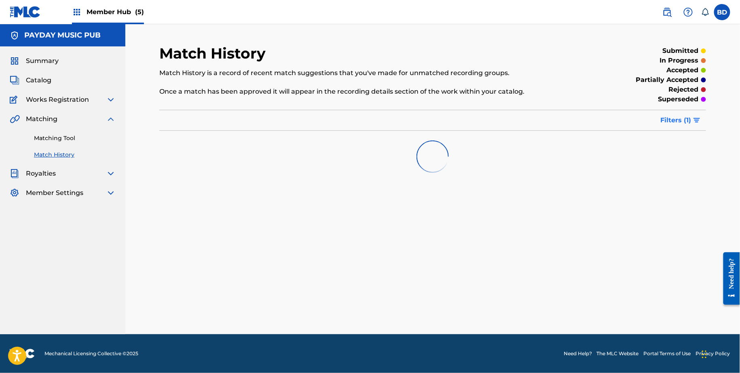
click at [680, 124] on span "Filters ( 1 )" at bounding box center [675, 121] width 31 height 10
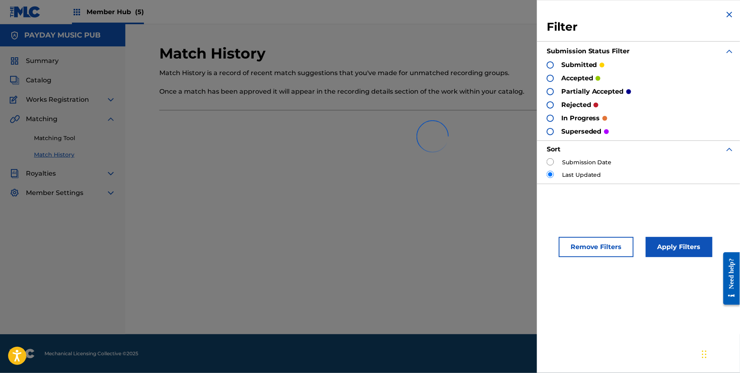
click at [552, 163] on input "radio" at bounding box center [549, 161] width 7 height 7
radio input "true"
click at [668, 245] on button "Apply Filters" at bounding box center [679, 247] width 67 height 20
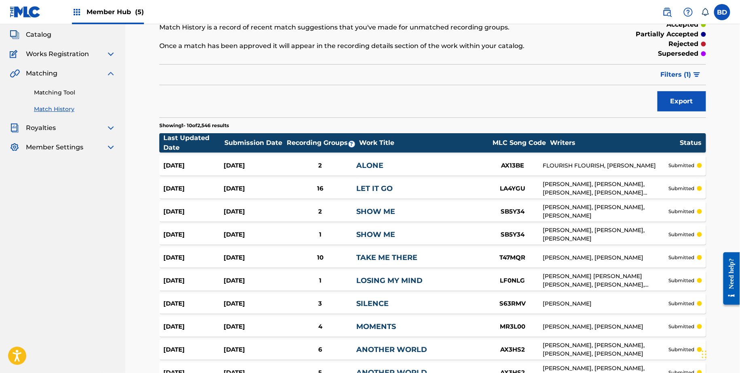
scroll to position [45, 0]
click at [307, 231] on div "1" at bounding box center [320, 235] width 72 height 9
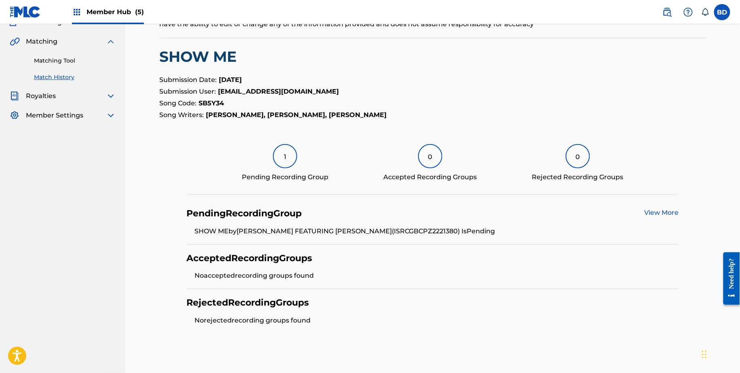
scroll to position [78, 0]
click at [440, 231] on li "SHOW ME by JOHN SUMMIT FEATURING HANNAH BOLEYN (ISRC GBCPZ2221380 ) Is Pending" at bounding box center [437, 231] width 484 height 10
copy li "GBCPZ2221380"
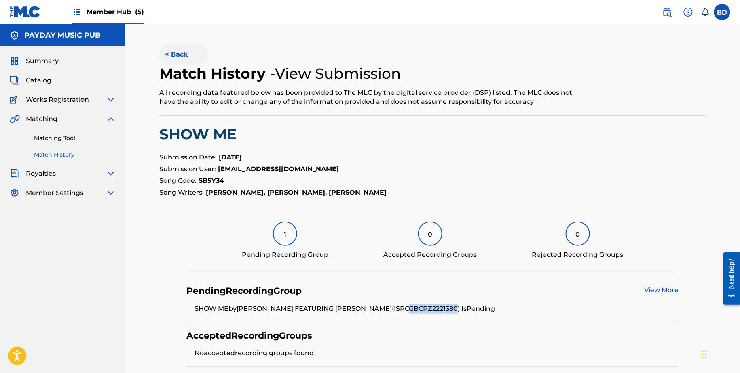
click at [177, 53] on button "< Back" at bounding box center [183, 54] width 49 height 20
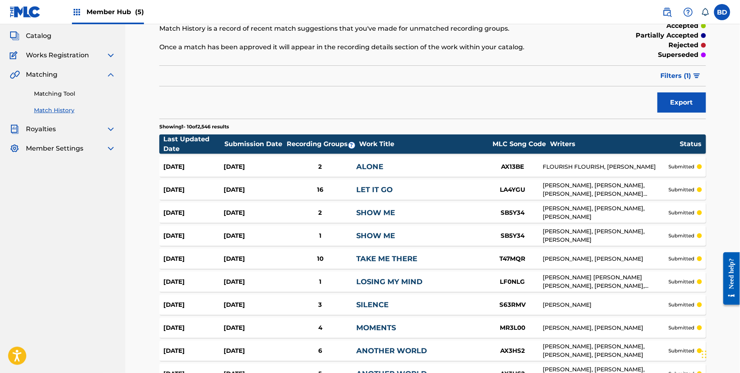
click at [298, 214] on div "2" at bounding box center [320, 213] width 72 height 9
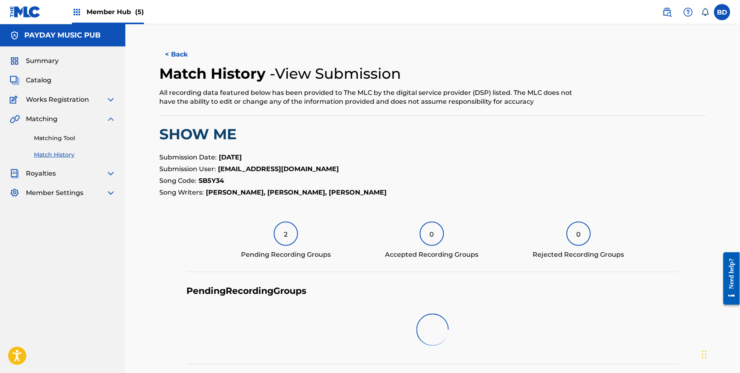
scroll to position [131, 0]
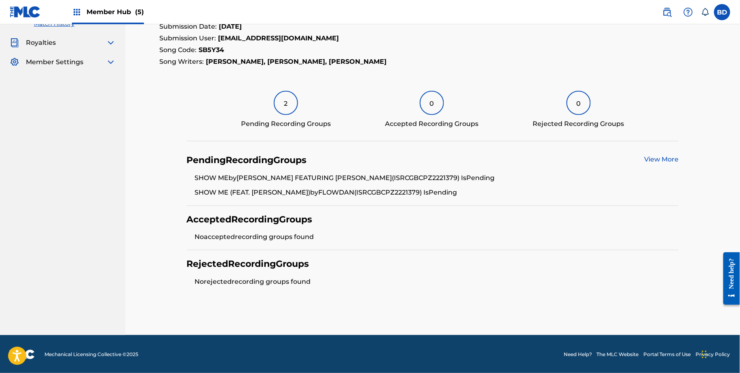
click at [434, 179] on li "SHOW ME by JOHN SUMMIT FEATURING HANNAH BOLEYN (ISRC GBCPZ2221379 ) Is Pending" at bounding box center [437, 180] width 484 height 15
copy li "GBCPZ2221379"
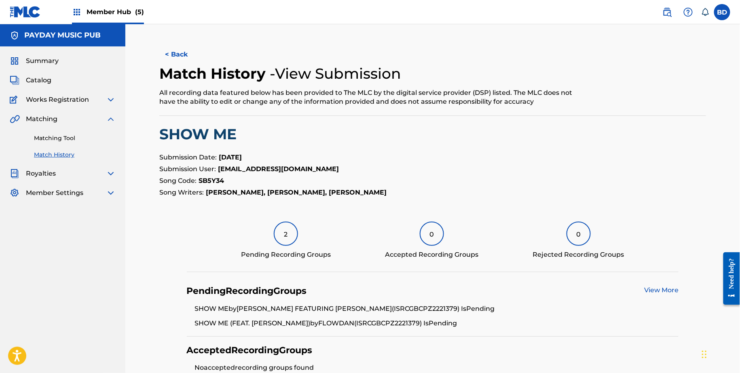
click at [185, 38] on div "< Back Match History - View Submission All recording data featured below has be…" at bounding box center [432, 245] width 614 height 442
click at [181, 55] on button "< Back" at bounding box center [183, 54] width 49 height 20
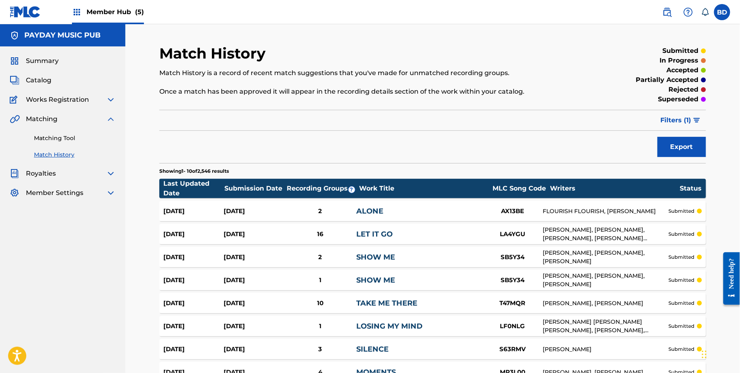
scroll to position [44, 0]
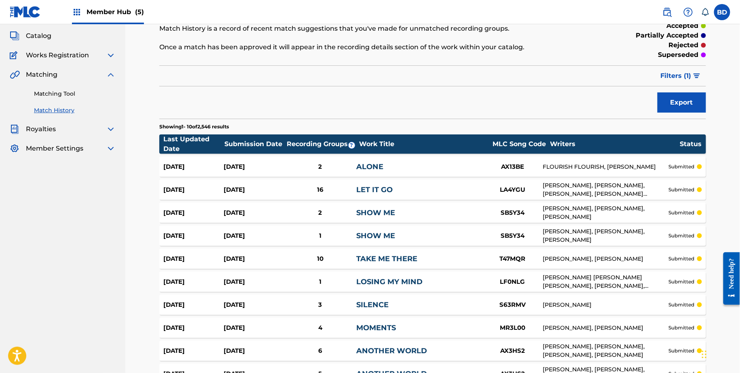
click at [310, 190] on div "16" at bounding box center [320, 190] width 72 height 9
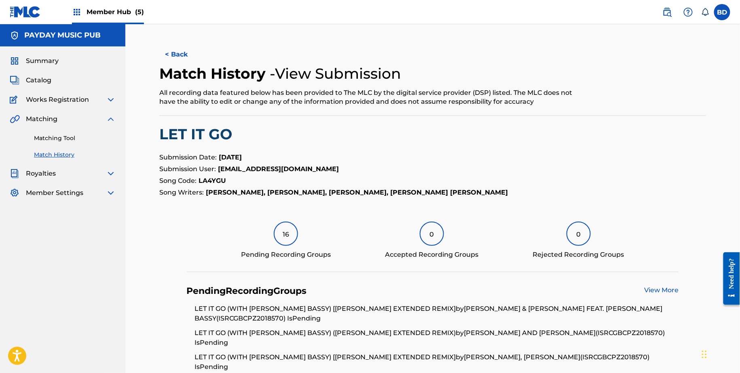
click at [232, 318] on li "LET IT GO (WITH MARC E. BASSY) [DOM DOLLA EXTENDED REMIX] by LOUIE VEGA & THE M…" at bounding box center [437, 316] width 484 height 24
copy li "GBCPZ2018570"
click at [174, 45] on button "< Back" at bounding box center [183, 54] width 49 height 20
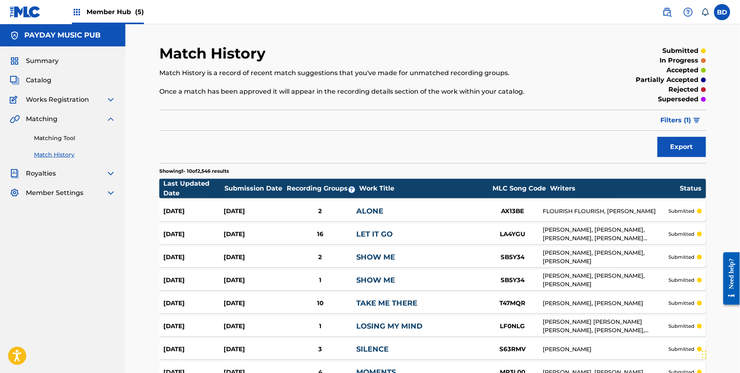
scroll to position [44, 0]
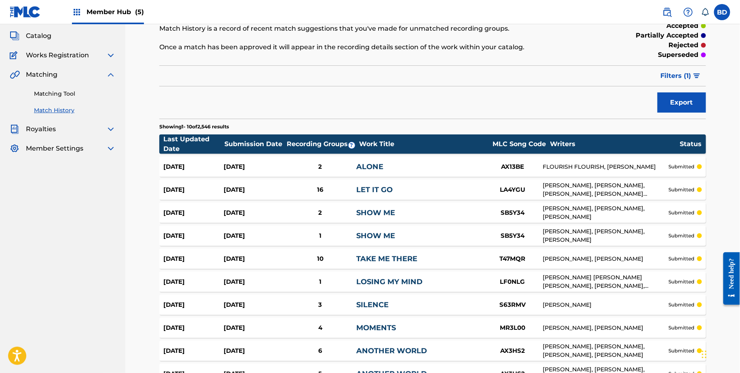
click at [269, 167] on div "Sep 25, 2025" at bounding box center [254, 166] width 60 height 9
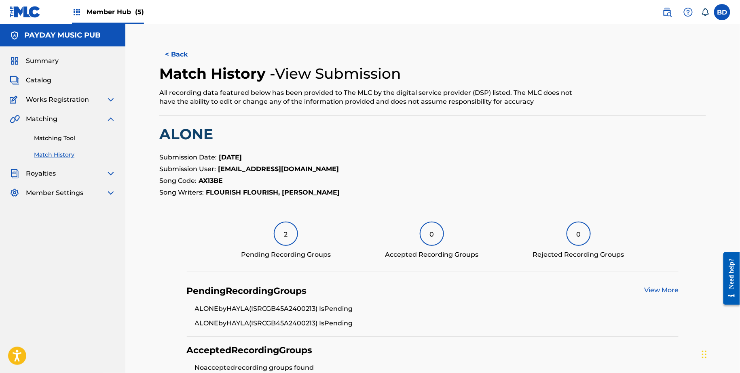
click at [308, 307] on li "ALONE by HAYLA (ISRC GB45A2400213 ) Is Pending" at bounding box center [437, 311] width 484 height 15
copy li "GB45A2400213"
click at [91, 138] on link "Matching Tool" at bounding box center [75, 138] width 82 height 8
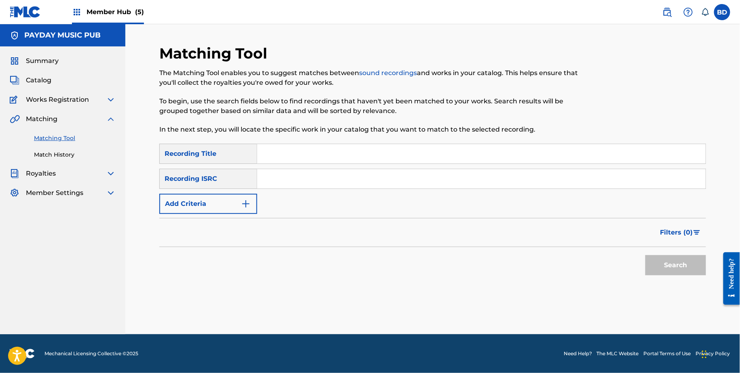
click at [297, 165] on div "SearchWithCriteriaeb64eb45-dfa9-4553-87fc-a1a85dd990cd Recording Title SearchWi…" at bounding box center [432, 179] width 546 height 70
click at [294, 181] on input "Search Form" at bounding box center [481, 178] width 448 height 19
paste input "GB2DY2100969"
type input "GB2DY2100969"
click at [645, 255] on button "Search" at bounding box center [675, 265] width 61 height 20
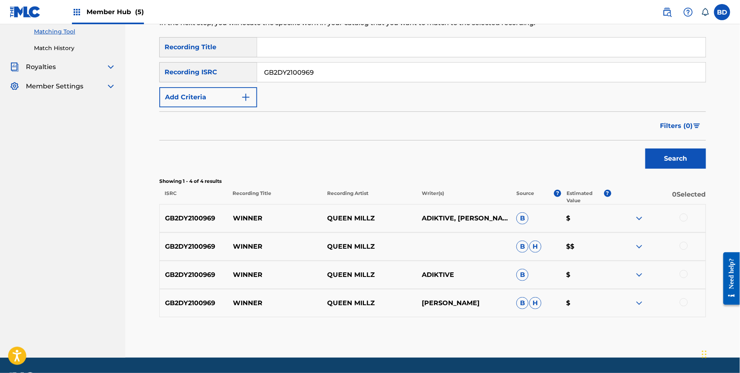
scroll to position [130, 0]
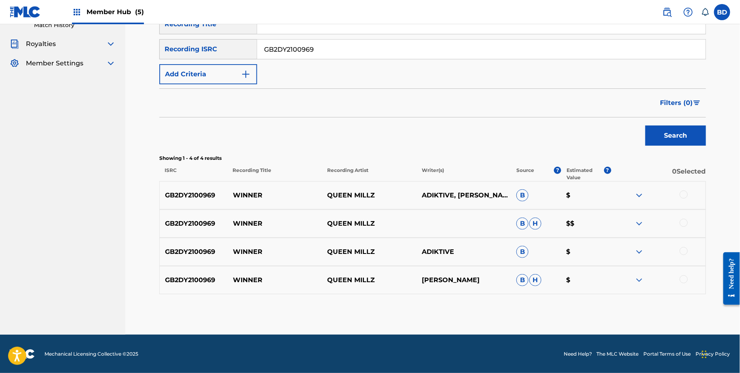
click at [637, 283] on img at bounding box center [639, 281] width 10 height 10
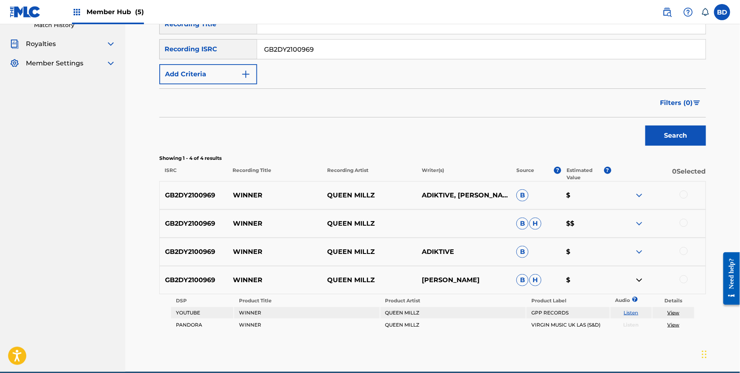
click at [638, 234] on div "GB2DY2100969 WINNER QUEEN MILLZ B H $$" at bounding box center [432, 224] width 546 height 28
click at [638, 249] on img at bounding box center [639, 252] width 10 height 10
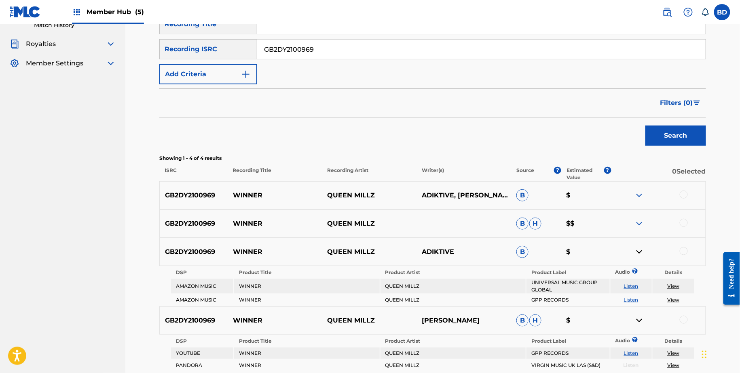
click at [638, 219] on img at bounding box center [639, 224] width 10 height 10
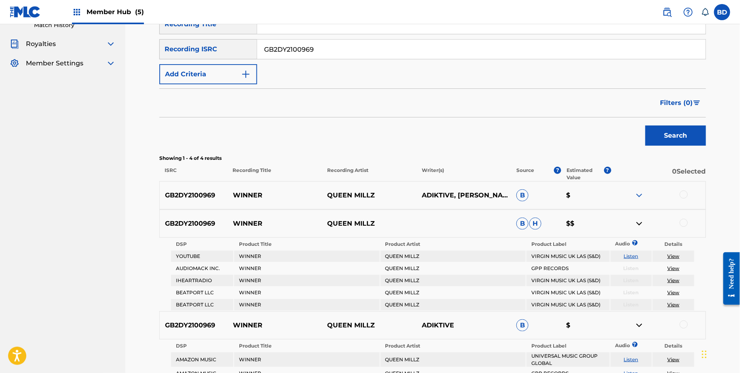
click at [638, 182] on div "GB2DY2100969 WINNER QUEEN MILLZ ADIKTIVE, MILLIE OBIE B $" at bounding box center [432, 195] width 546 height 28
click at [638, 193] on img at bounding box center [639, 196] width 10 height 10
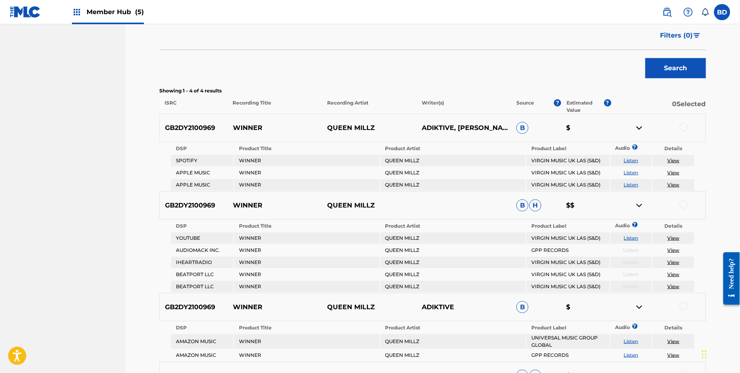
scroll to position [203, 0]
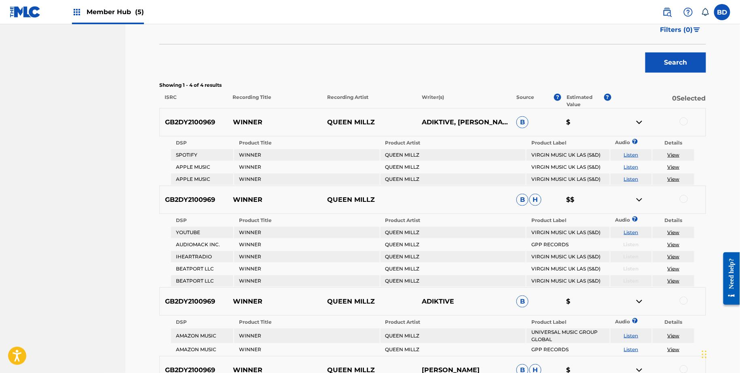
click at [230, 116] on div "GB2DY2100969 WINNER QUEEN MILLZ ADIKTIVE, MILLIE OBIE B $" at bounding box center [432, 122] width 546 height 28
copy p "WINNER"
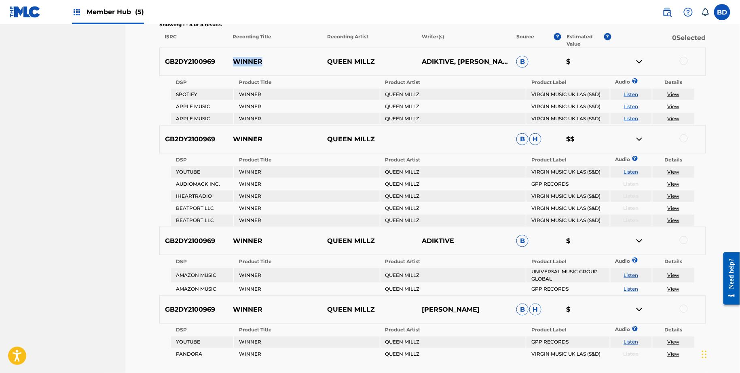
scroll to position [329, 0]
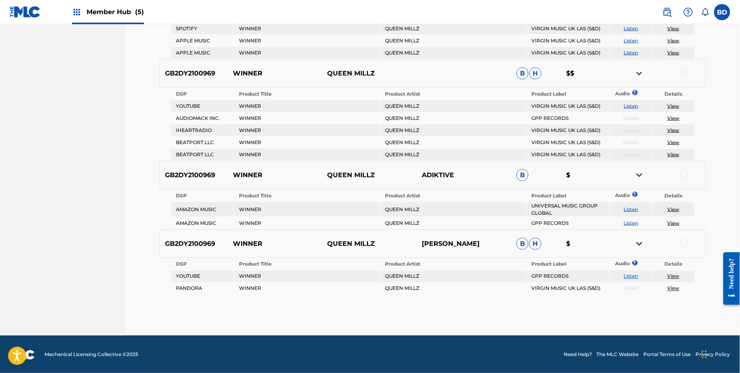
click at [684, 175] on div at bounding box center [683, 175] width 8 height 8
click at [636, 175] on img at bounding box center [639, 176] width 10 height 10
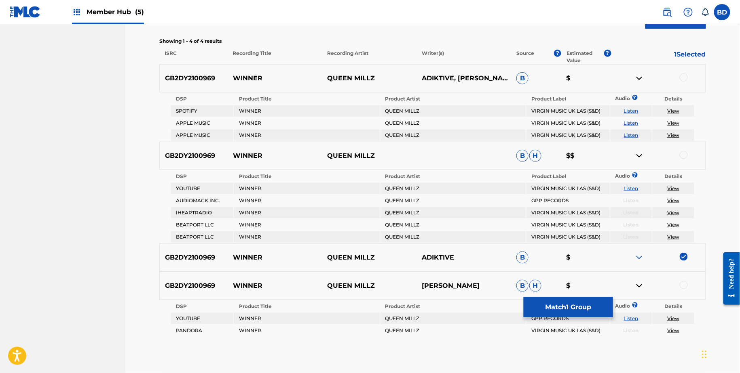
scroll to position [251, 0]
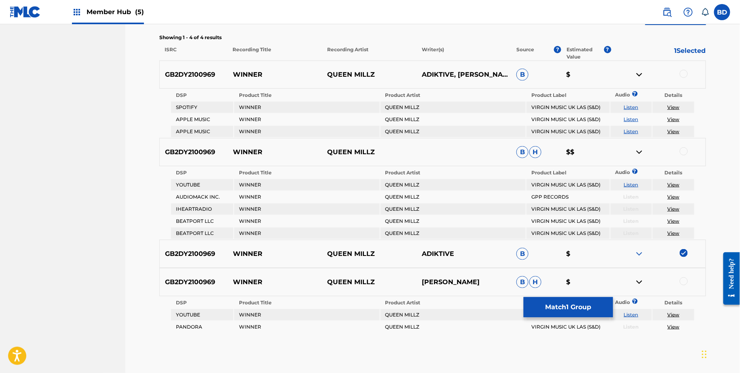
click at [683, 72] on div at bounding box center [683, 74] width 8 height 8
click at [639, 76] on img at bounding box center [639, 75] width 10 height 10
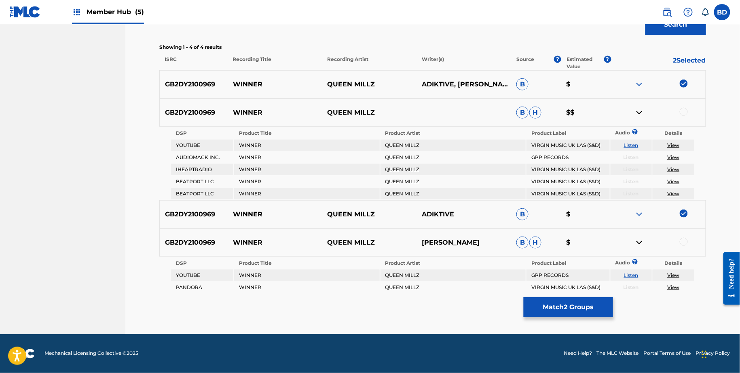
scroll to position [240, 0]
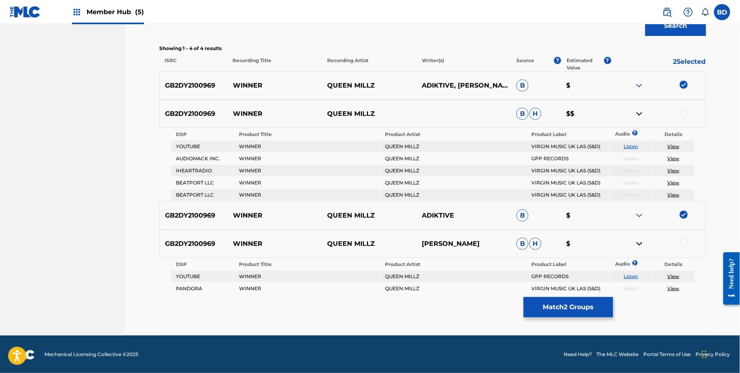
click at [677, 242] on div at bounding box center [658, 244] width 95 height 10
click at [683, 242] on div at bounding box center [683, 243] width 8 height 8
click at [642, 241] on img at bounding box center [639, 244] width 10 height 10
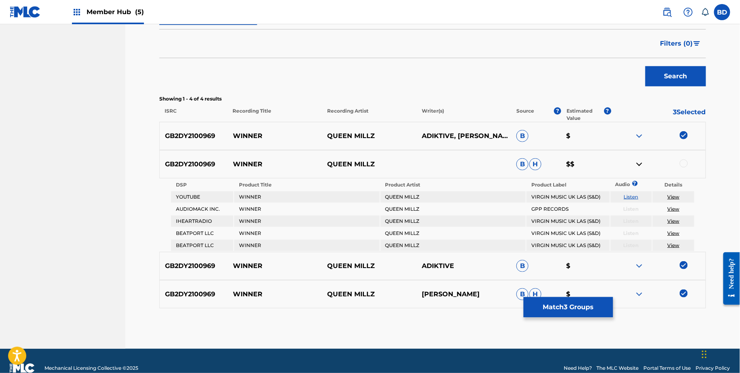
scroll to position [203, 0]
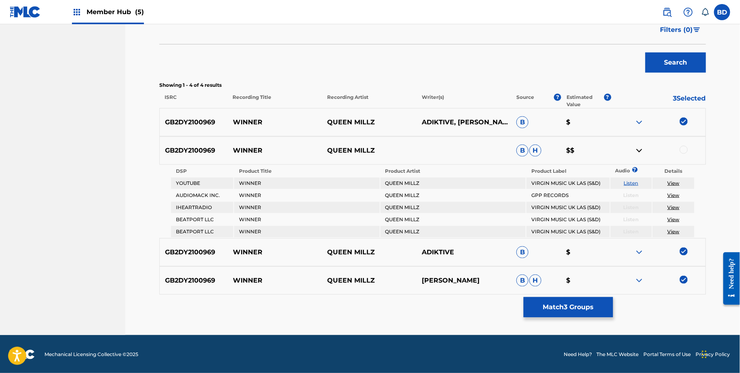
click at [687, 148] on div at bounding box center [683, 150] width 8 height 8
click at [552, 308] on button "Match 4 Groups" at bounding box center [567, 307] width 89 height 20
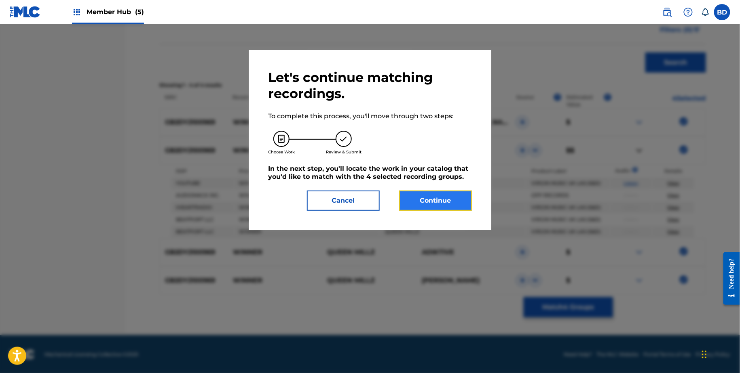
click at [414, 198] on button "Continue" at bounding box center [435, 201] width 73 height 20
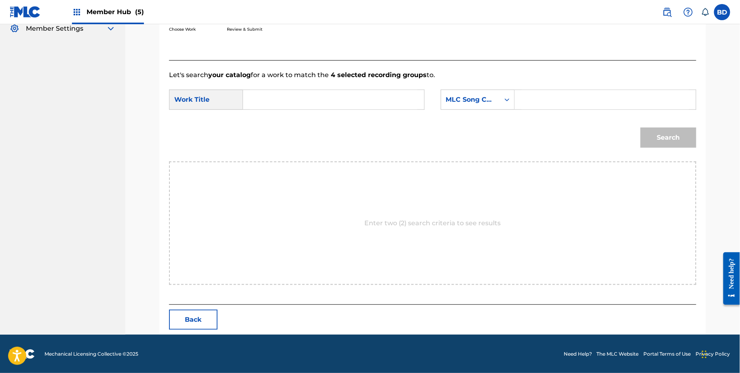
click at [559, 93] on input "Search Form" at bounding box center [604, 99] width 167 height 19
paste input "W42W4Y"
type input "W42W4Y"
click at [352, 105] on input "Search Form" at bounding box center [333, 99] width 167 height 19
type input "winner"
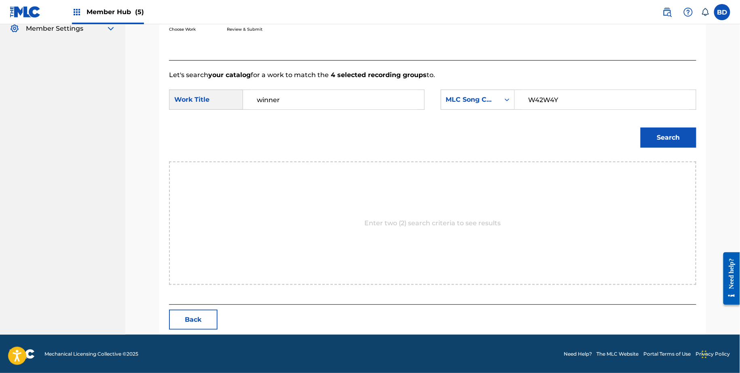
click at [640, 128] on button "Search" at bounding box center [668, 138] width 56 height 20
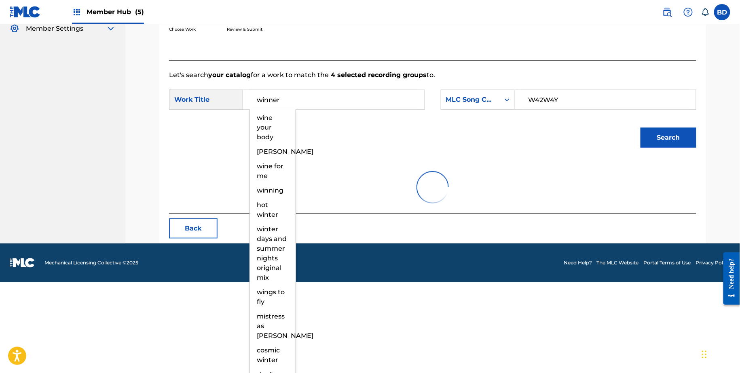
scroll to position [73, 0]
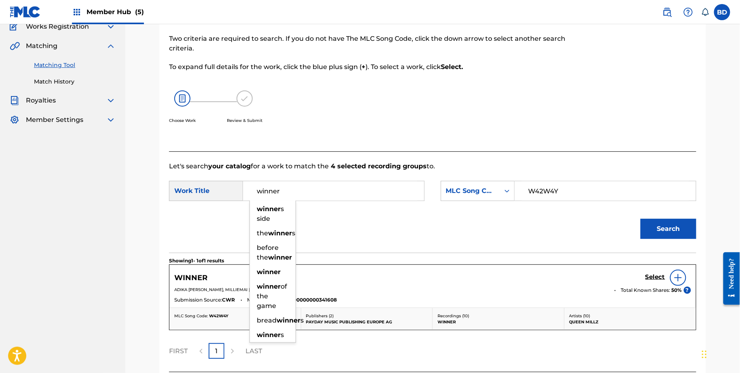
click at [566, 262] on section "Showing 1 - 1 of 1 results" at bounding box center [432, 259] width 527 height 12
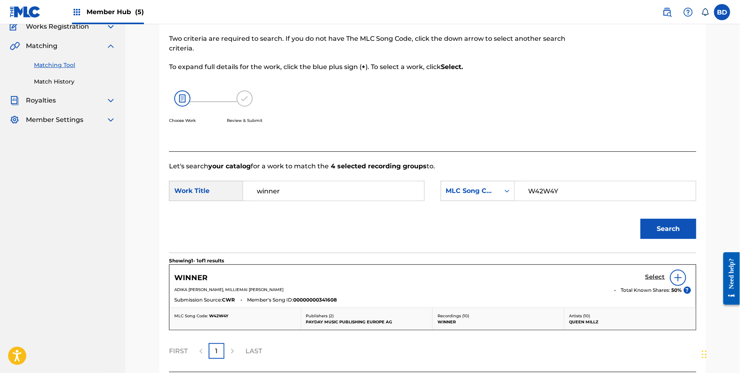
click at [653, 276] on h5 "Select" at bounding box center [655, 278] width 20 height 8
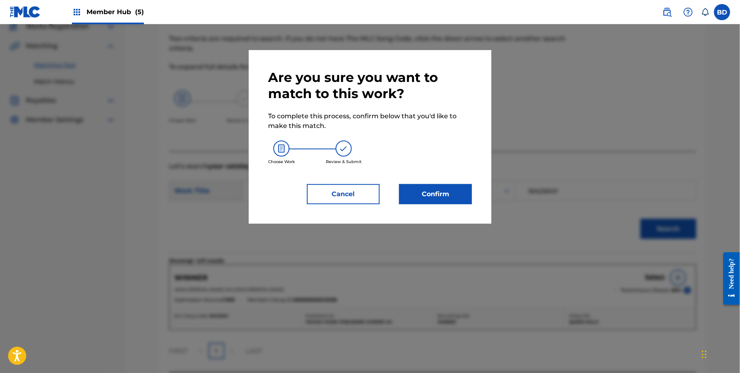
click at [434, 184] on div "Are you sure you want to match to this work? To complete this process, confirm …" at bounding box center [370, 137] width 204 height 135
click at [433, 194] on button "Confirm" at bounding box center [435, 194] width 73 height 20
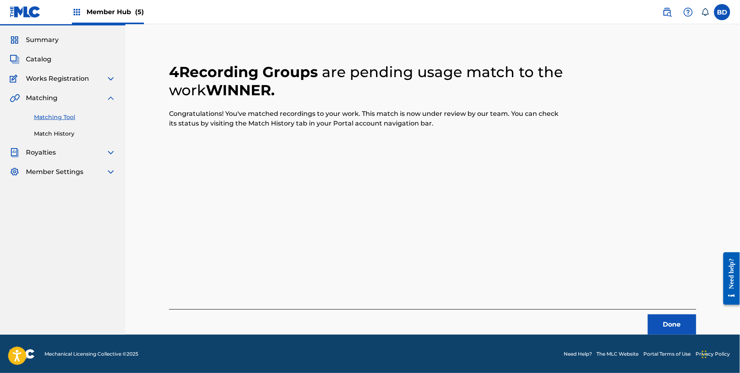
scroll to position [0, 0]
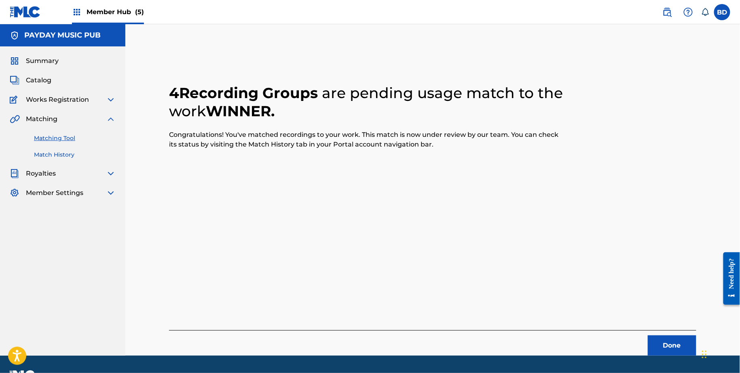
click at [50, 155] on link "Match History" at bounding box center [75, 155] width 82 height 8
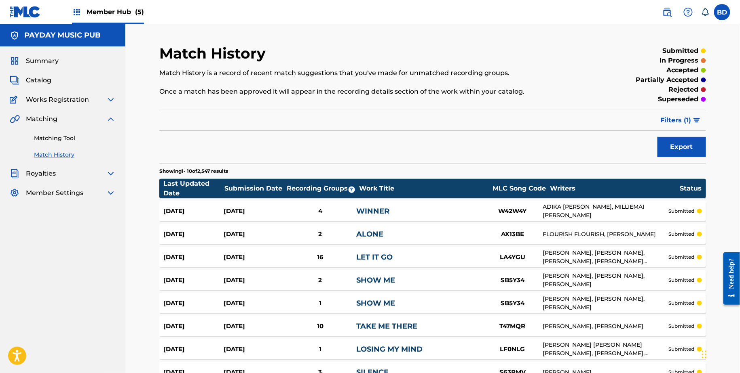
click at [366, 208] on link "WINNER" at bounding box center [372, 211] width 33 height 9
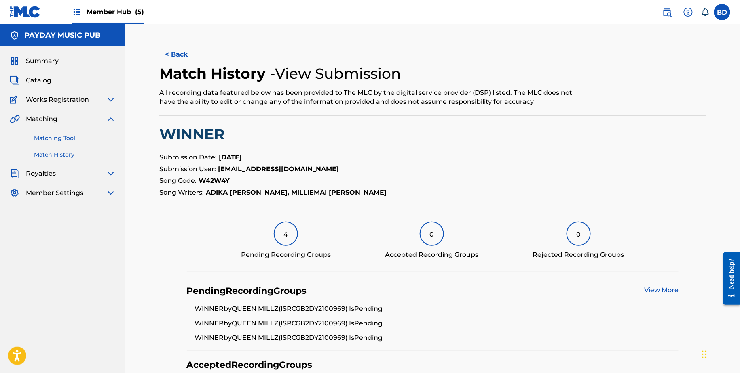
click at [72, 134] on link "Matching Tool" at bounding box center [75, 138] width 82 height 8
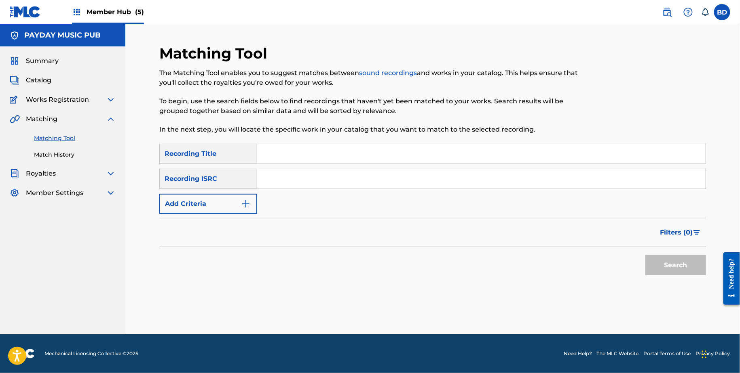
click at [258, 177] on input "Search Form" at bounding box center [481, 178] width 448 height 19
click at [269, 179] on input "Search Form" at bounding box center [481, 178] width 448 height 19
paste input "GB2DY2100952"
type input "GB2DY2100952"
click at [645, 255] on button "Search" at bounding box center [675, 265] width 61 height 20
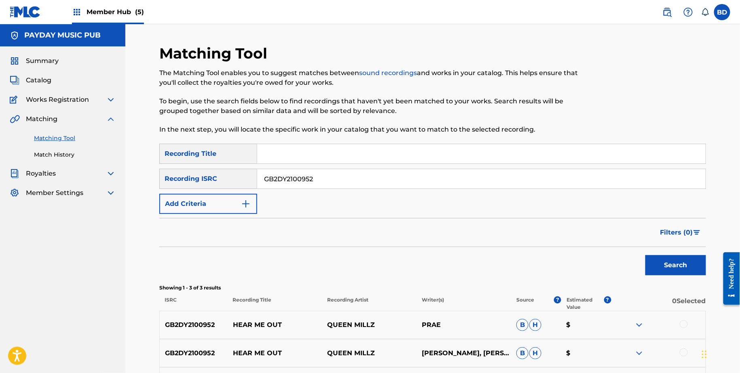
scroll to position [101, 0]
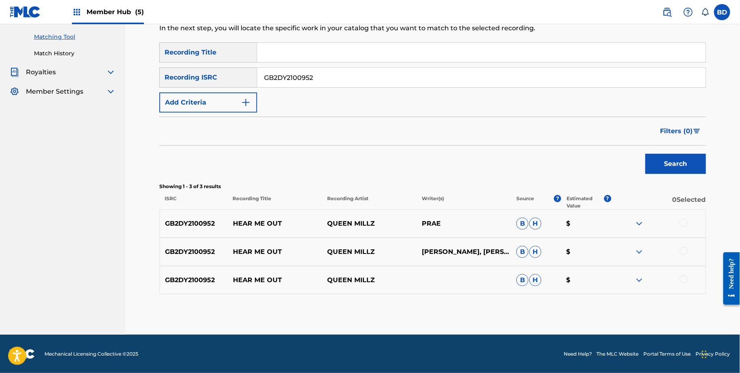
click at [638, 280] on img at bounding box center [639, 281] width 10 height 10
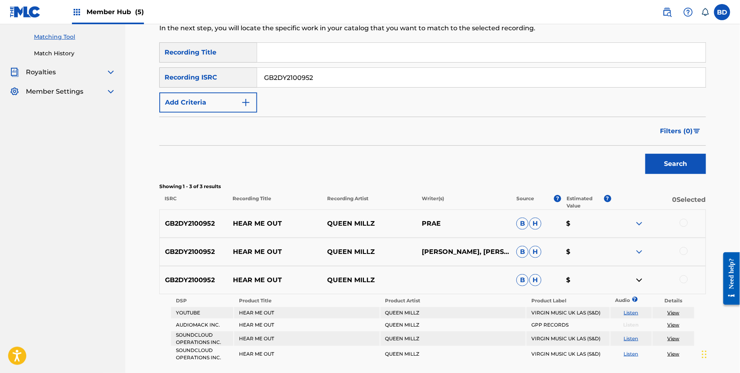
click at [638, 256] on img at bounding box center [639, 252] width 10 height 10
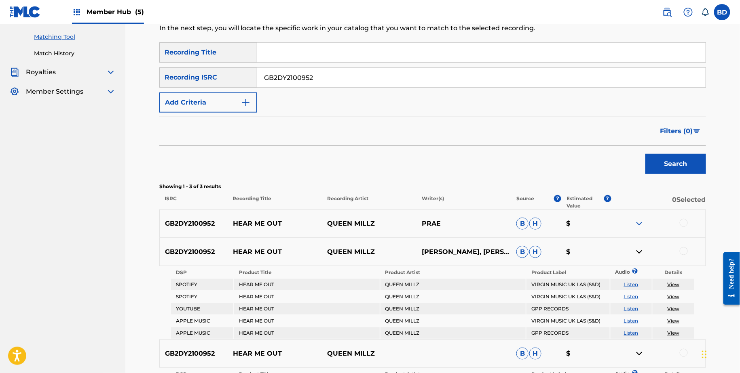
click at [639, 226] on img at bounding box center [639, 224] width 10 height 10
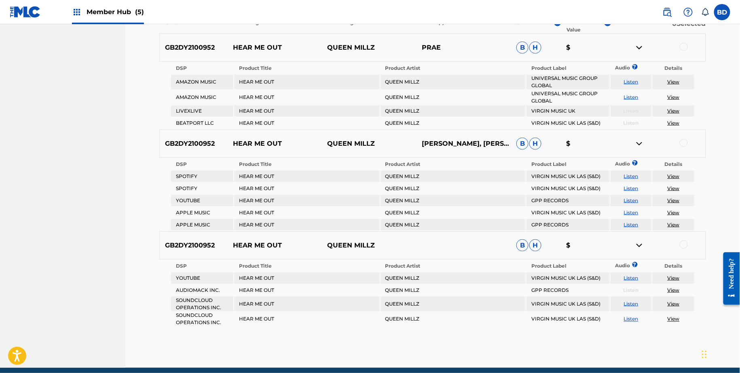
scroll to position [269, 0]
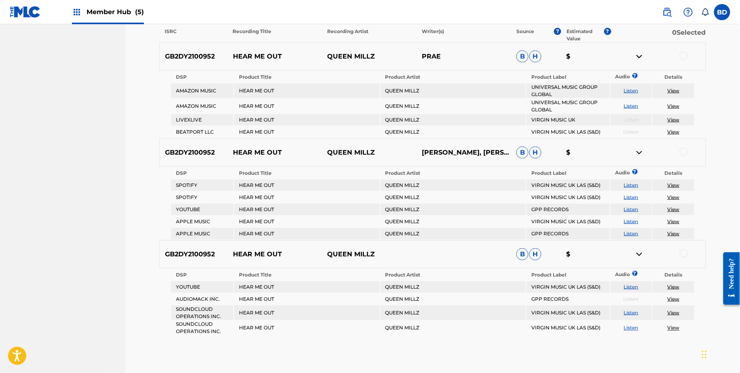
click at [269, 55] on p "HEAR ME OUT" at bounding box center [275, 57] width 95 height 10
copy p "HEAR ME OUT"
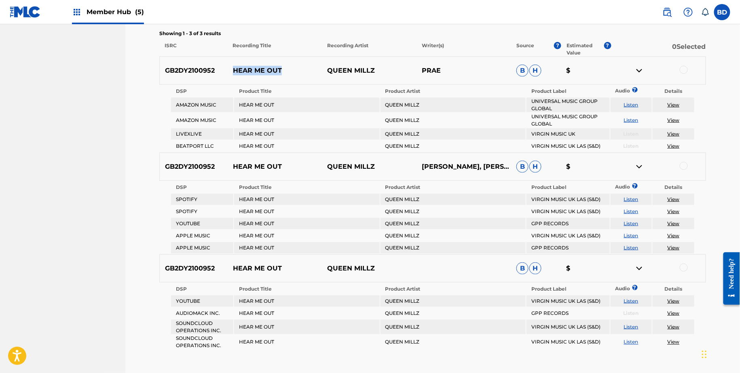
scroll to position [263, 0]
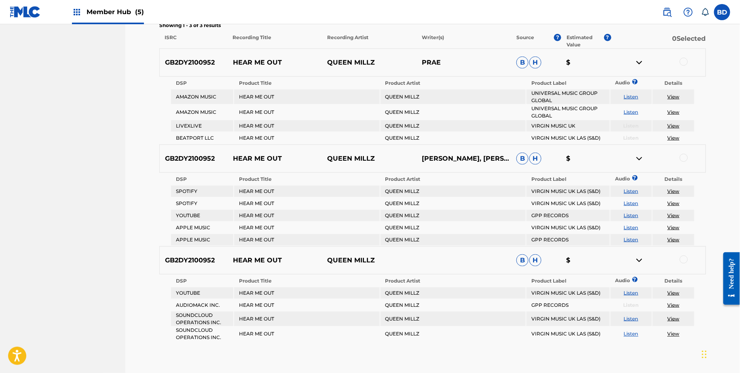
click at [685, 60] on div at bounding box center [683, 62] width 8 height 8
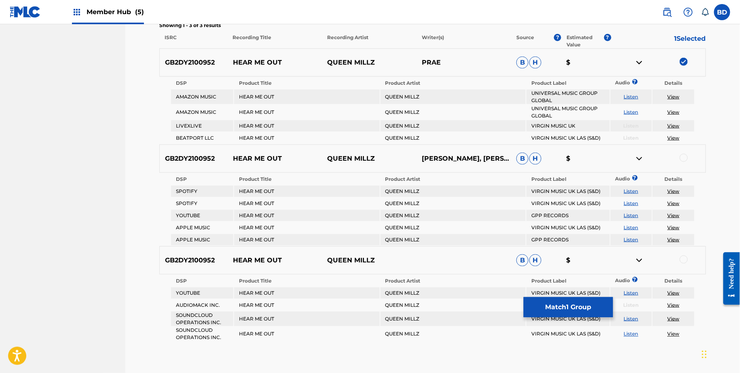
click at [638, 59] on img at bounding box center [639, 63] width 10 height 10
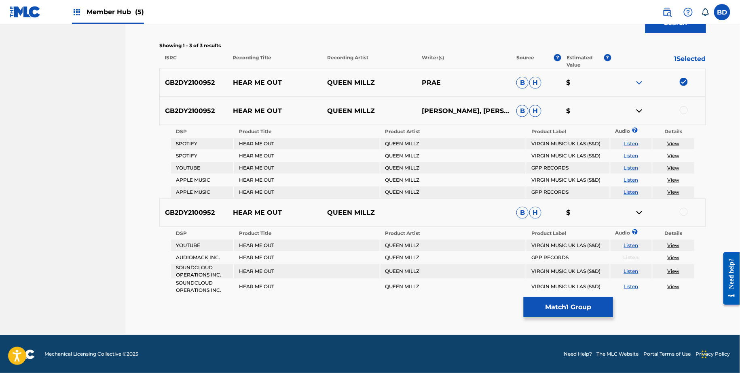
click at [684, 110] on div at bounding box center [683, 110] width 8 height 8
click at [638, 109] on img at bounding box center [639, 111] width 10 height 10
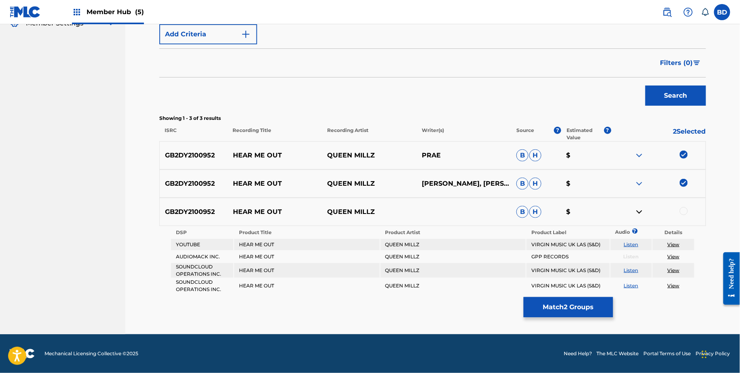
scroll to position [169, 0]
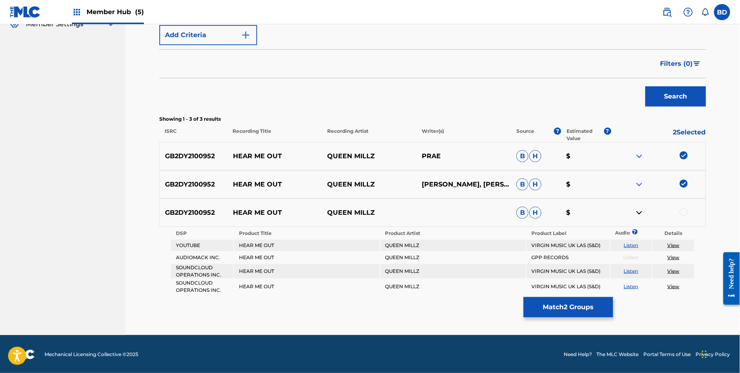
click at [687, 210] on div at bounding box center [683, 212] width 8 height 8
click at [566, 312] on button "Match 3 Groups" at bounding box center [567, 307] width 89 height 20
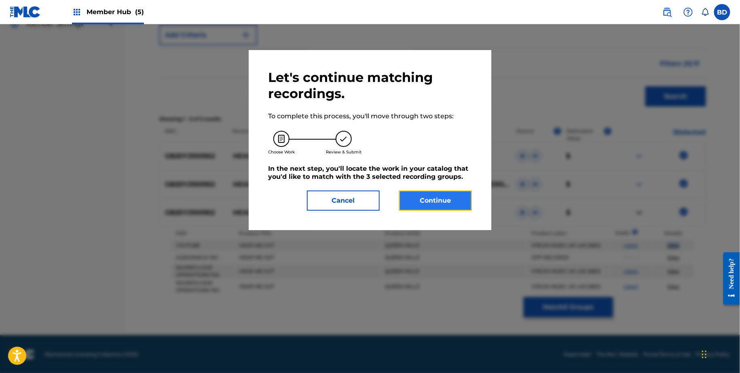
click at [426, 196] on button "Continue" at bounding box center [435, 201] width 73 height 20
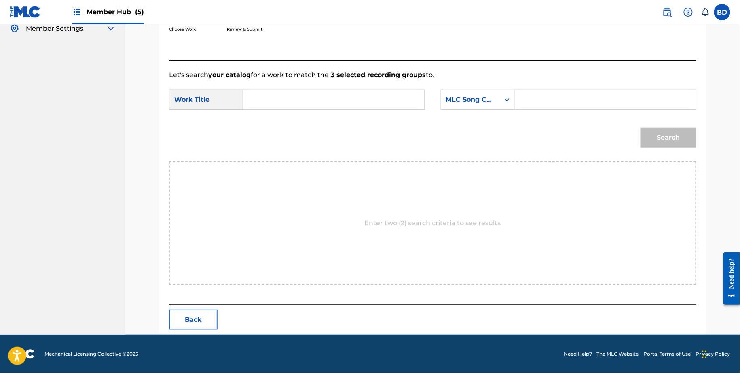
click at [515, 97] on div "Search Form" at bounding box center [605, 100] width 181 height 20
click at [534, 97] on input "Search Form" at bounding box center [604, 99] width 167 height 19
paste input "HQ6YRG"
type input "HQ6YRG"
click at [388, 97] on input "Search Form" at bounding box center [333, 99] width 167 height 19
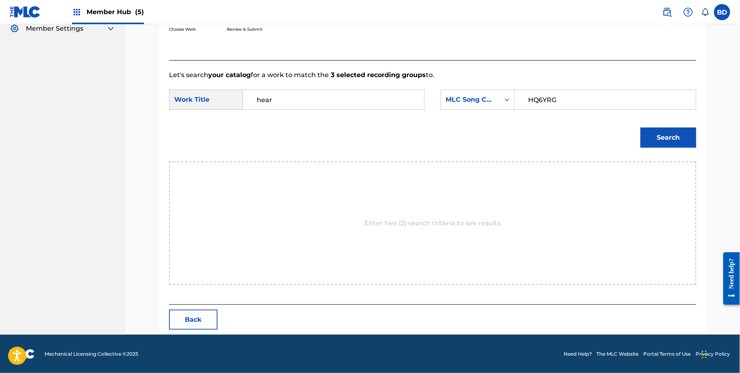
type input "hear"
click at [640, 128] on button "Search" at bounding box center [668, 138] width 56 height 20
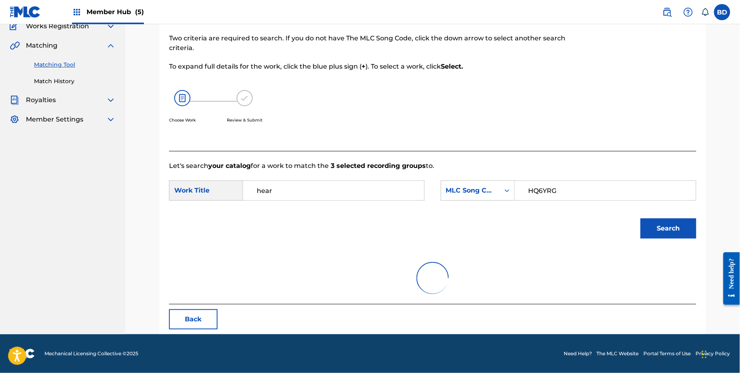
scroll to position [73, 0]
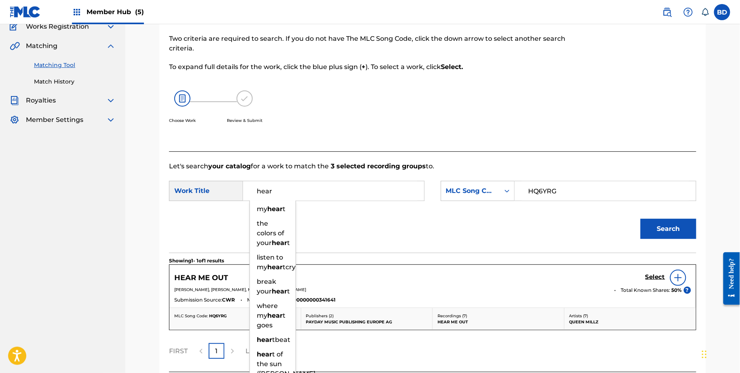
click at [511, 82] on div "Choose Work Review & Submit" at bounding box center [372, 111] width 406 height 61
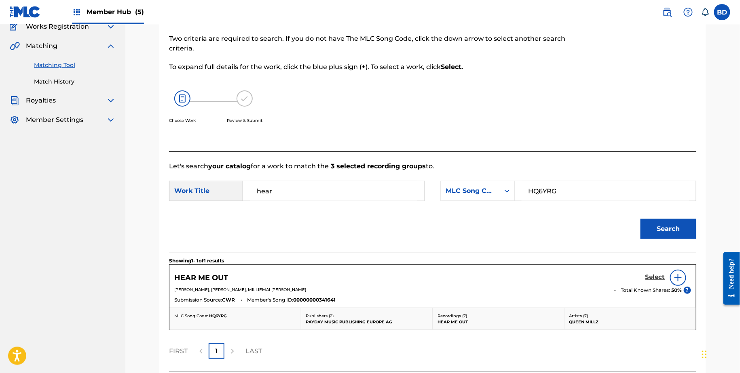
click at [648, 275] on h5 "Select" at bounding box center [655, 278] width 20 height 8
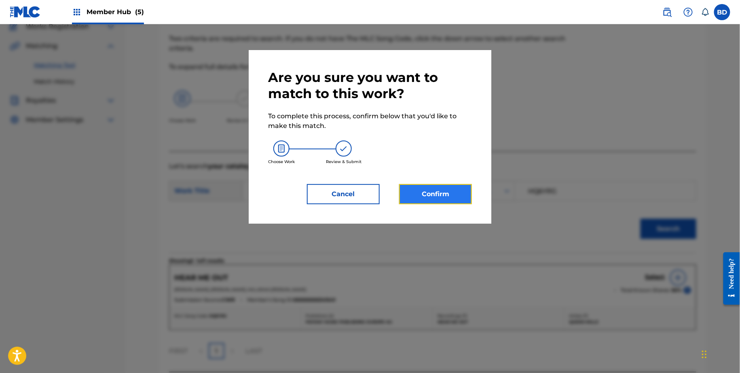
click at [428, 203] on button "Confirm" at bounding box center [435, 194] width 73 height 20
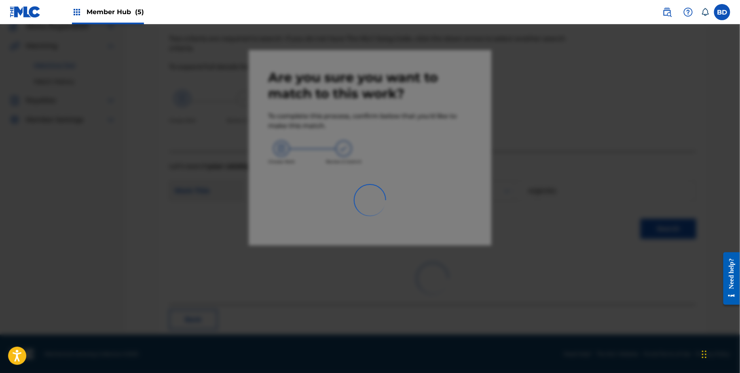
scroll to position [0, 0]
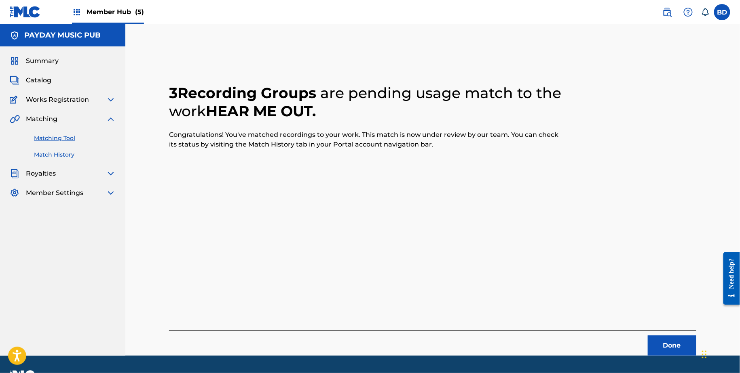
click at [77, 153] on link "Match History" at bounding box center [75, 155] width 82 height 8
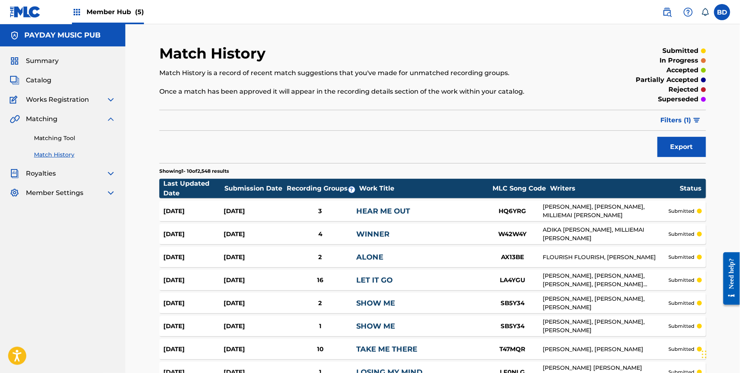
click at [293, 209] on div "3" at bounding box center [320, 211] width 72 height 9
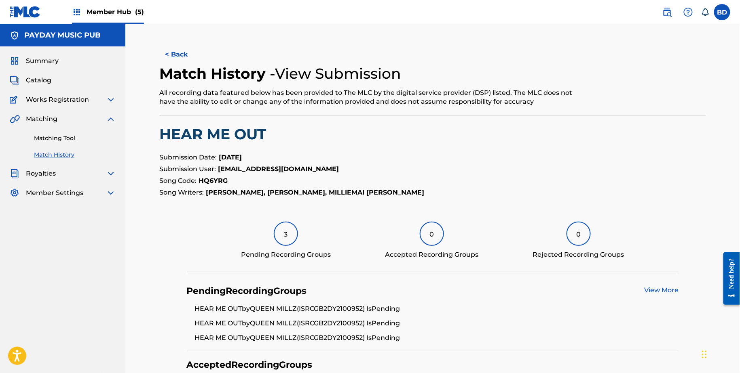
click at [116, 139] on div "Summary Catalog Works Registration Claiming Tool Individual Registration Tool B…" at bounding box center [62, 126] width 125 height 161
click at [97, 139] on link "Matching Tool" at bounding box center [75, 138] width 82 height 8
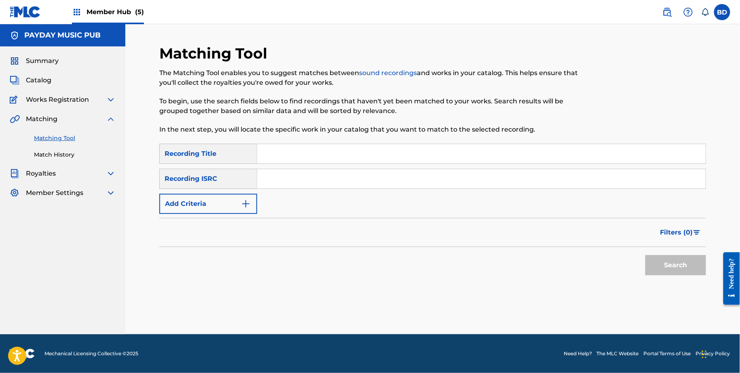
click at [316, 181] on input "Search Form" at bounding box center [481, 178] width 448 height 19
paste input "FRX281964183"
click at [645, 255] on button "Search" at bounding box center [675, 265] width 61 height 20
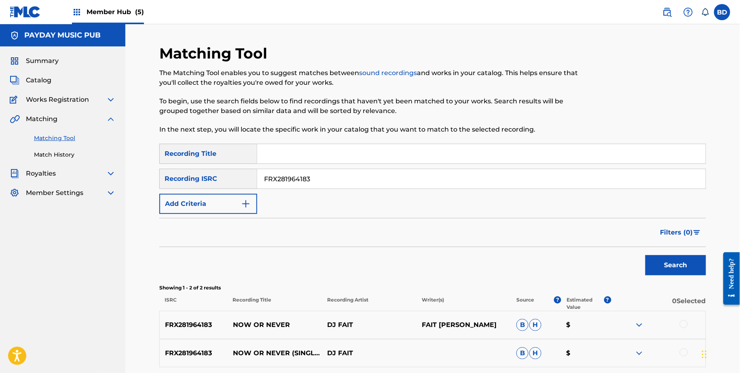
click at [248, 316] on div "FRX281964183 NOW OR NEVER DJ FAIT FAIT ALBRECHT B H $" at bounding box center [432, 325] width 546 height 28
copy p "NOW OR NEVER"
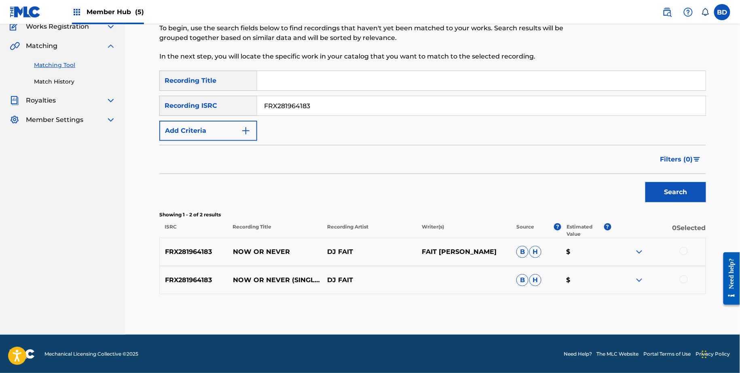
click at [329, 98] on input "FRX281964183" at bounding box center [481, 105] width 448 height 19
paste input "UM70901250"
click at [645, 182] on button "Search" at bounding box center [675, 192] width 61 height 20
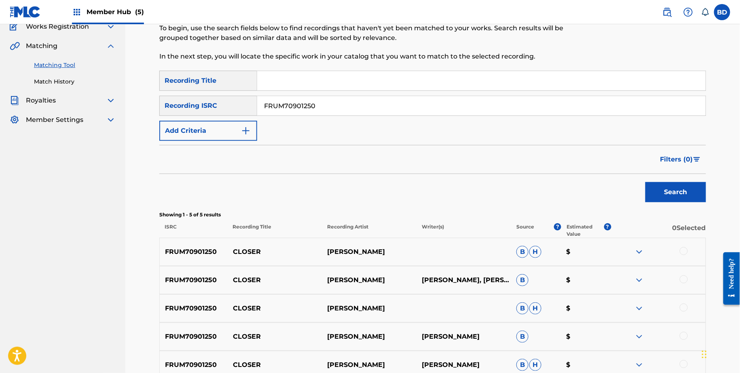
scroll to position [158, 0]
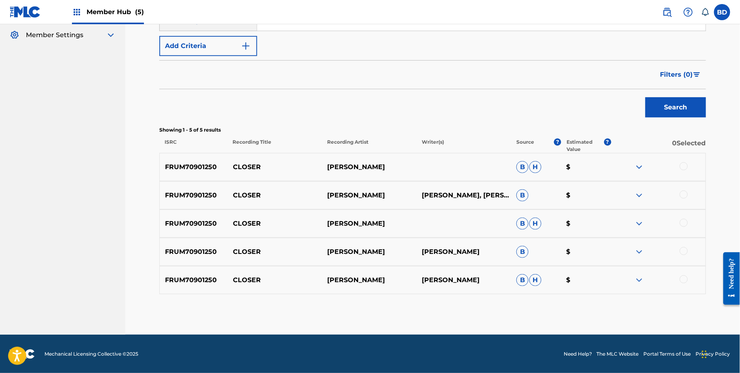
click at [246, 169] on p "CLOSER" at bounding box center [275, 167] width 95 height 10
copy p "CLOSER"
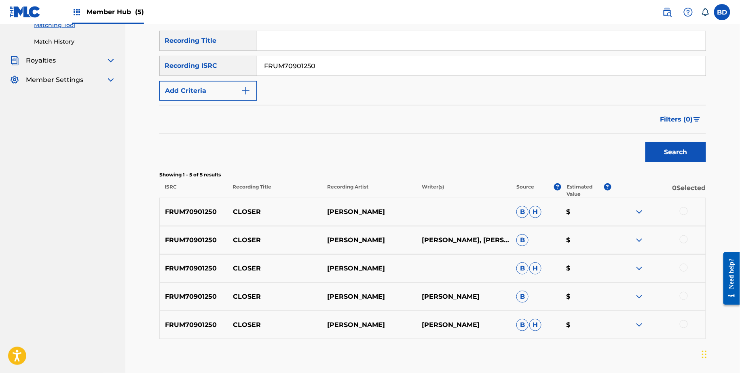
click at [306, 70] on input "FRUM70901250" at bounding box center [481, 65] width 448 height 19
paste input "191200341"
click at [645, 142] on button "Search" at bounding box center [675, 152] width 61 height 20
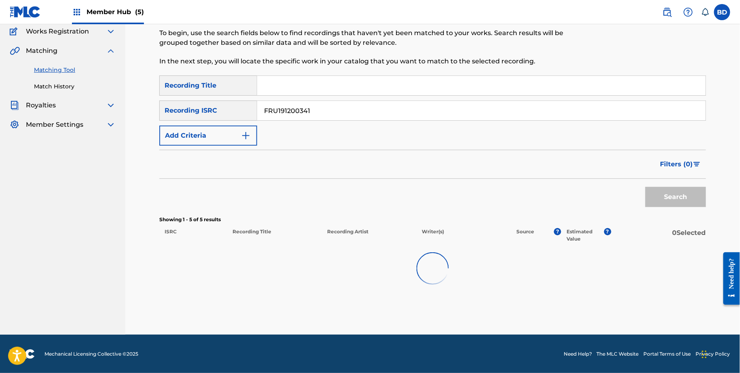
scroll to position [101, 0]
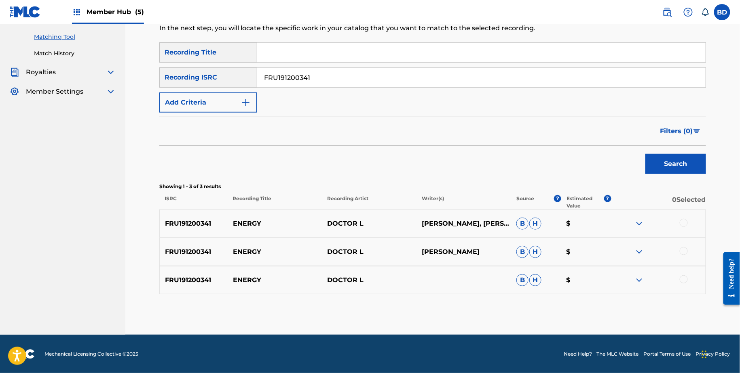
click at [639, 280] on img at bounding box center [639, 281] width 10 height 10
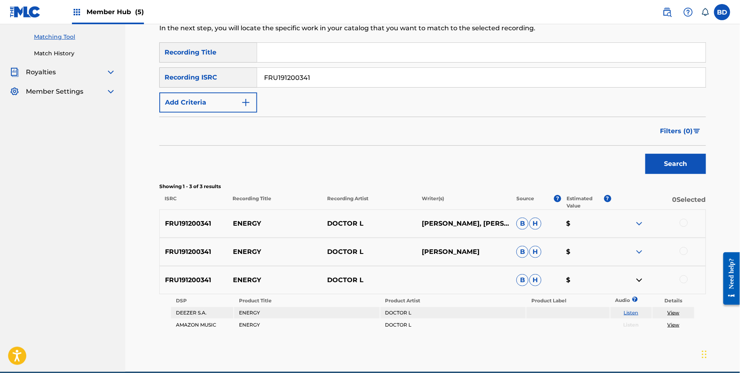
click at [639, 255] on img at bounding box center [639, 252] width 10 height 10
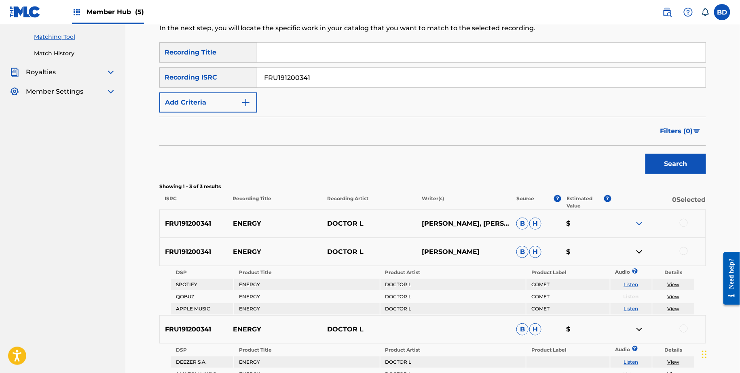
click at [641, 218] on div "FRU191200341 ENERGY DOCTOR L LIAM FARRELL, LIAM FARRELL B H $" at bounding box center [432, 224] width 546 height 28
click at [638, 228] on img at bounding box center [639, 224] width 10 height 10
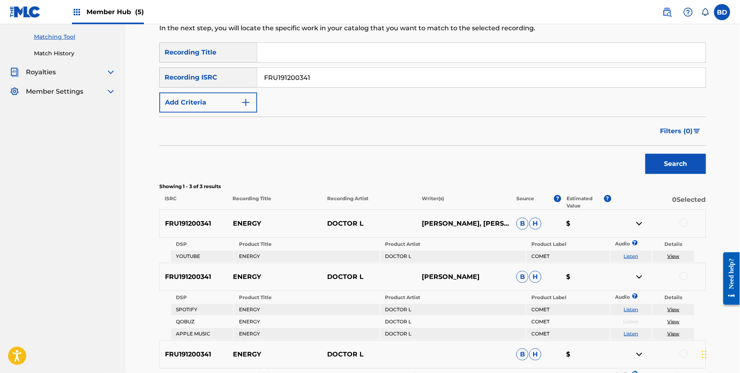
click at [251, 224] on p "ENERGY" at bounding box center [275, 224] width 95 height 10
copy p "ENERGY"
click at [363, 74] on input "FRU191200341" at bounding box center [481, 77] width 448 height 19
paste input "FRPET2402550"
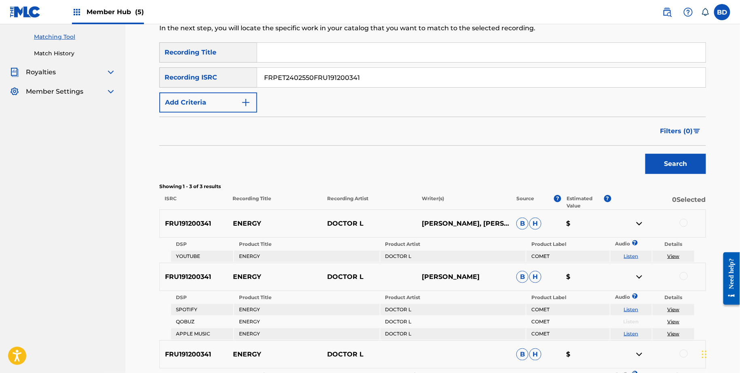
click at [363, 74] on input "FRPET2402550FRU191200341" at bounding box center [481, 77] width 448 height 19
paste input "Search Form"
click at [645, 154] on button "Search" at bounding box center [675, 164] width 61 height 20
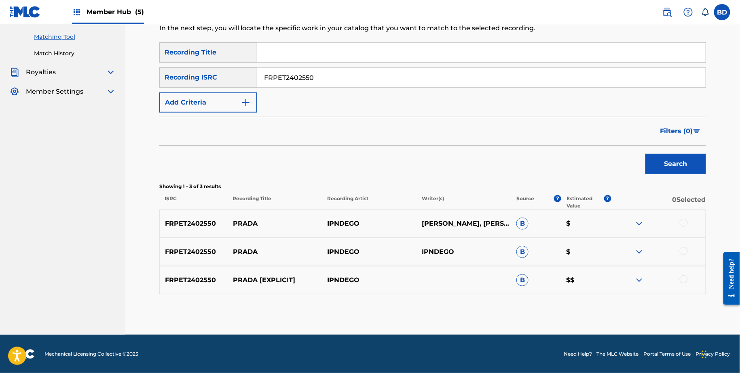
click at [637, 278] on img at bounding box center [639, 281] width 10 height 10
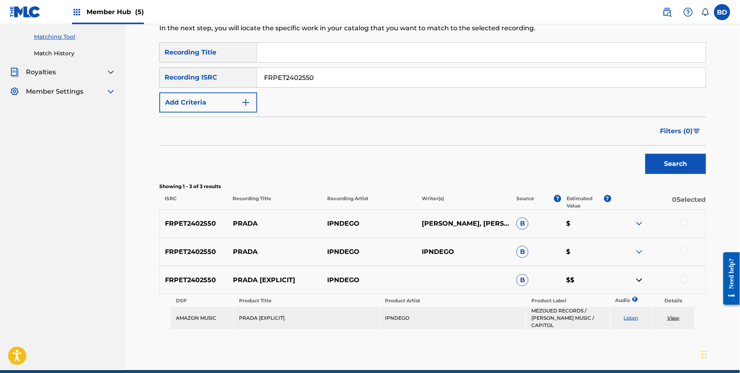
click at [638, 254] on img at bounding box center [639, 252] width 10 height 10
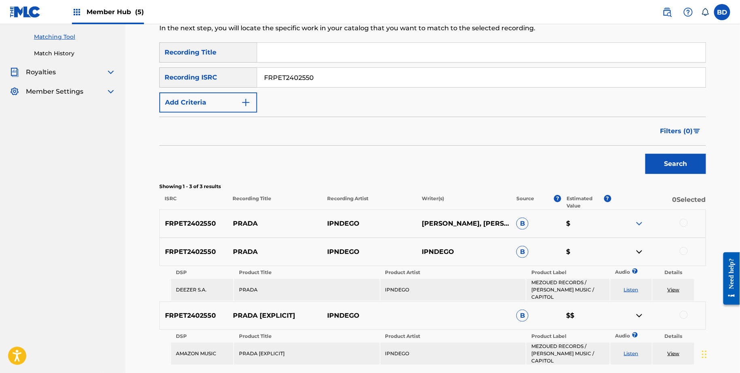
click at [637, 226] on img at bounding box center [639, 224] width 10 height 10
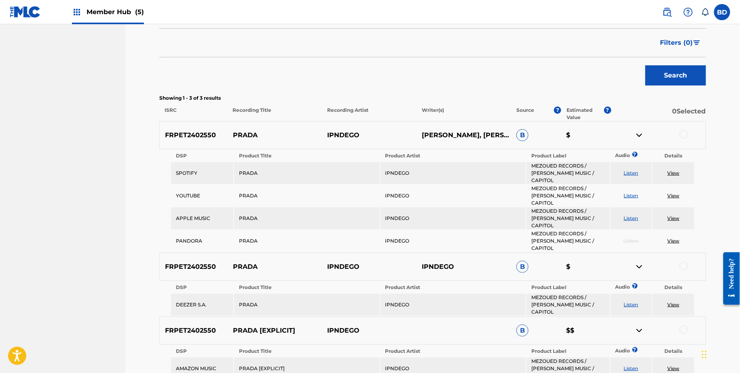
scroll to position [232, 0]
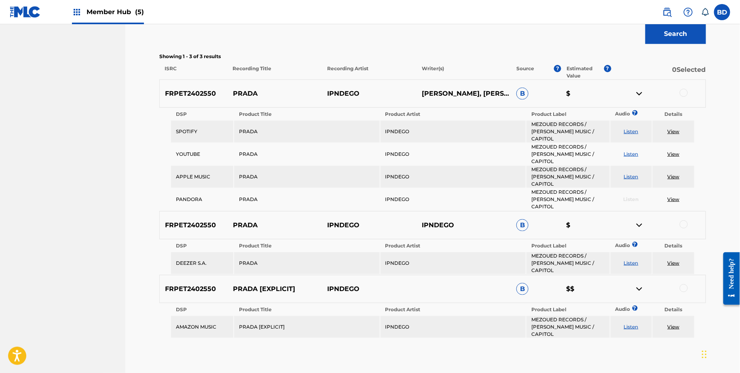
click at [251, 89] on p "PRADA" at bounding box center [275, 94] width 95 height 10
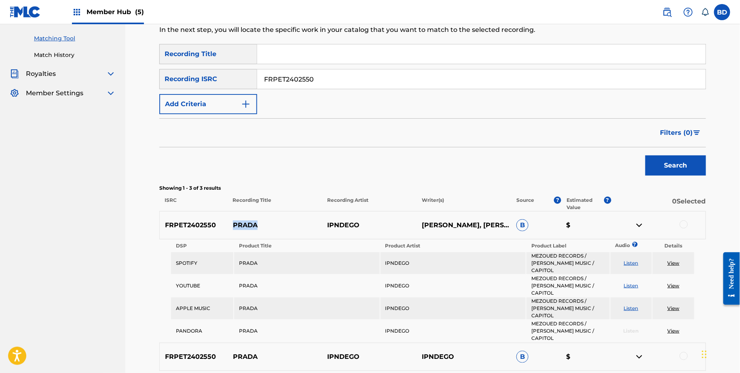
click at [326, 84] on input "FRPET2402550" at bounding box center [481, 79] width 448 height 19
paste input "9W200081"
click at [645, 156] on button "Search" at bounding box center [675, 166] width 61 height 20
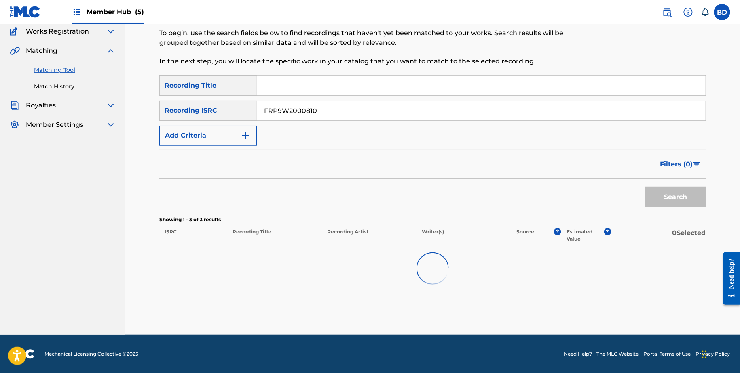
scroll to position [45, 0]
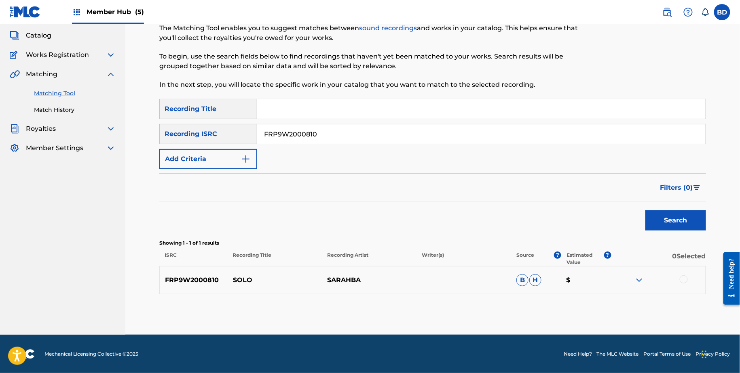
click at [633, 278] on div at bounding box center [658, 281] width 95 height 10
click at [637, 280] on img at bounding box center [639, 281] width 10 height 10
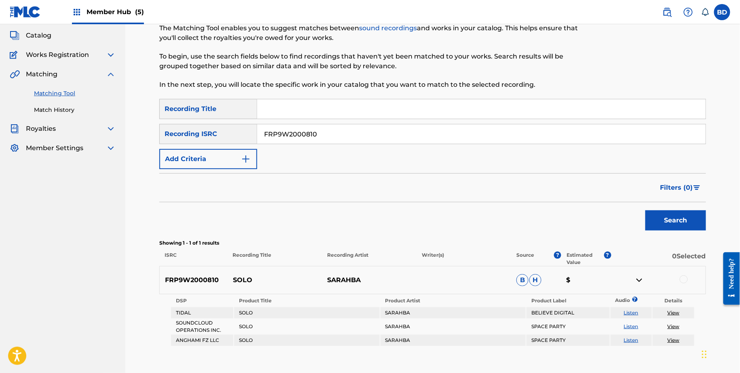
click at [233, 276] on p "SOLO" at bounding box center [275, 281] width 95 height 10
click at [297, 133] on input "FRP9W2000810" at bounding box center [481, 133] width 448 height 19
paste input "DCX201137"
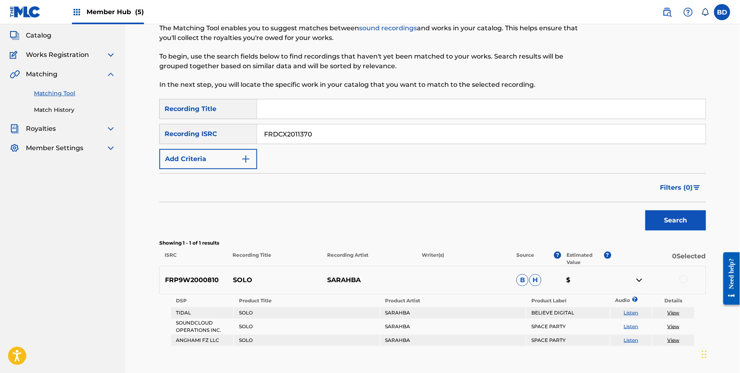
type input "FRDCX2011370"
click at [645, 211] on button "Search" at bounding box center [675, 221] width 61 height 20
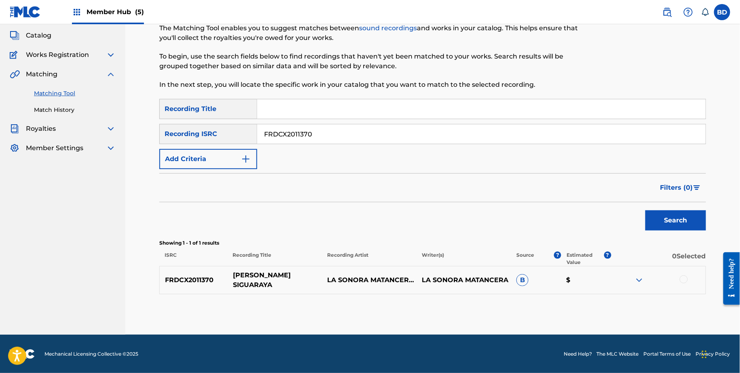
click at [269, 283] on p "MATA SIGUARAYA" at bounding box center [275, 280] width 95 height 19
click at [638, 279] on img at bounding box center [639, 281] width 10 height 10
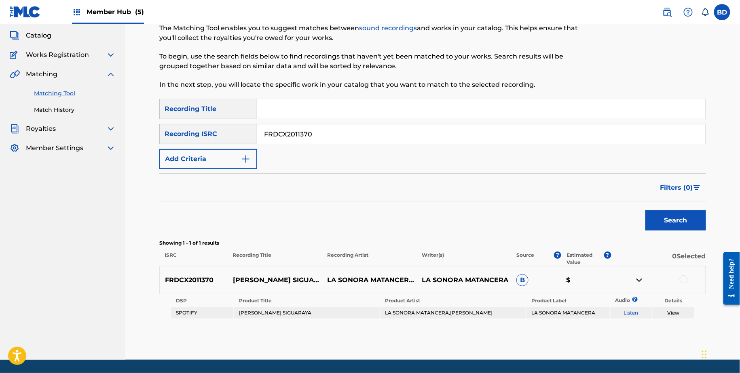
click at [683, 276] on div at bounding box center [683, 280] width 8 height 8
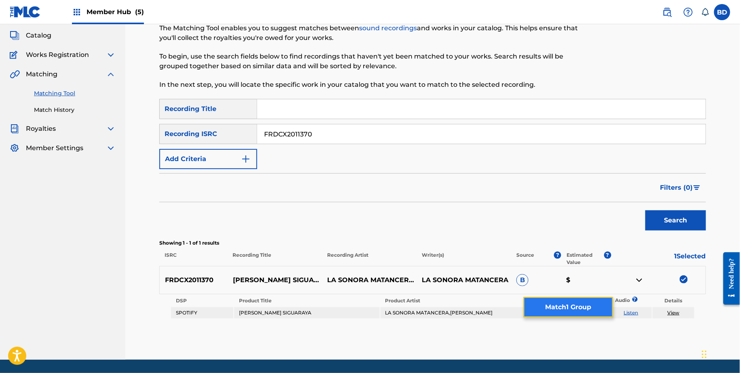
click at [561, 307] on button "Match 1 Group" at bounding box center [567, 307] width 89 height 20
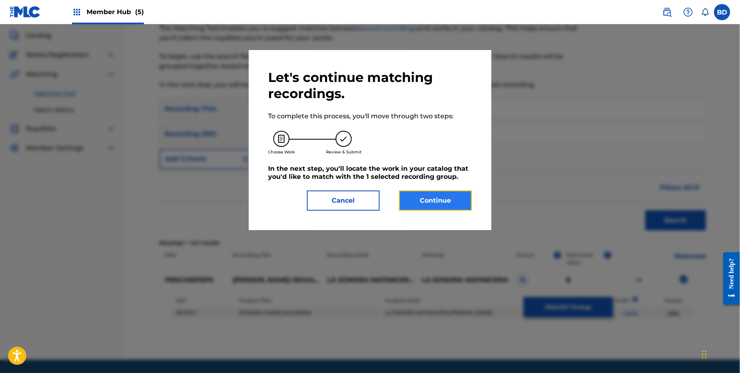
click at [435, 202] on button "Continue" at bounding box center [435, 201] width 73 height 20
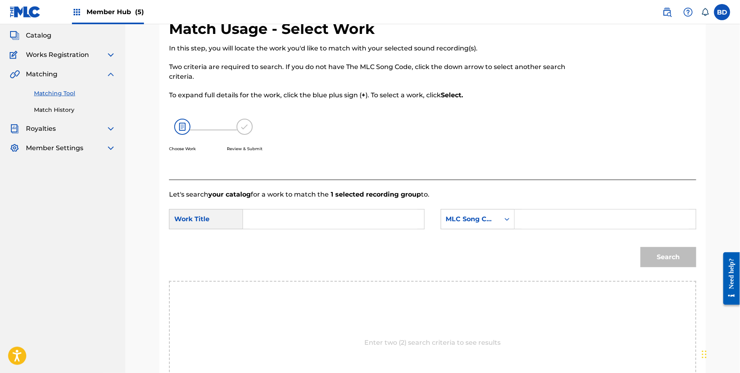
click at [552, 227] on input "Search Form" at bounding box center [604, 219] width 167 height 19
paste input "M06686"
type input "M06686"
click at [368, 225] on input "Search Form" at bounding box center [333, 219] width 167 height 19
type input "mata"
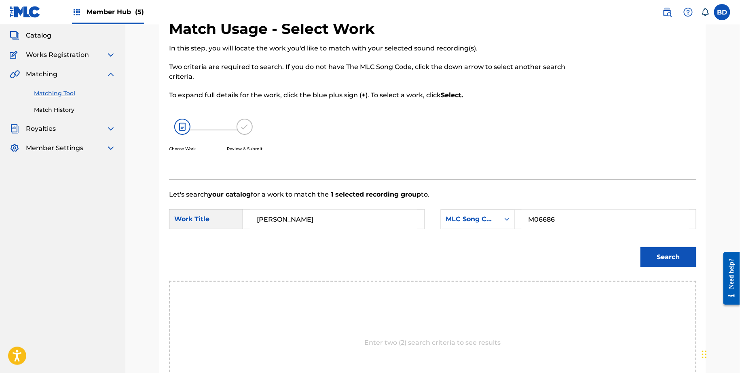
click at [640, 247] on button "Search" at bounding box center [668, 257] width 56 height 20
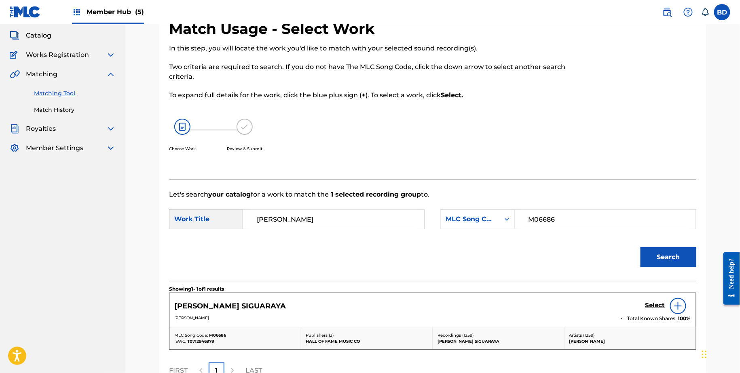
click at [671, 190] on p "Let's search your catalog for a work to match the 1 selected recording group to." at bounding box center [432, 195] width 527 height 10
click at [655, 308] on h5 "Select" at bounding box center [655, 306] width 20 height 8
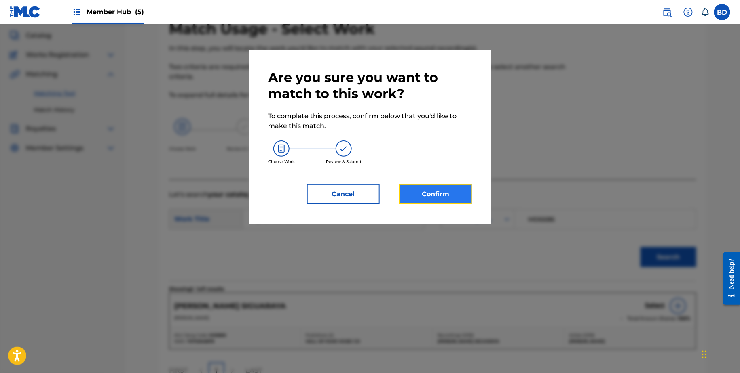
click at [418, 188] on button "Confirm" at bounding box center [435, 194] width 73 height 20
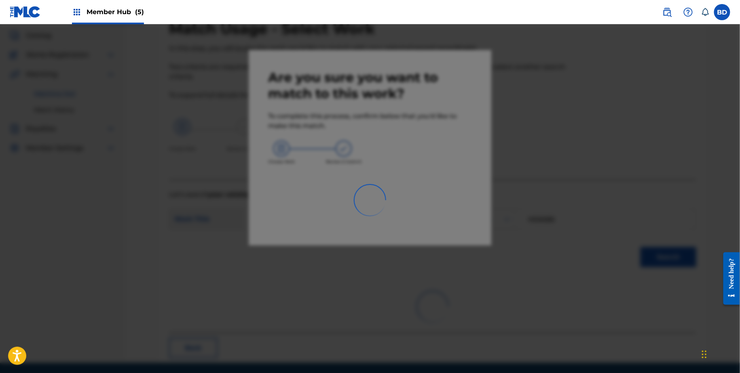
scroll to position [21, 0]
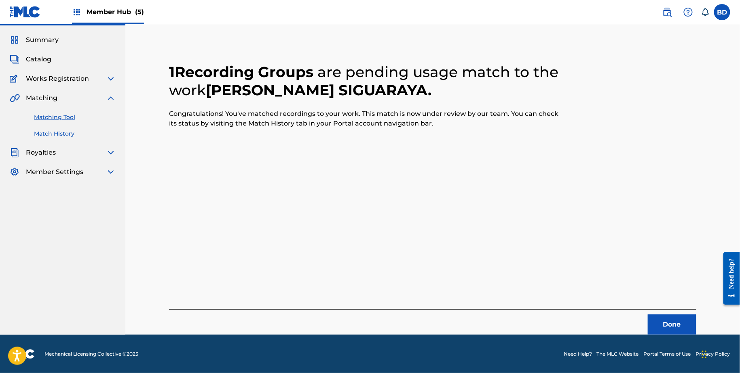
click at [76, 137] on link "Match History" at bounding box center [75, 134] width 82 height 8
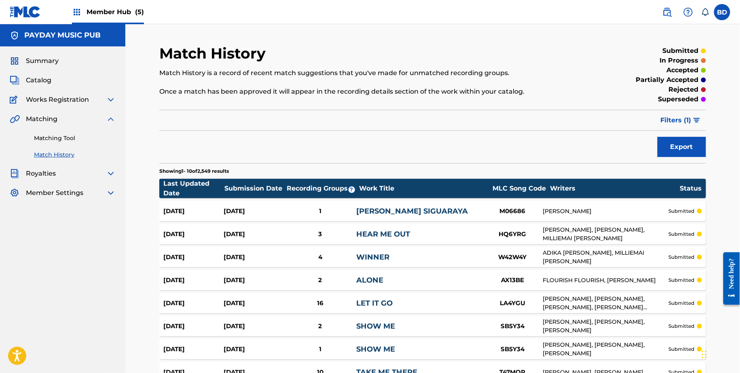
click at [262, 209] on div "Sep 25, 2025" at bounding box center [254, 211] width 60 height 9
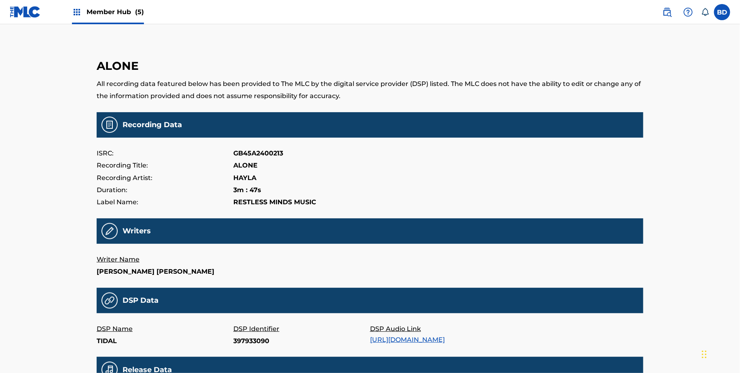
click at [246, 348] on p "397933090" at bounding box center [301, 341] width 137 height 12
copy p "397933090"
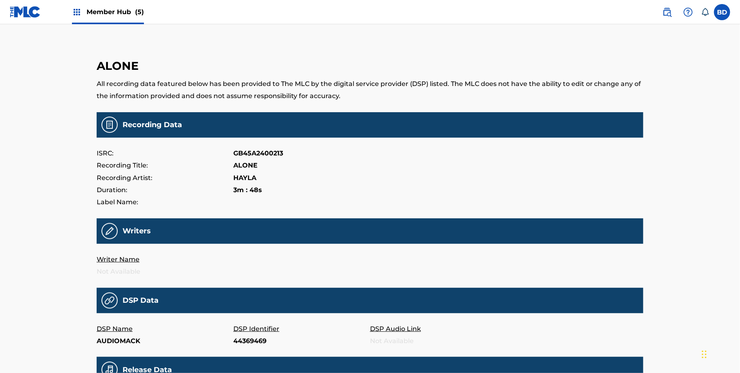
click at [246, 346] on p "44369469" at bounding box center [301, 341] width 137 height 12
copy p "44369469"
click at [247, 342] on p "295545440" at bounding box center [301, 341] width 137 height 12
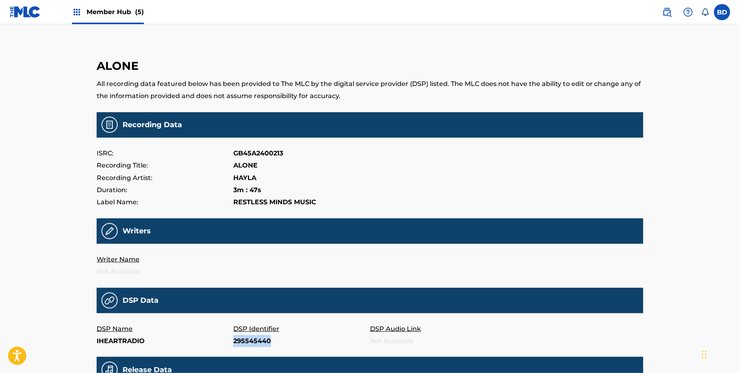
copy p "295545440"
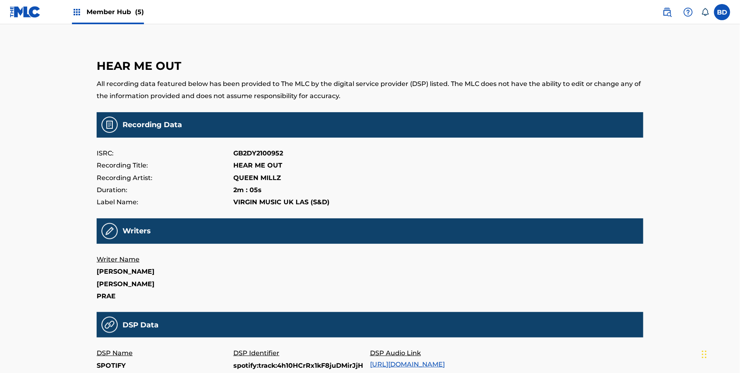
click at [251, 364] on p "spotify:track:4h10HCrRx1kF8juDMirJjH" at bounding box center [301, 366] width 137 height 12
copy p "spotify"
click at [291, 363] on p "spotify:track:4h10HCrRx1kF8juDMirJjH" at bounding box center [301, 366] width 137 height 12
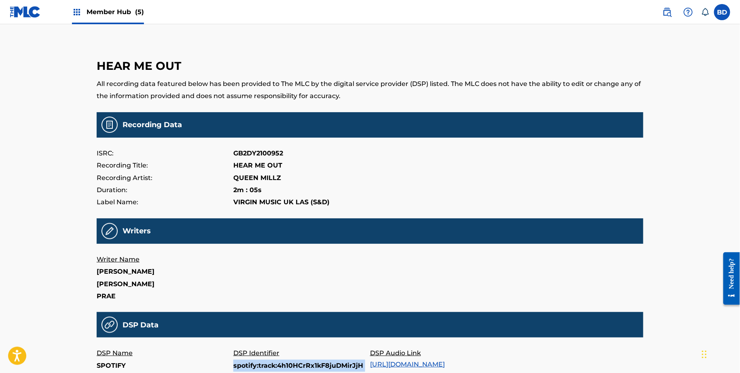
click at [291, 363] on p "spotify:track:4h10HCrRx1kF8juDMirJjH" at bounding box center [301, 366] width 137 height 12
copy p "spotify:track:4h10HCrRx1kF8juDMirJjH"
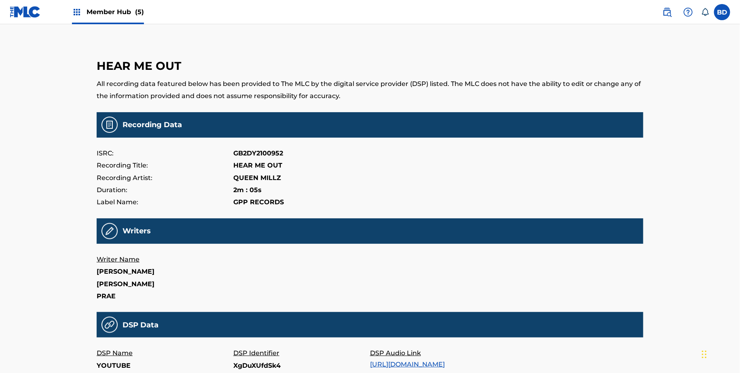
click at [266, 367] on p "XgDuXUfdSk4" at bounding box center [301, 366] width 137 height 12
copy p "XgDuXUfdSk4"
click at [247, 369] on p "1622193357" at bounding box center [301, 366] width 137 height 12
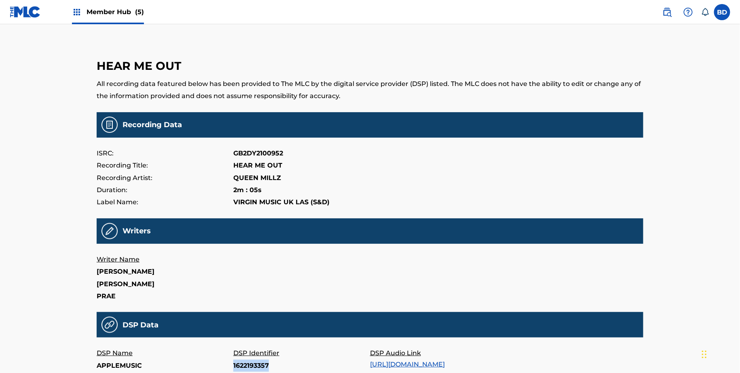
copy p "1622193357"
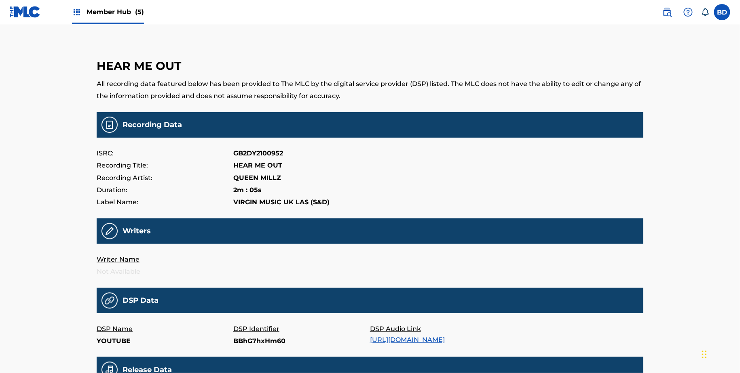
click at [258, 338] on p "BBhG7hxHm60" at bounding box center [301, 341] width 137 height 12
copy p "BBhG7hxHm60"
